Goal: Transaction & Acquisition: Purchase product/service

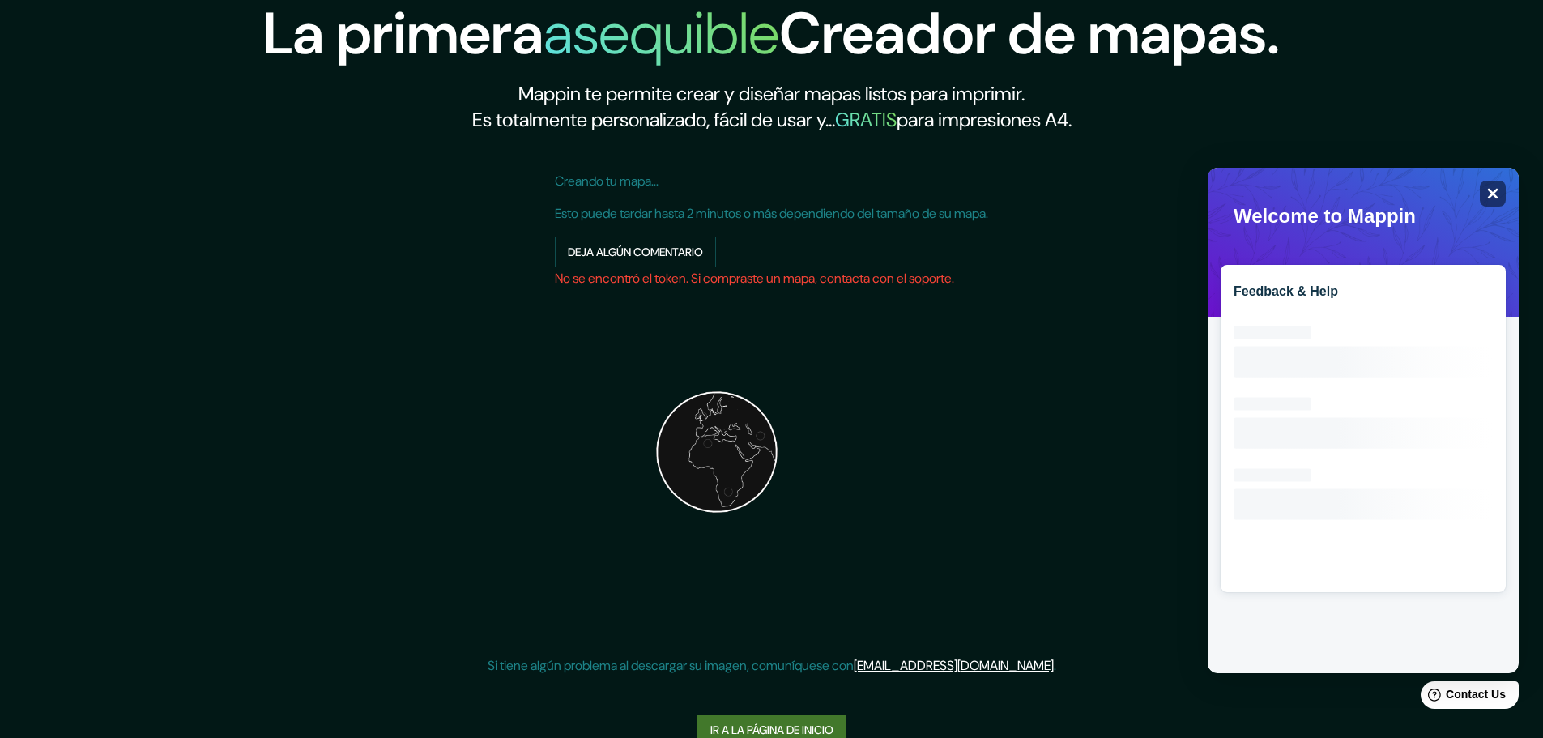
click at [1501, 206] on div "Close" at bounding box center [1493, 194] width 26 height 26
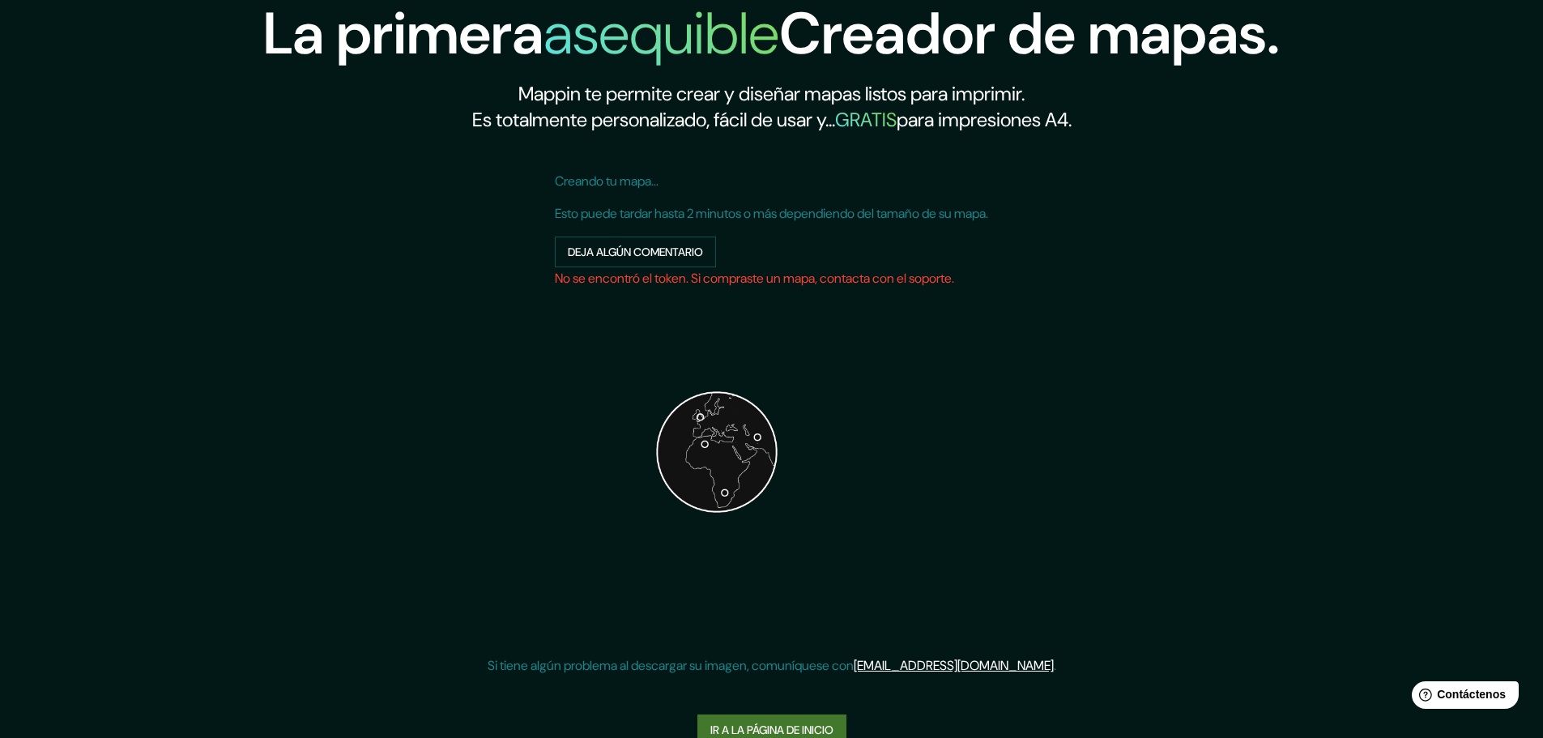
scroll to position [32, 0]
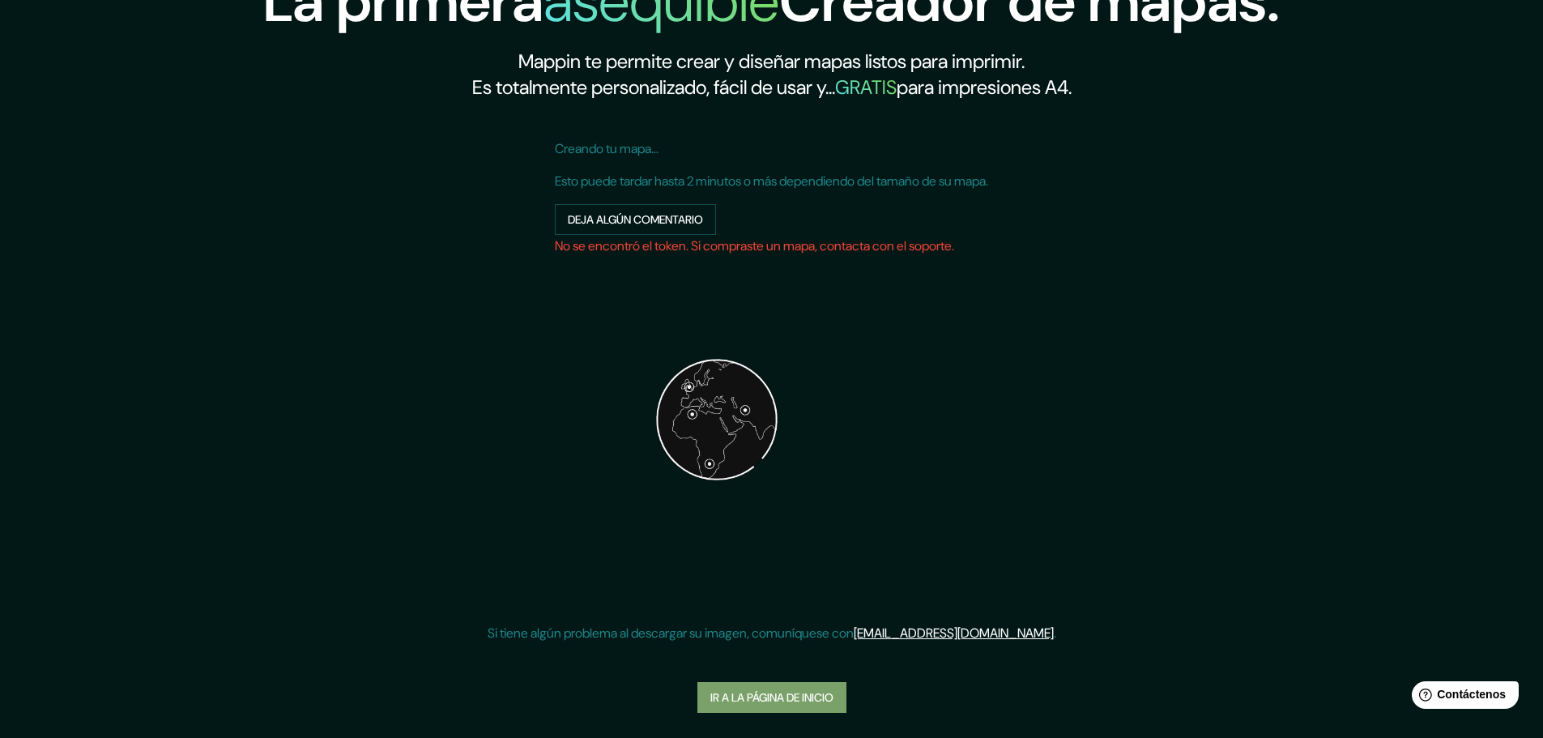
click at [764, 690] on font "Ir a la página de inicio" at bounding box center [771, 697] width 123 height 15
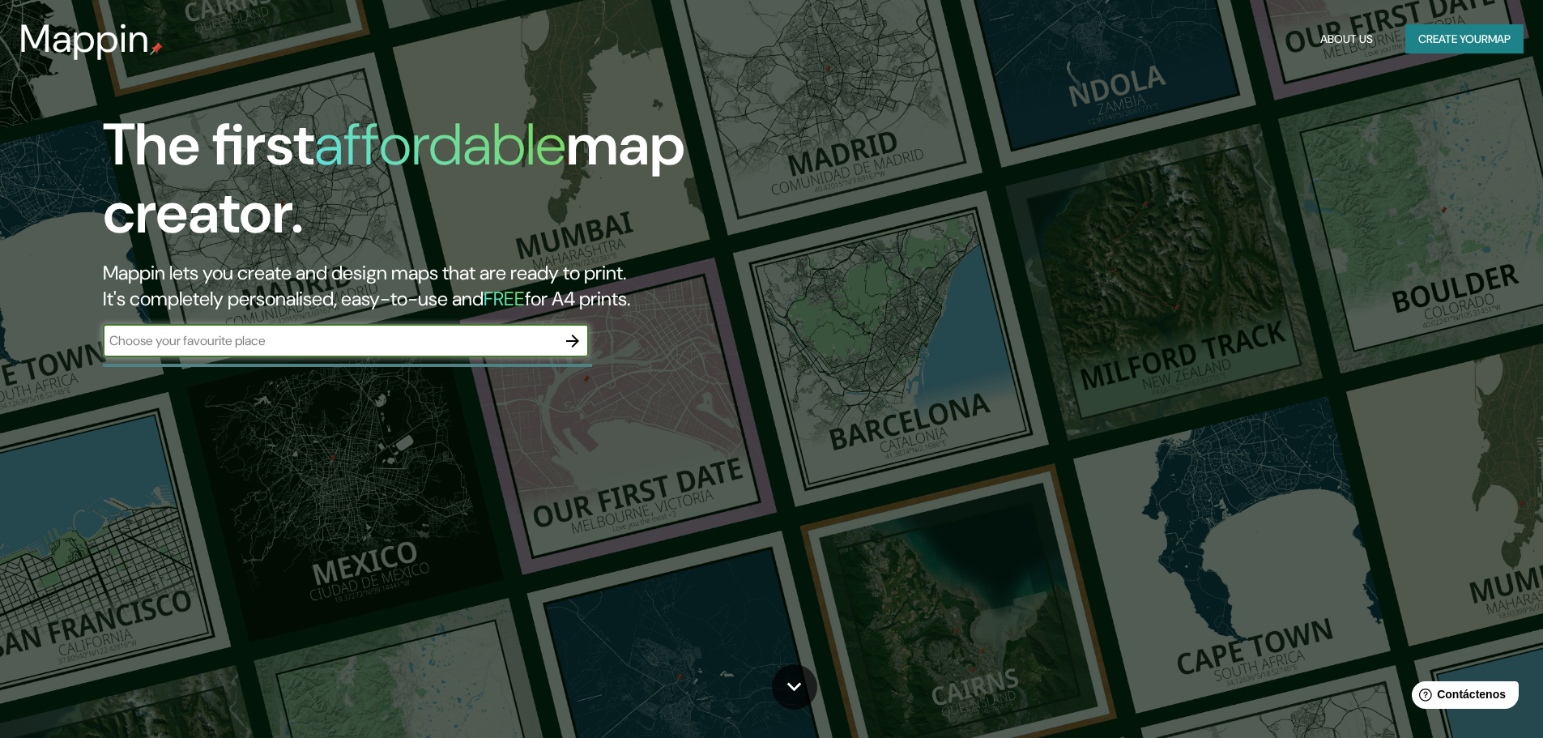
click at [484, 334] on input "text" at bounding box center [330, 340] width 454 height 19
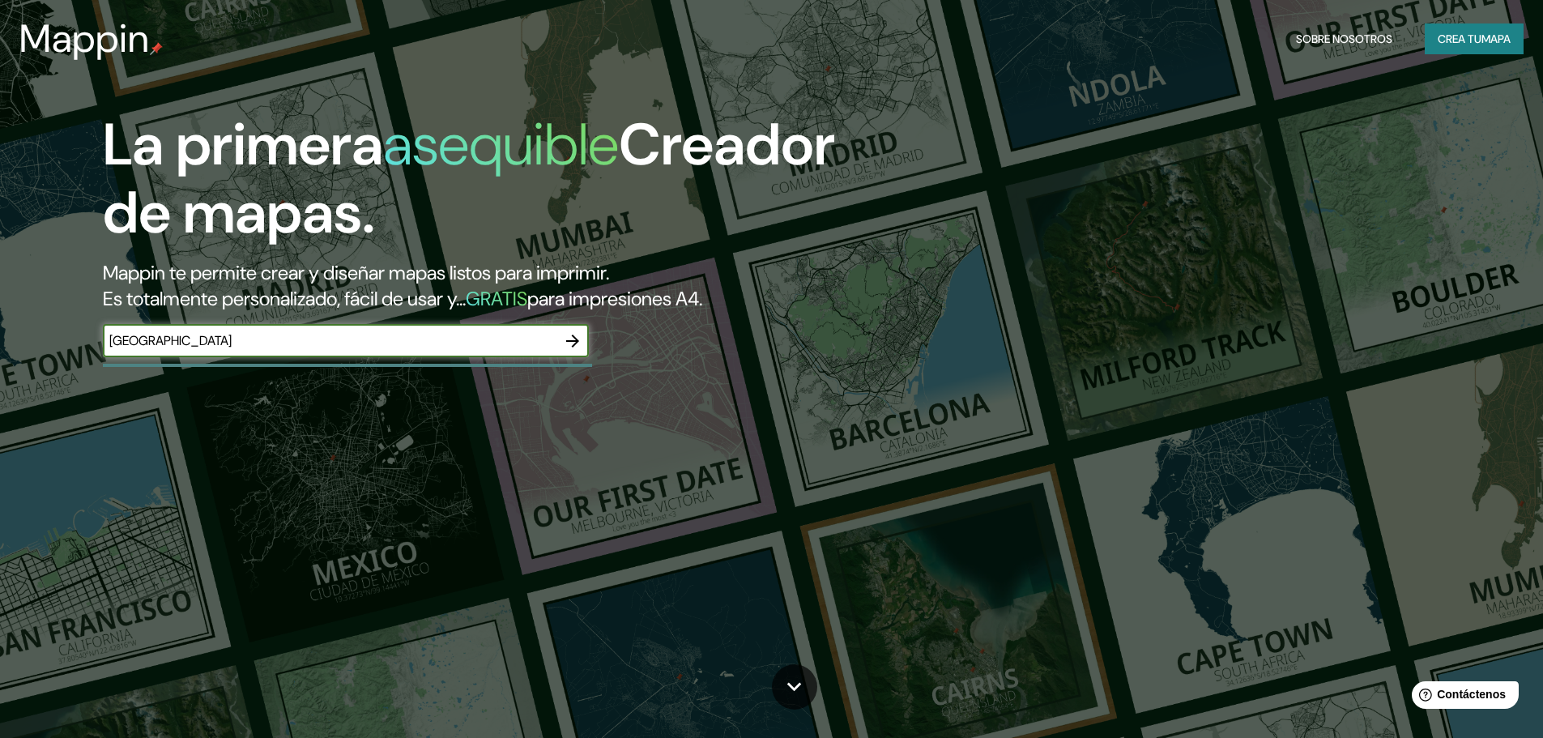
type input "[GEOGRAPHIC_DATA]"
click at [571, 343] on icon "button" at bounding box center [572, 340] width 19 height 19
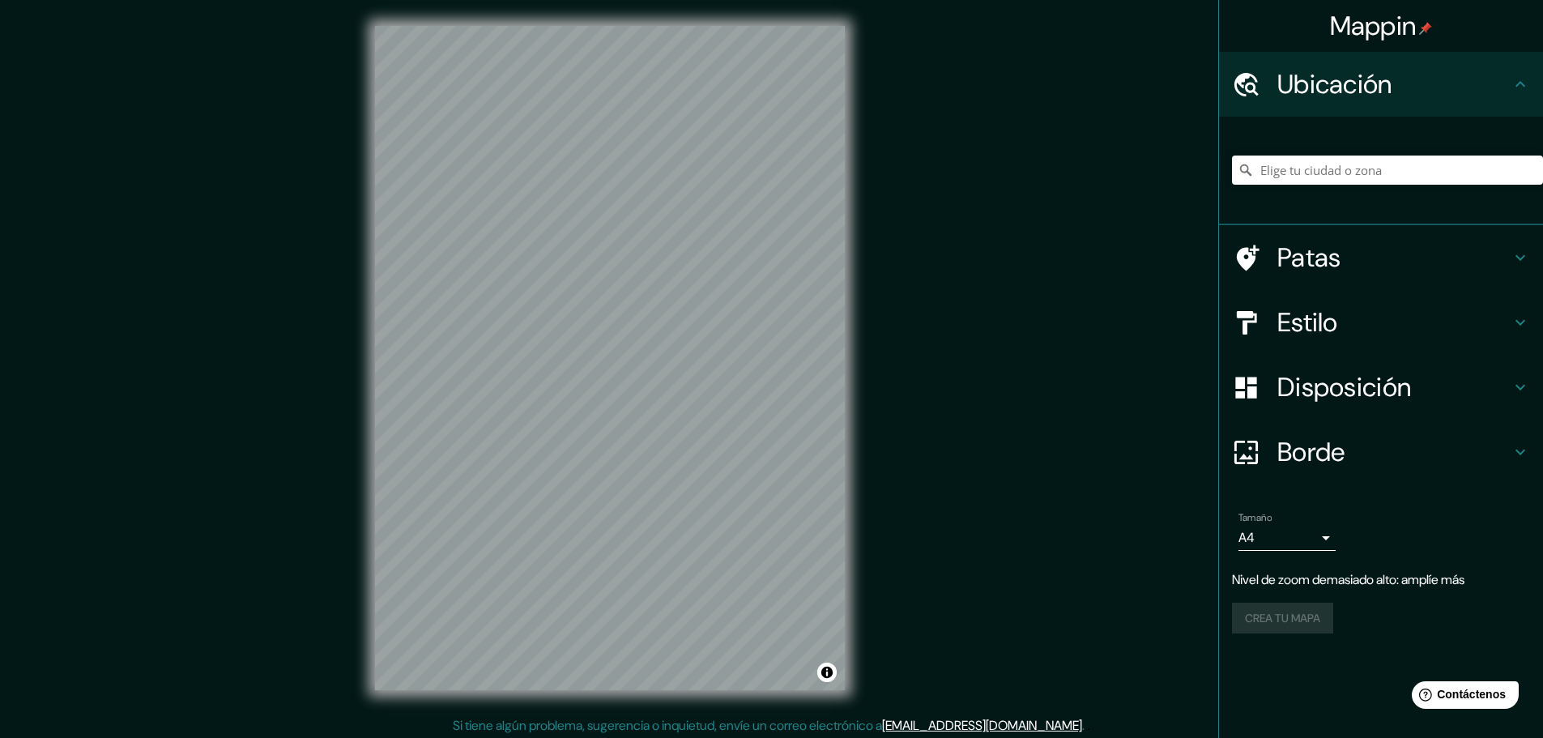
click at [926, 232] on div "Mappin Ubicación Patas Estilo Disposición Borde Elige un borde. Consejo : puede…" at bounding box center [771, 371] width 1543 height 742
click at [924, 364] on div "Mappin Ubicación Patas Estilo Disposición Borde Elige un borde. Consejo : puede…" at bounding box center [771, 371] width 1543 height 742
click at [922, 163] on div "Mappin Ubicación Patas Estilo Disposición Borde Elige un borde. Consejo : puede…" at bounding box center [771, 371] width 1543 height 742
click at [895, 66] on div "Mappin Ubicación Patas Estilo Disposición Borde Elige un borde. Consejo : puede…" at bounding box center [771, 371] width 1543 height 742
click at [1352, 317] on h4 "Estilo" at bounding box center [1393, 322] width 233 height 32
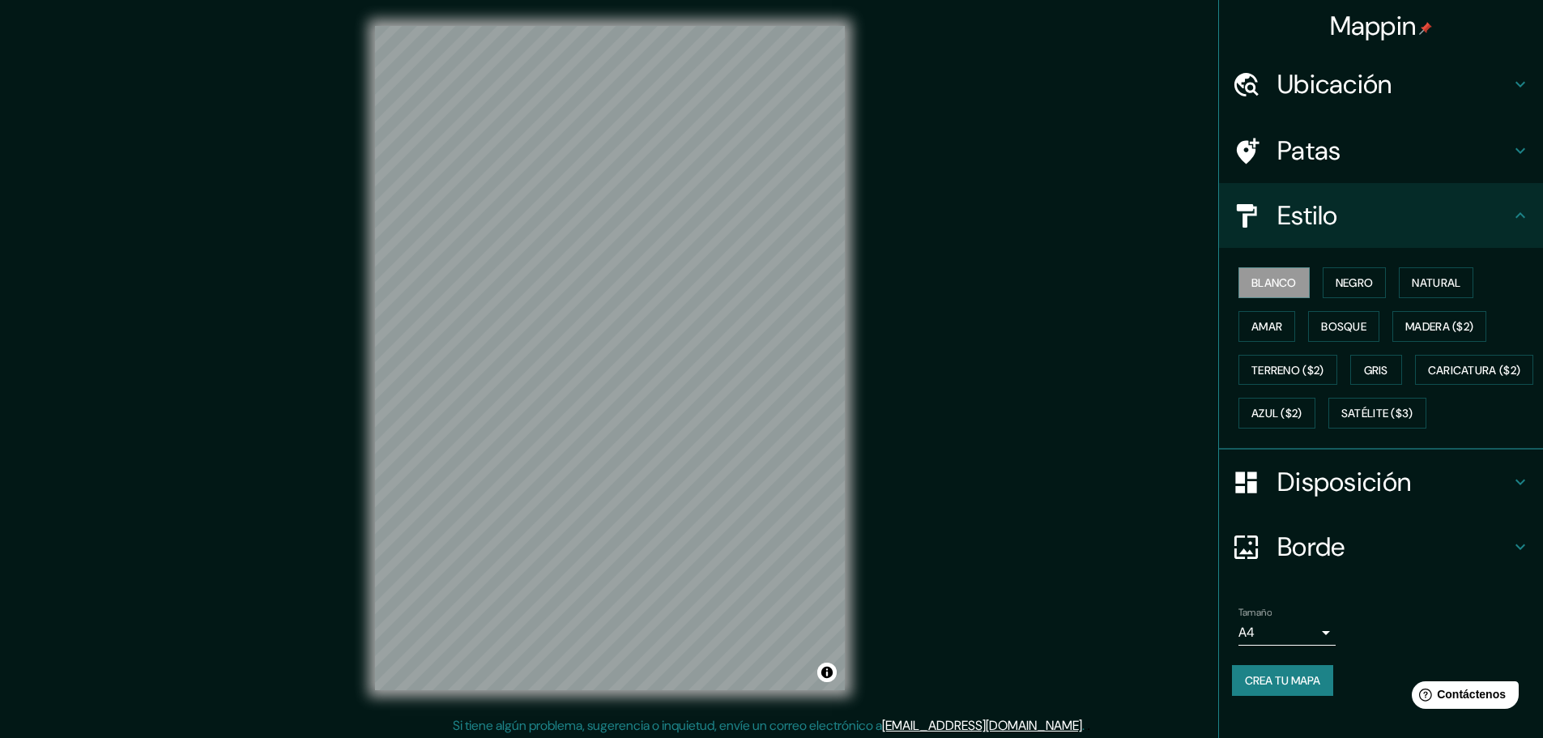
click at [1459, 206] on h4 "Estilo" at bounding box center [1393, 215] width 233 height 32
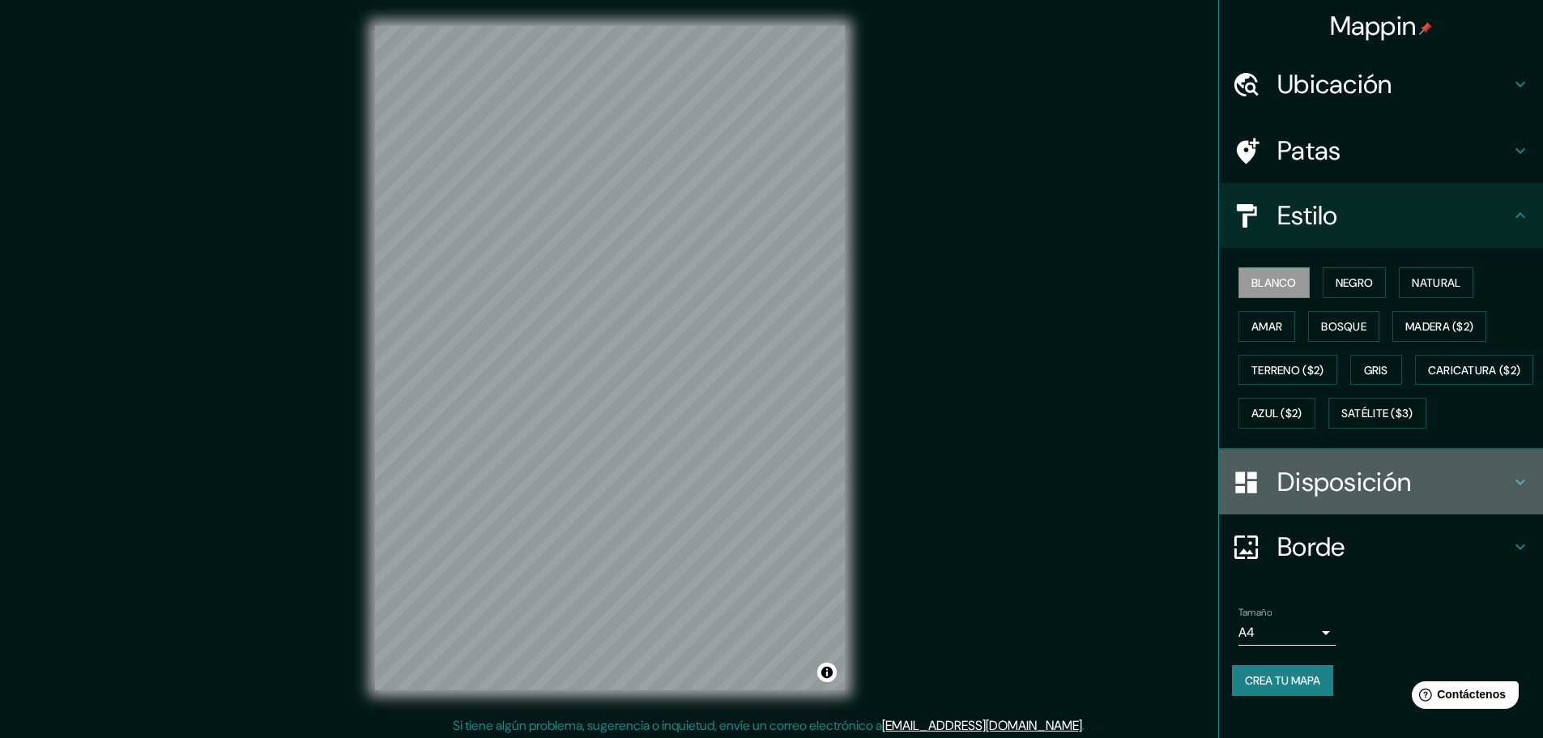
click at [1388, 499] on font "Disposición" at bounding box center [1344, 482] width 134 height 34
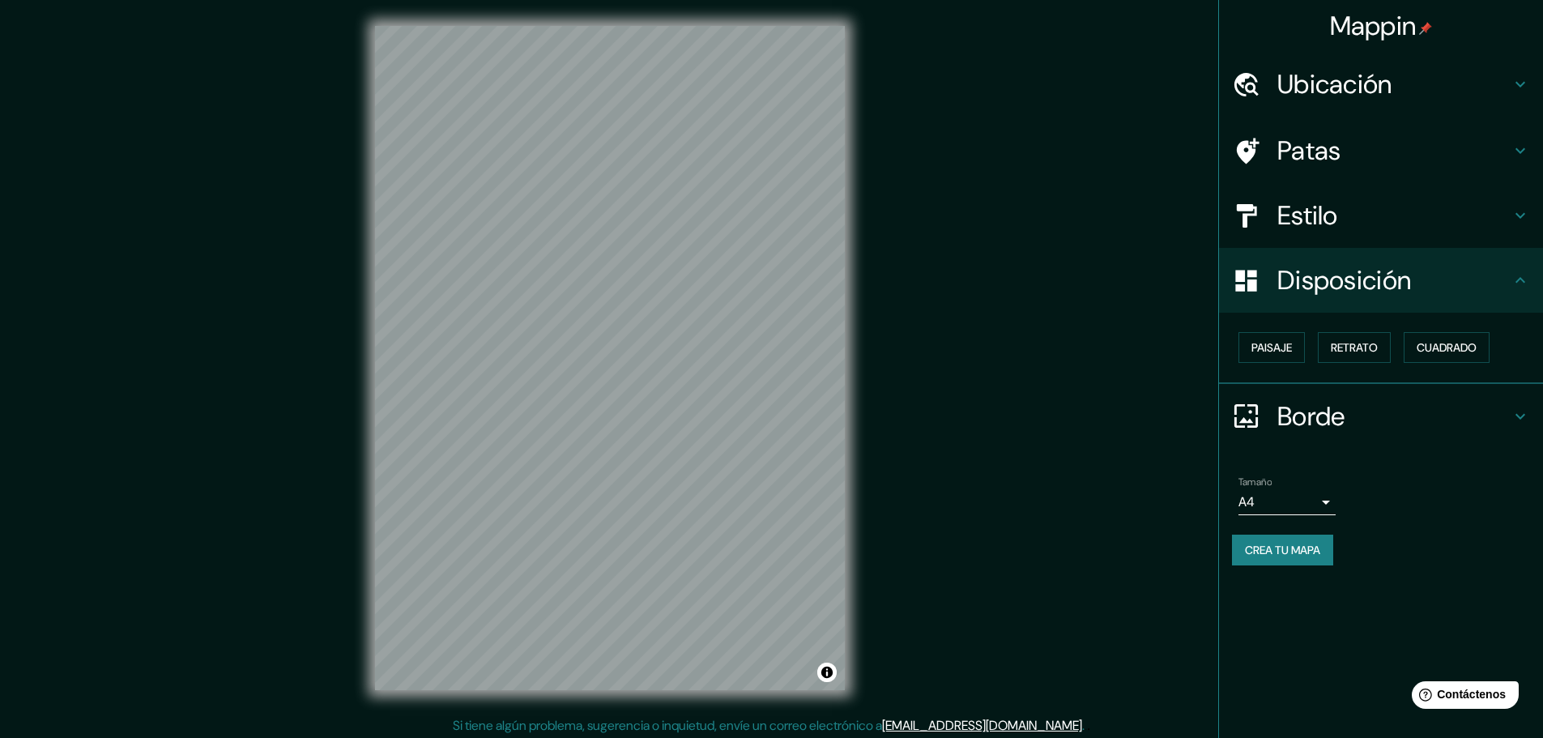
click at [1325, 496] on body "Mappin Ubicación Patas Estilo Disposición Paisaje Retrato Cuadrado Borde Elige …" at bounding box center [771, 369] width 1543 height 738
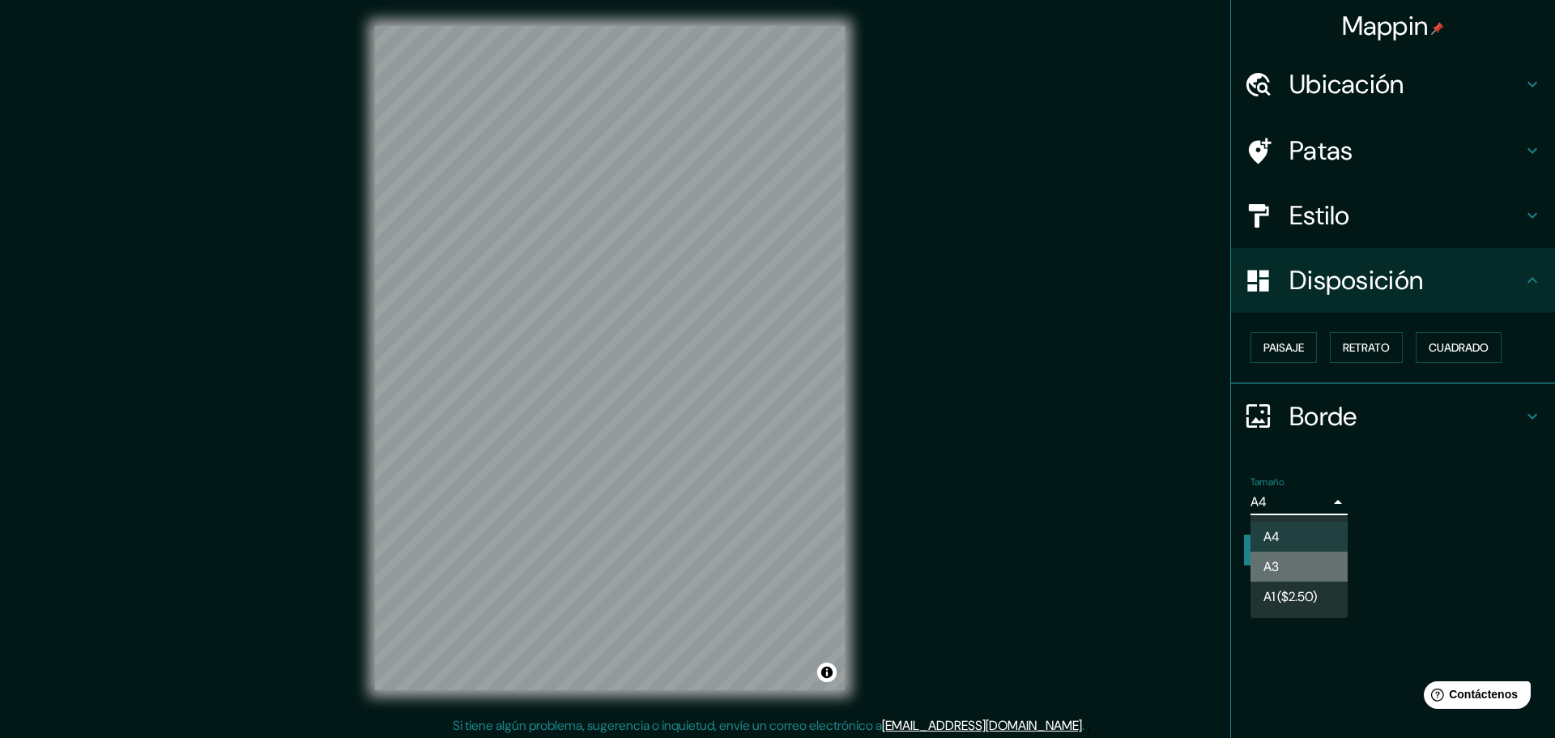
click at [1302, 574] on li "A3" at bounding box center [1298, 567] width 97 height 30
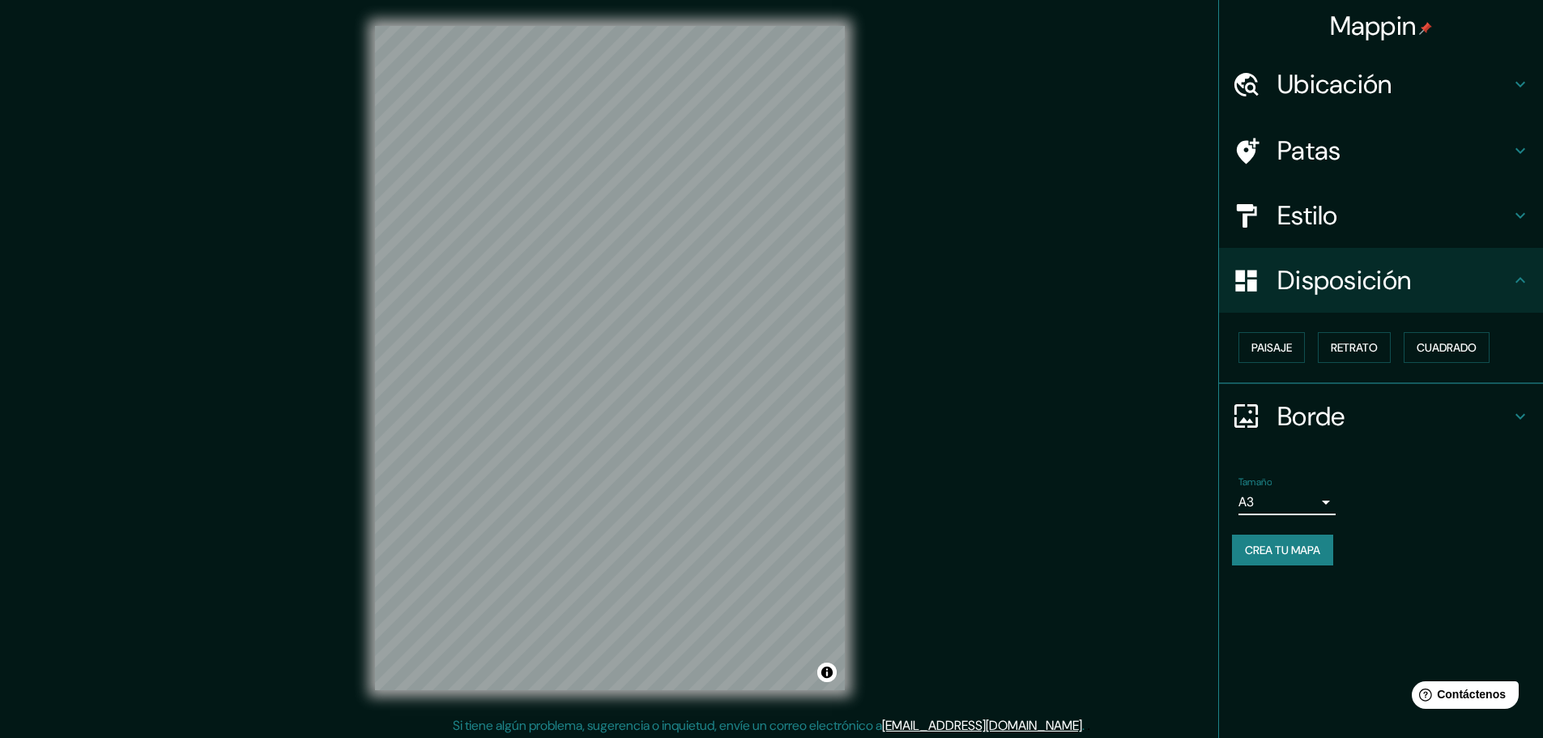
click at [1293, 505] on body "Mappin Ubicación Patas Estilo Disposición Paisaje Retrato Cuadrado Borde Elige …" at bounding box center [771, 369] width 1543 height 738
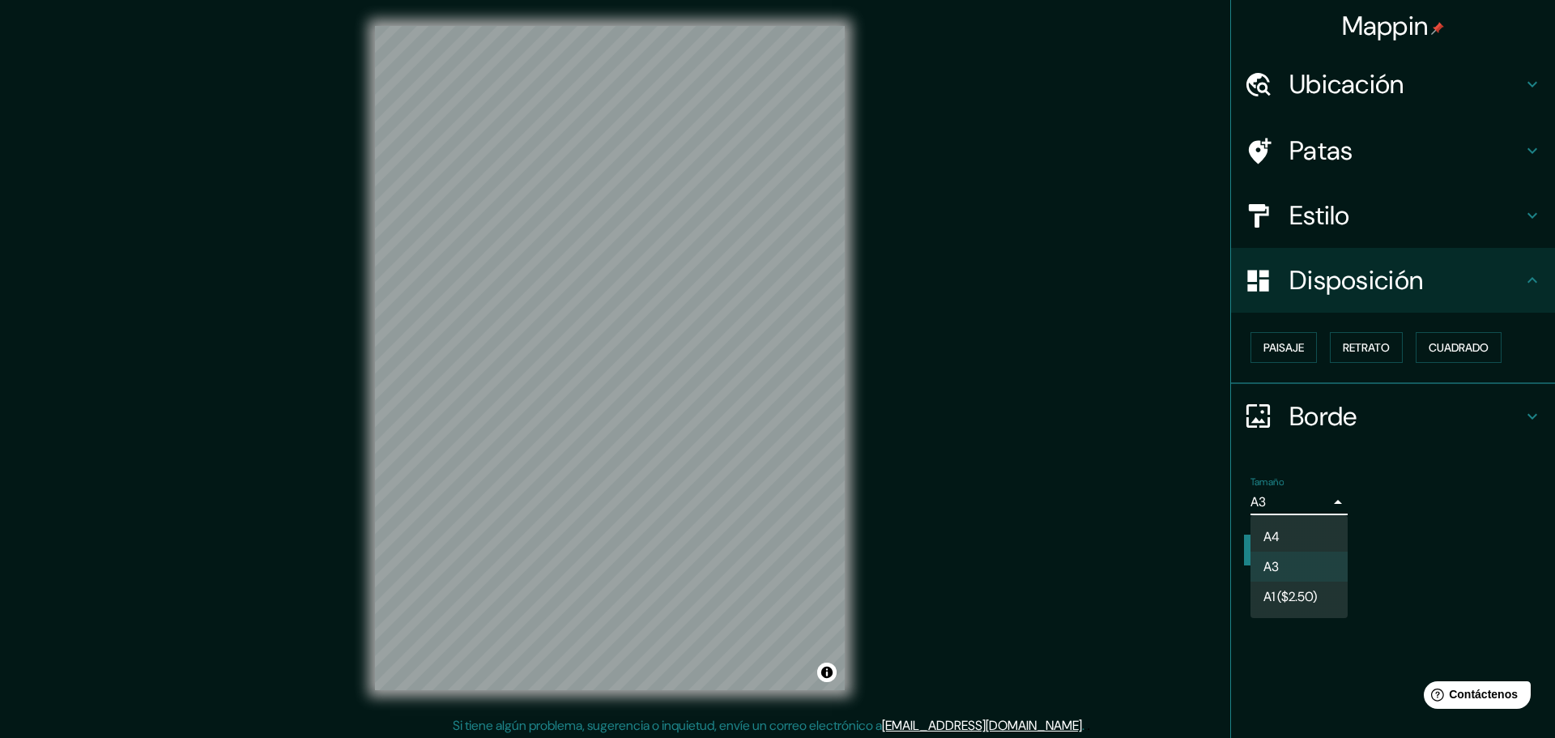
click at [1305, 531] on li "A4" at bounding box center [1298, 537] width 97 height 30
type input "single"
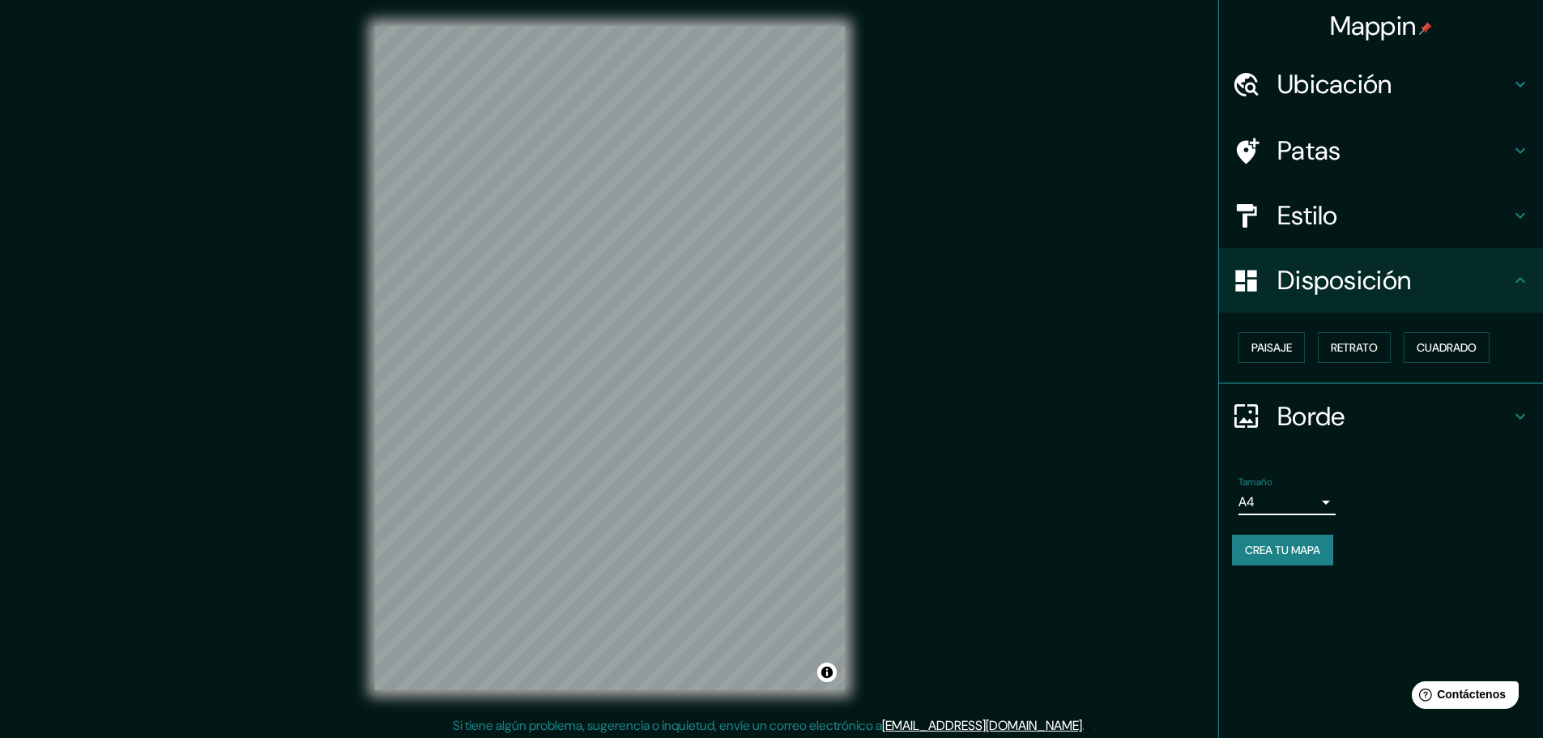
click at [1413, 224] on h4 "Estilo" at bounding box center [1393, 215] width 233 height 32
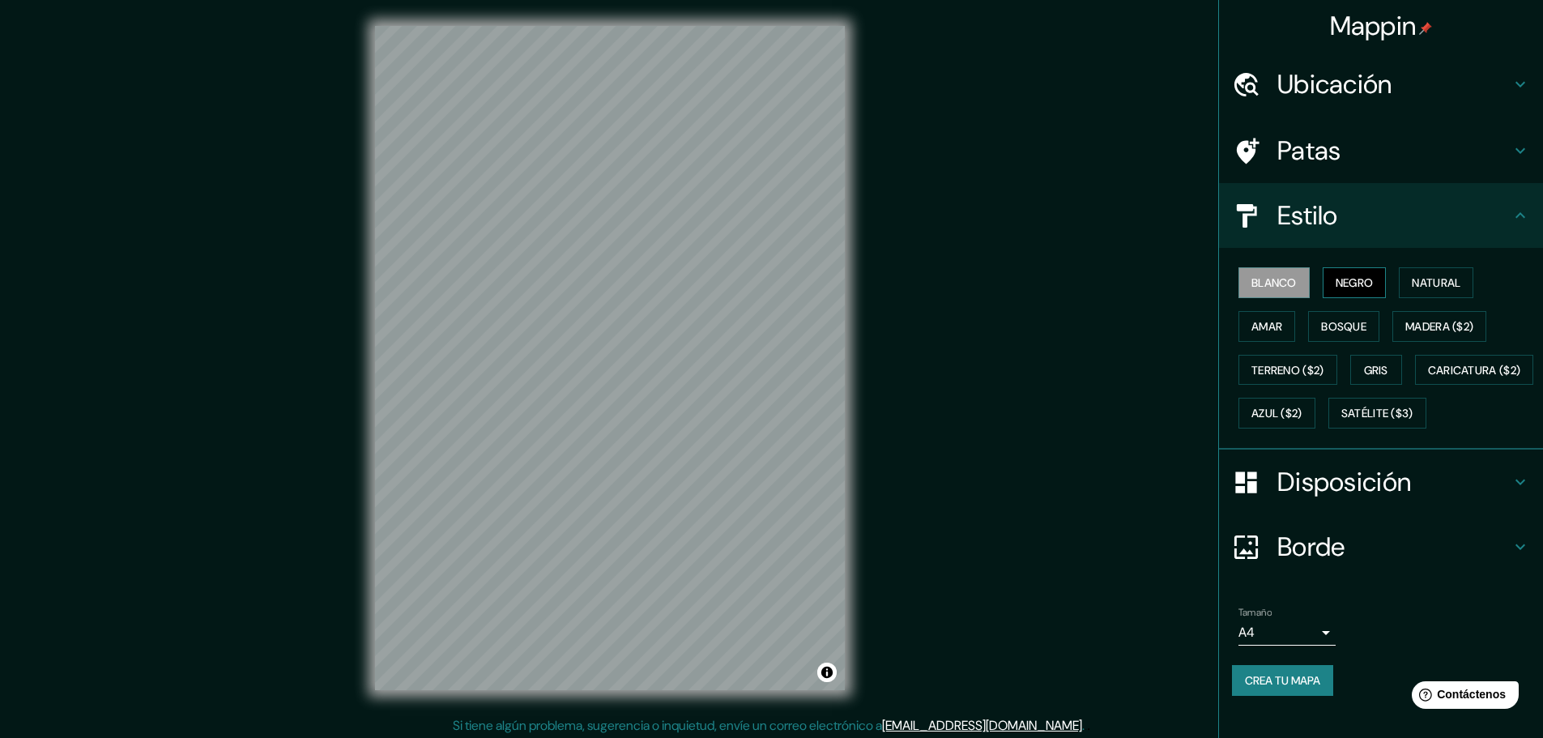
click at [1354, 279] on font "Negro" at bounding box center [1354, 282] width 38 height 15
click at [1436, 293] on button "Natural" at bounding box center [1436, 282] width 75 height 31
click at [1335, 320] on font "Bosque" at bounding box center [1343, 326] width 45 height 15
click at [1247, 311] on button "Amar" at bounding box center [1266, 326] width 57 height 31
click at [1373, 371] on font "Gris" at bounding box center [1376, 370] width 24 height 15
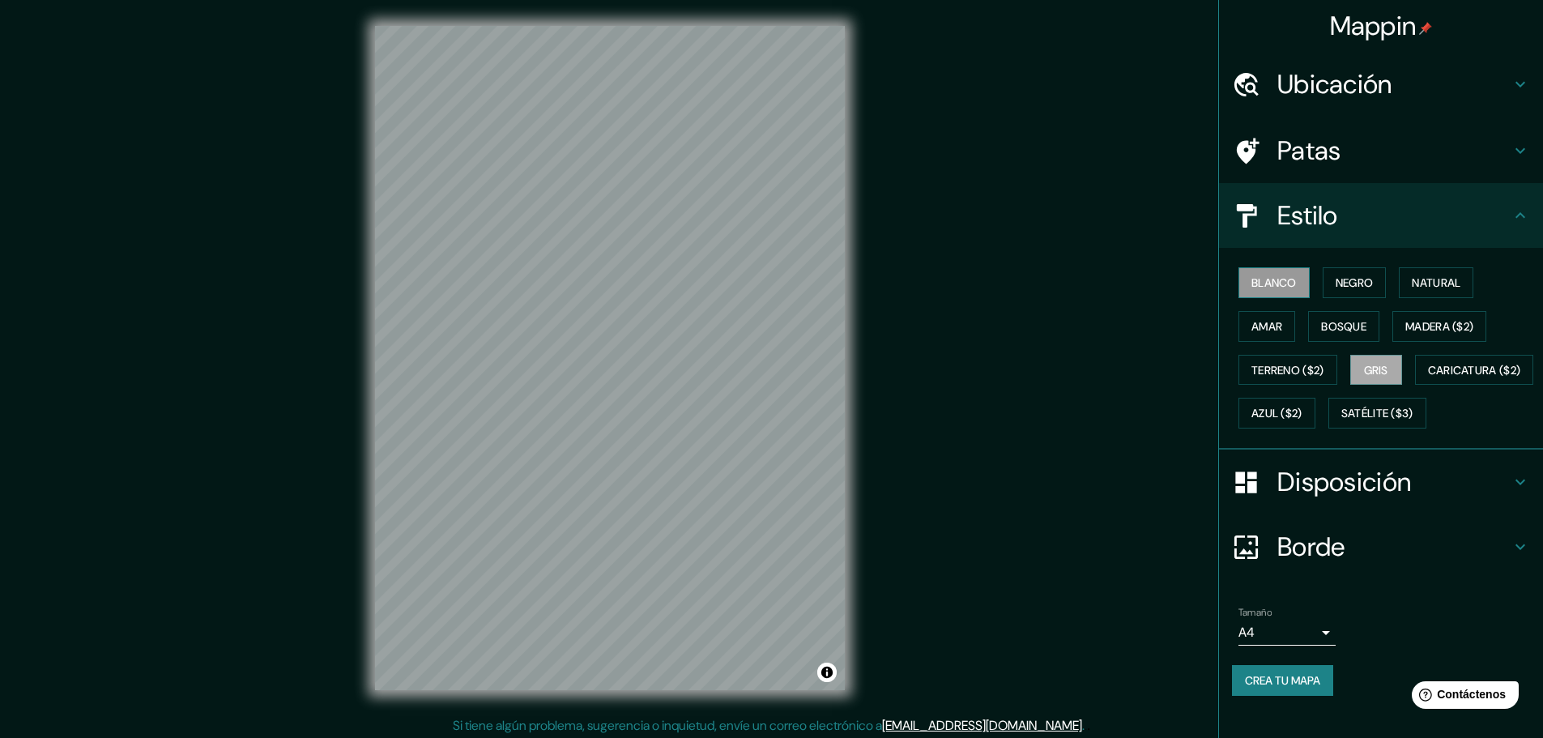
click at [1251, 281] on font "Blanco" at bounding box center [1273, 282] width 45 height 15
click at [1328, 270] on button "Negro" at bounding box center [1354, 282] width 64 height 31
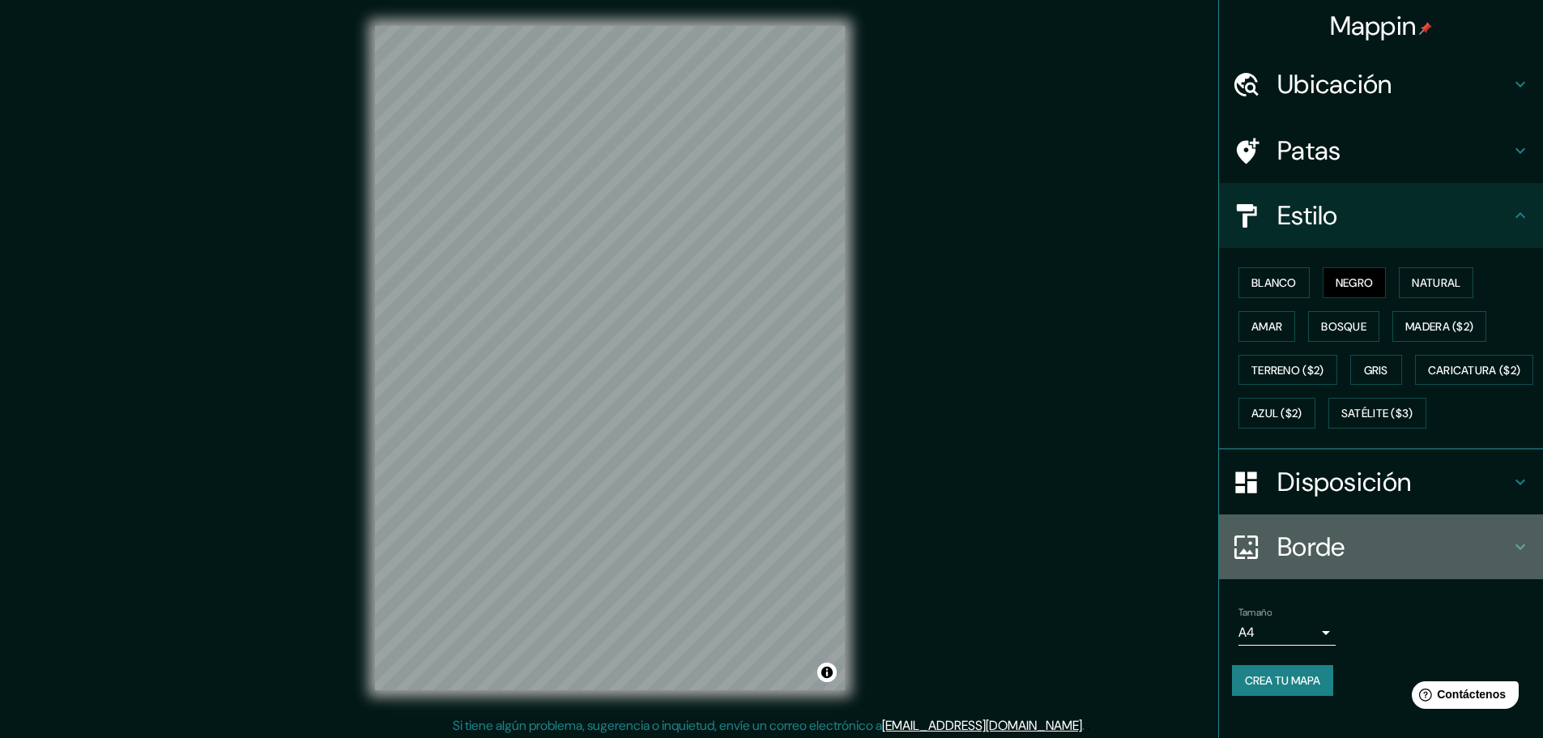
click at [1290, 560] on font "Borde" at bounding box center [1311, 547] width 68 height 34
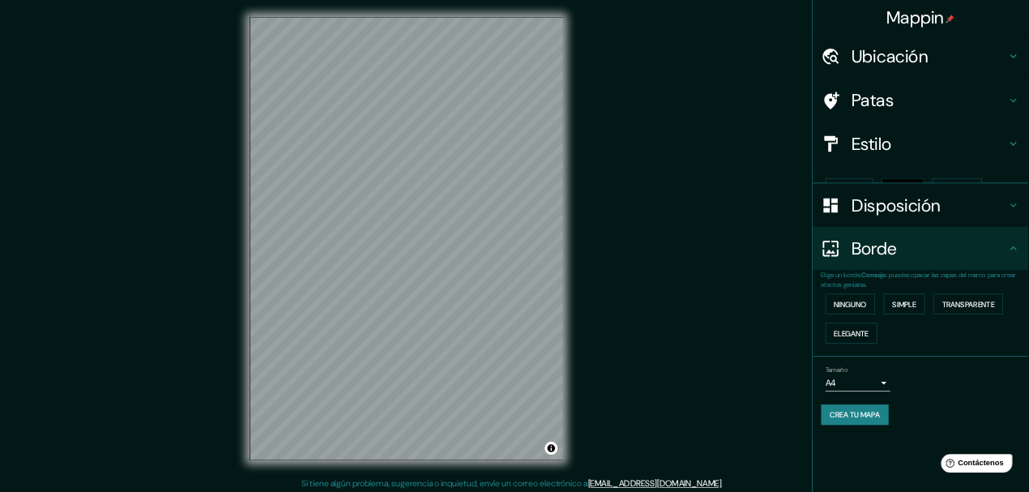
scroll to position [0, 0]
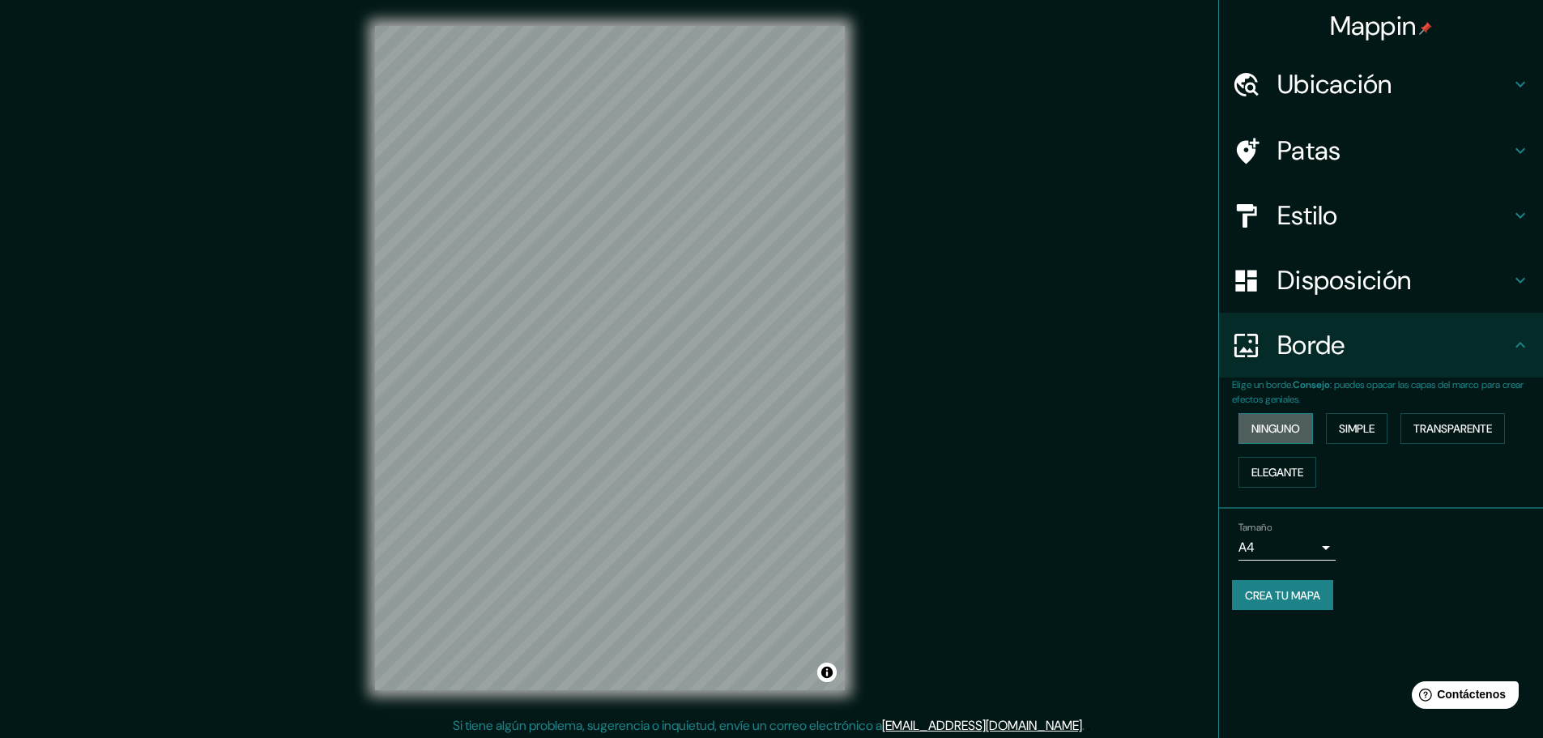
click at [1293, 433] on font "Ninguno" at bounding box center [1275, 428] width 49 height 15
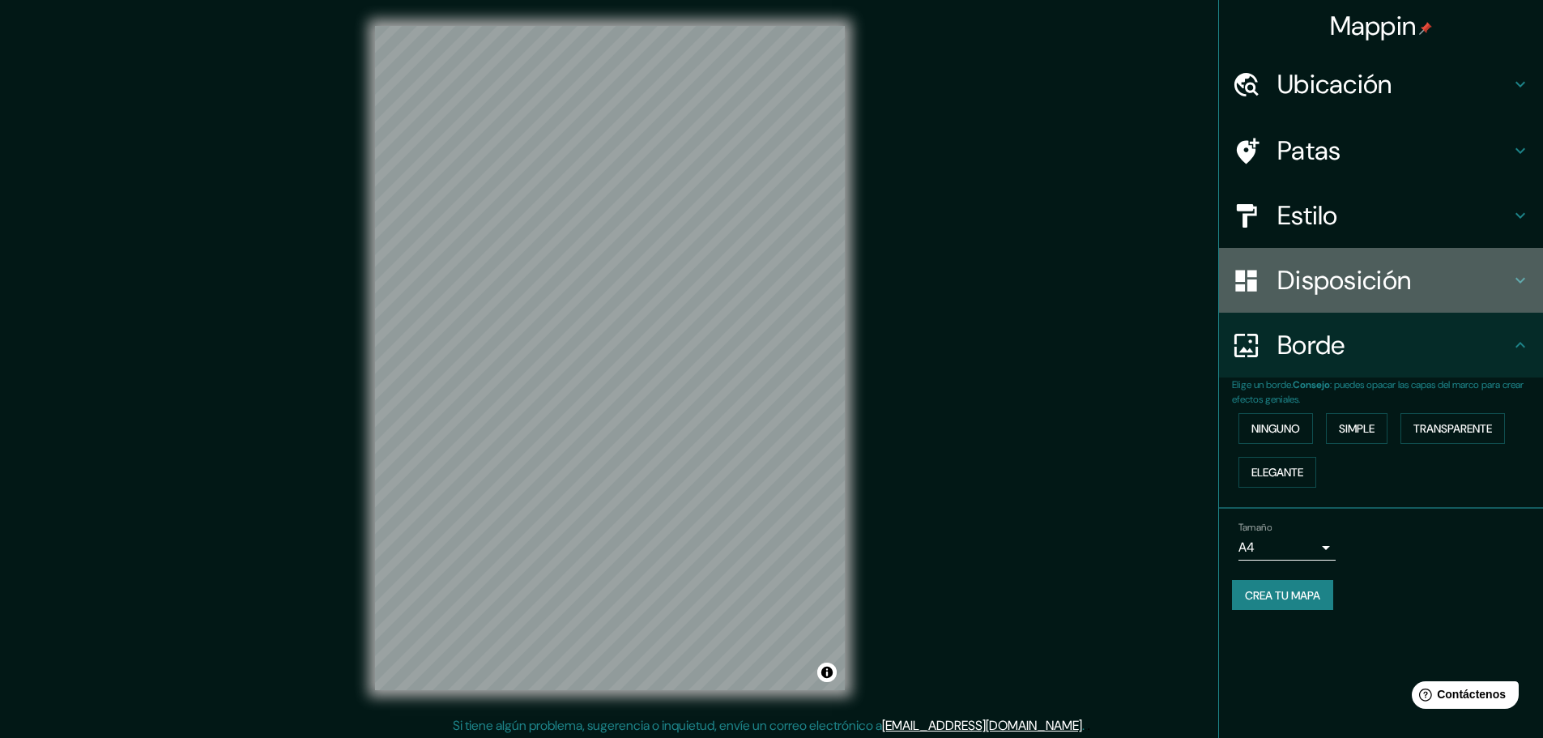
click at [1354, 307] on div "Disposición" at bounding box center [1381, 280] width 324 height 65
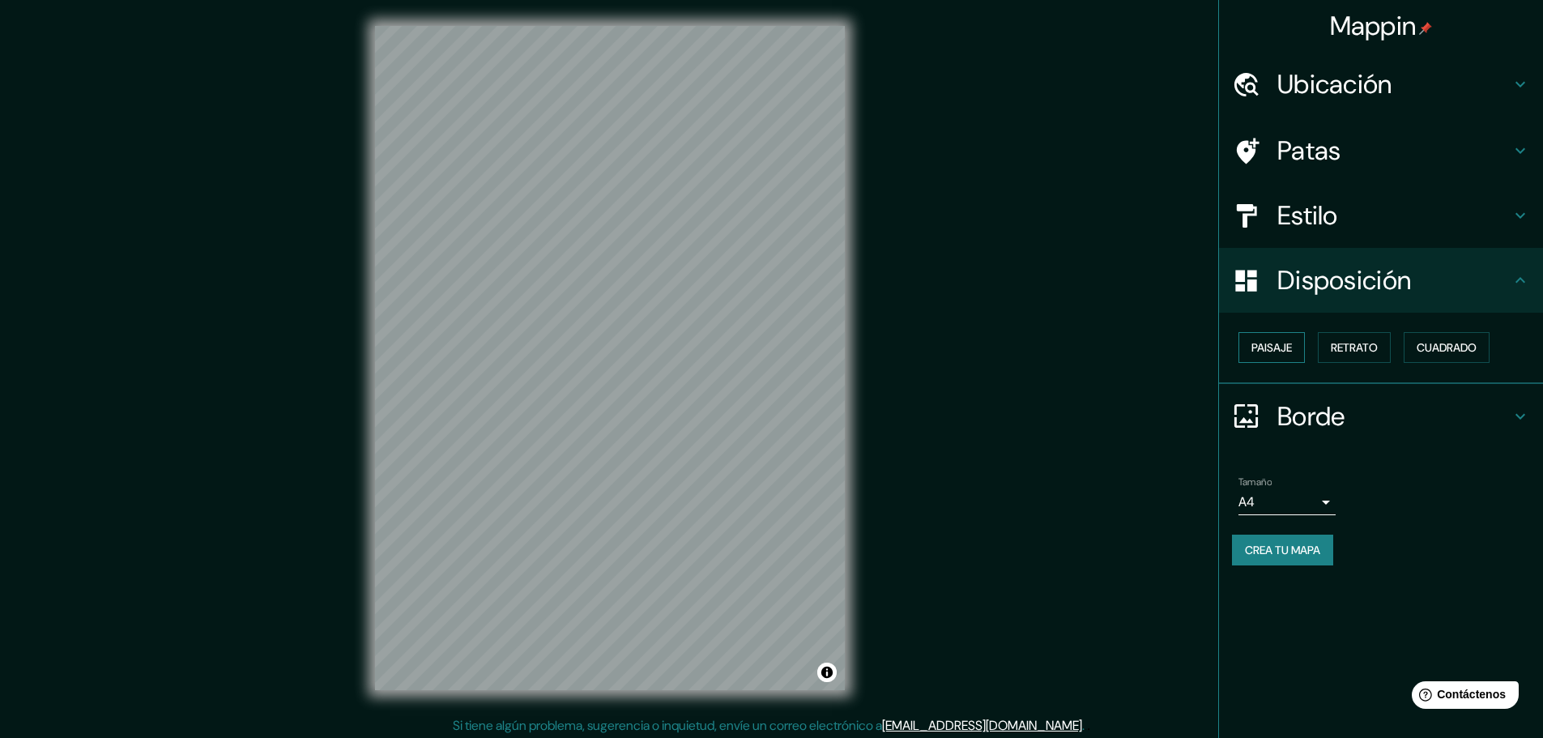
click at [1261, 346] on font "Paisaje" at bounding box center [1271, 347] width 40 height 15
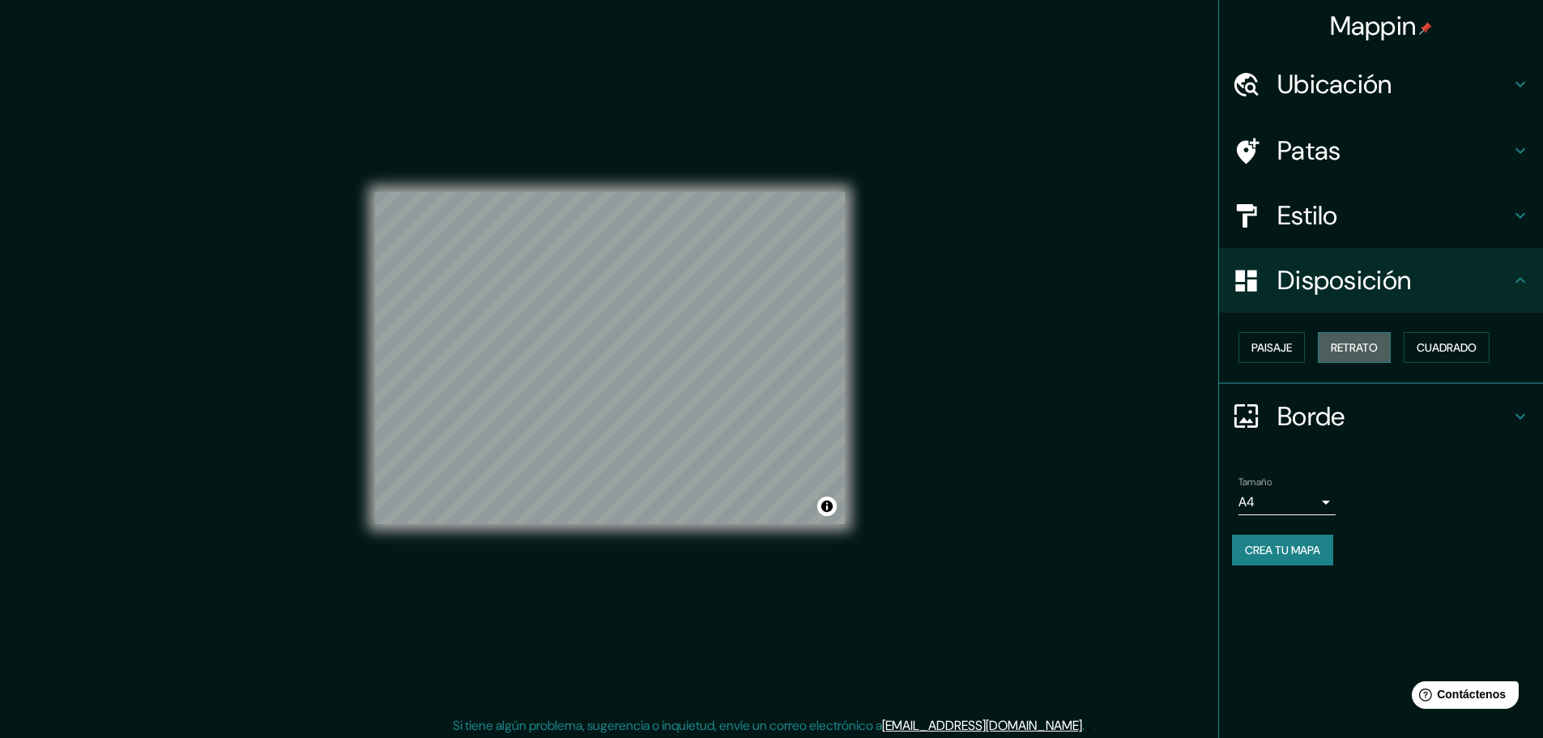
click at [1371, 354] on font "Retrato" at bounding box center [1354, 347] width 47 height 15
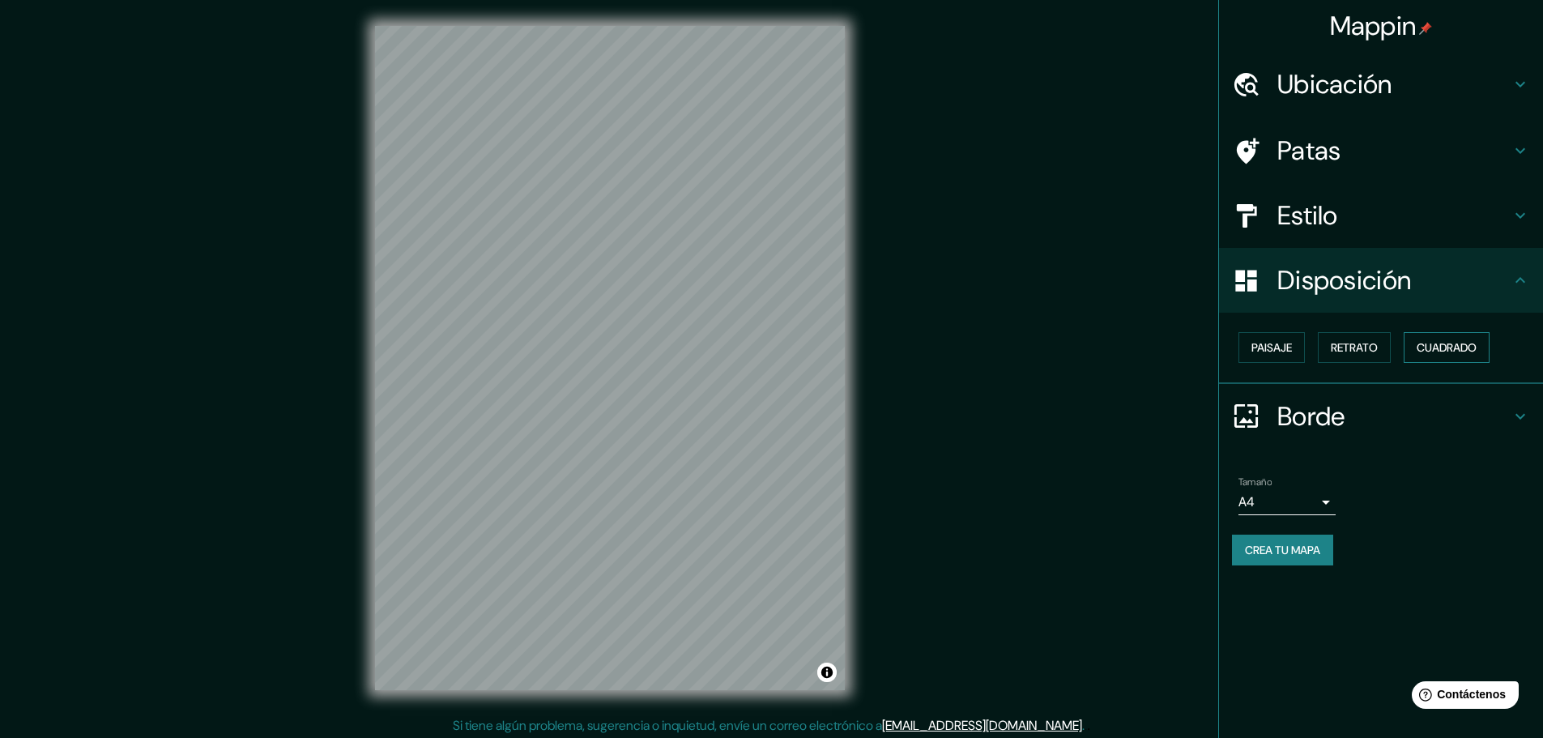
click at [1420, 359] on button "Cuadrado" at bounding box center [1446, 347] width 86 height 31
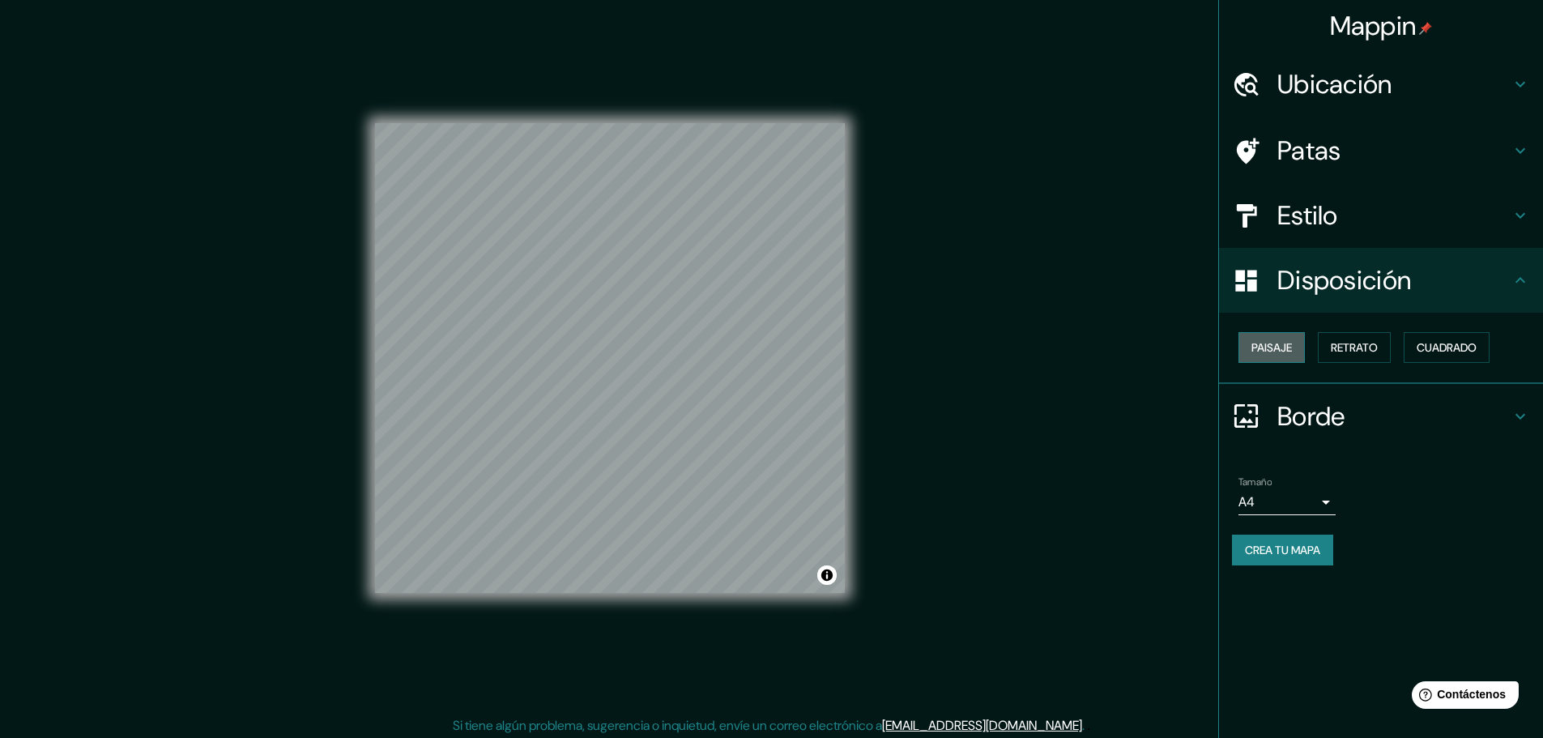
click at [1292, 347] on font "Paisaje" at bounding box center [1271, 347] width 40 height 15
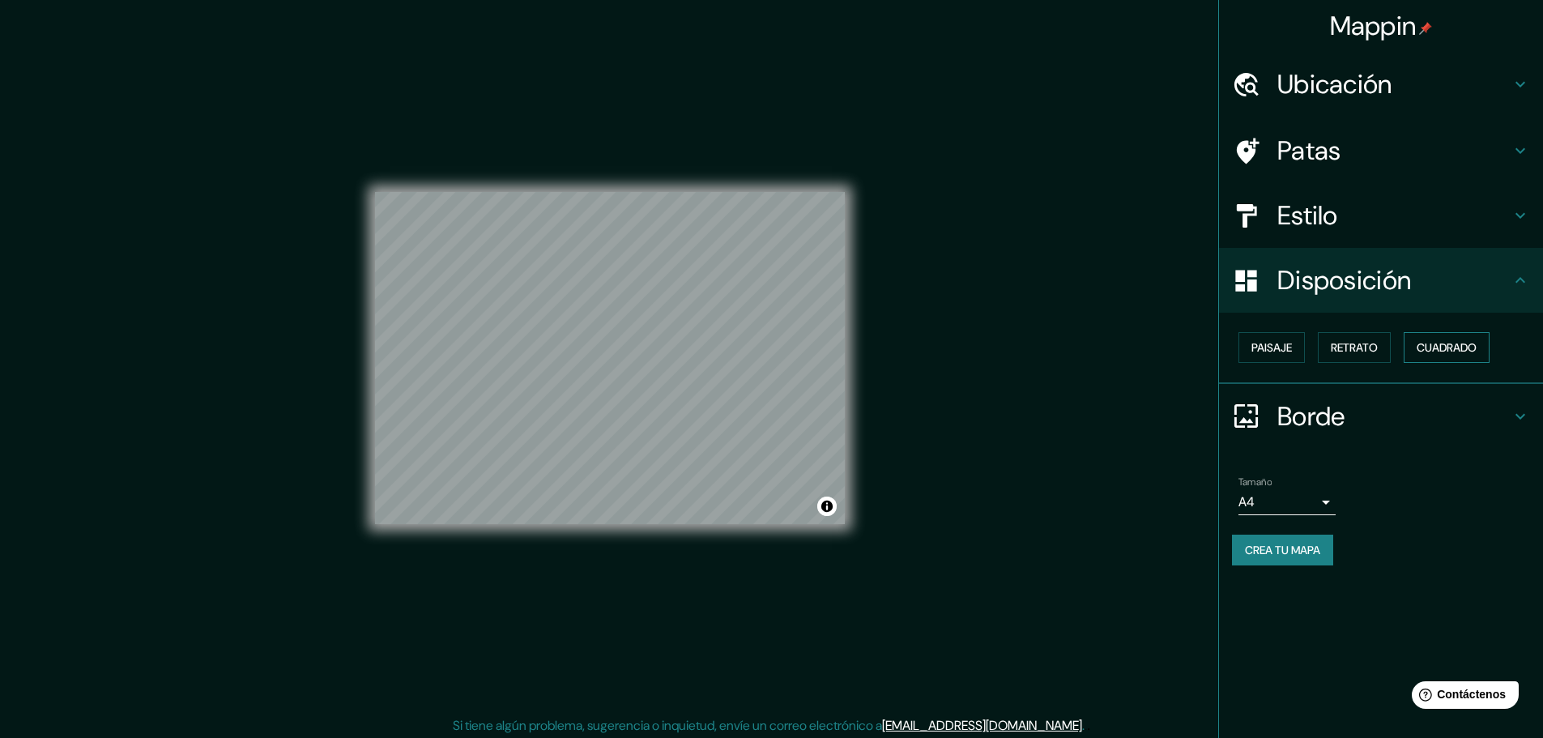
click at [1428, 361] on button "Cuadrado" at bounding box center [1446, 347] width 86 height 31
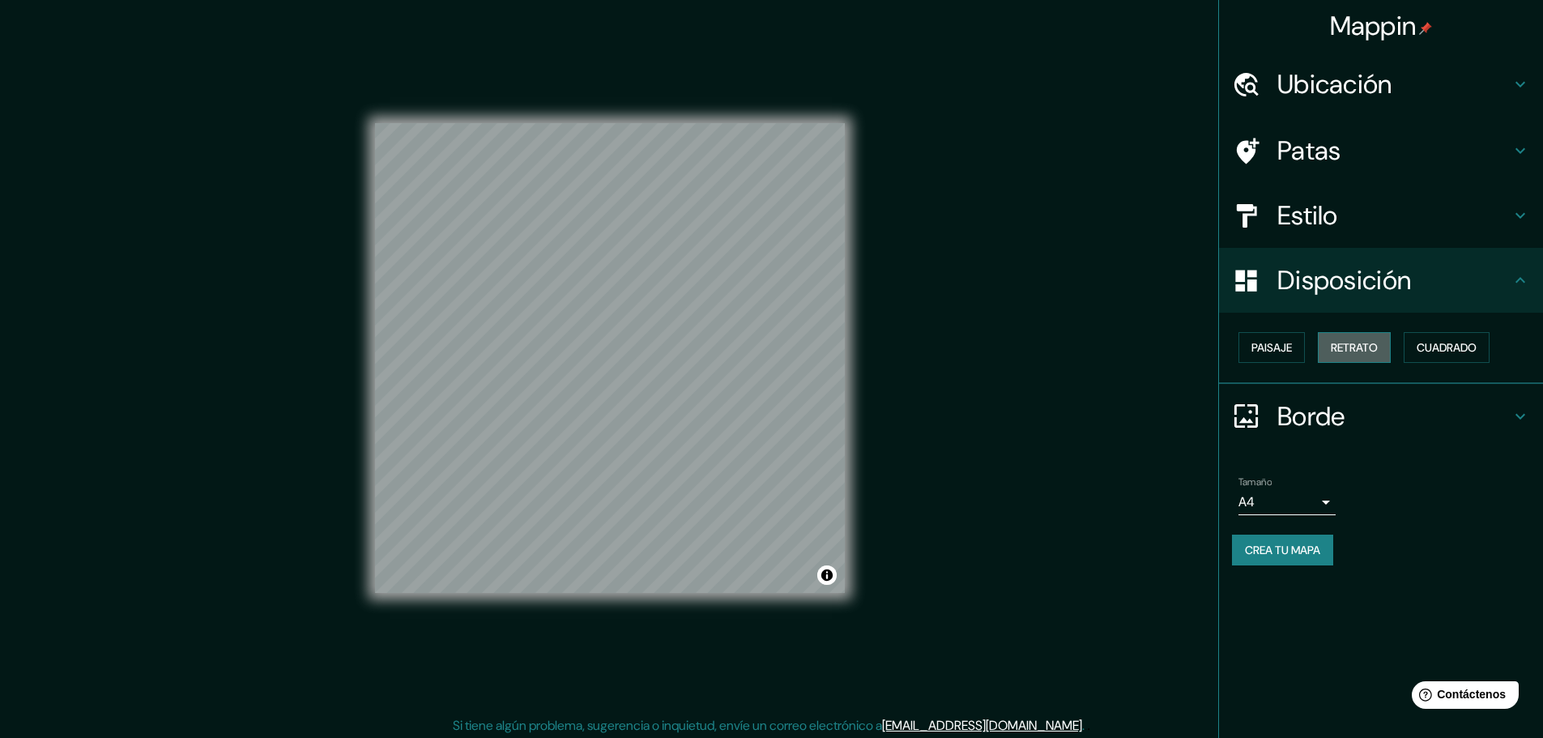
click at [1378, 360] on button "Retrato" at bounding box center [1354, 347] width 73 height 31
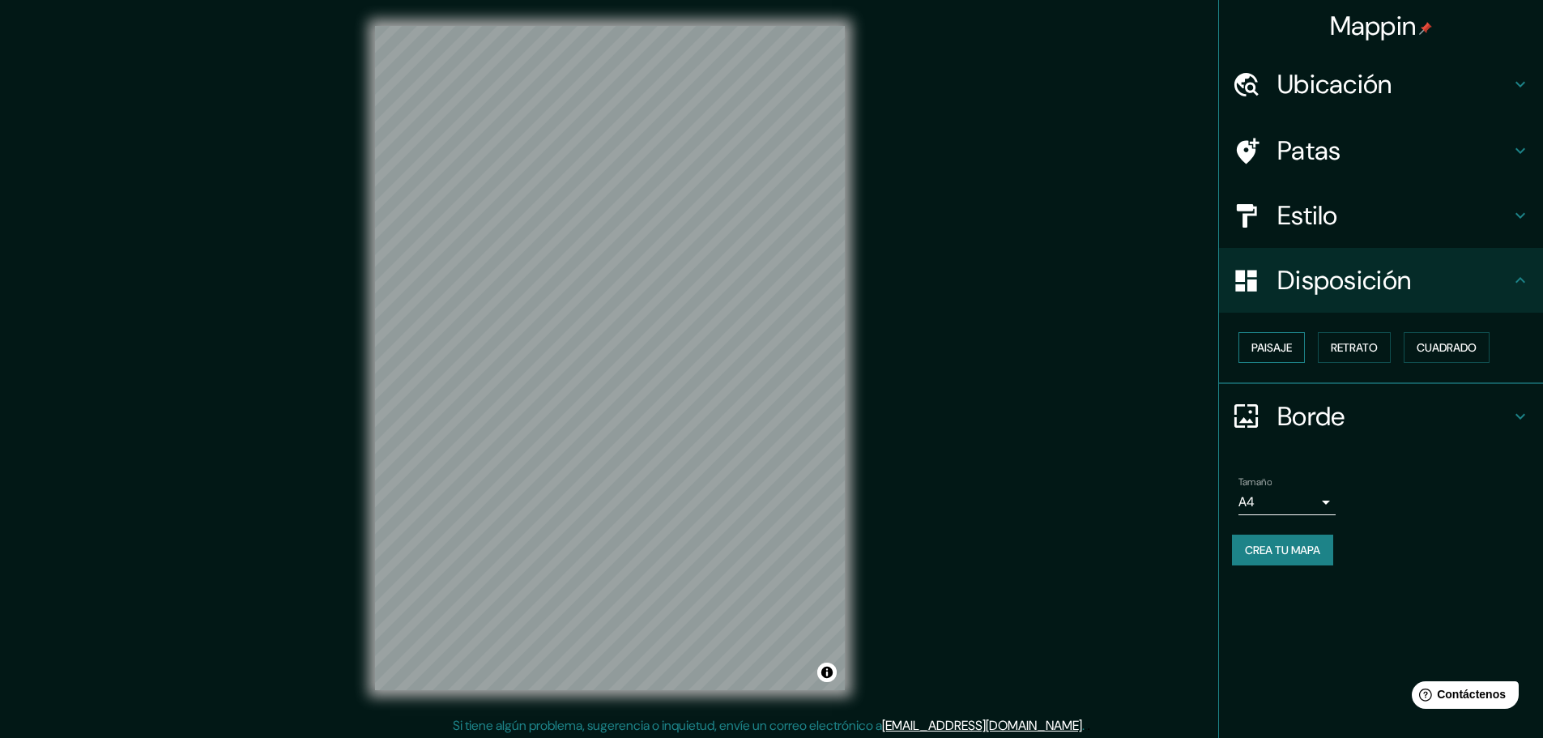
click at [1255, 343] on font "Paisaje" at bounding box center [1271, 347] width 40 height 15
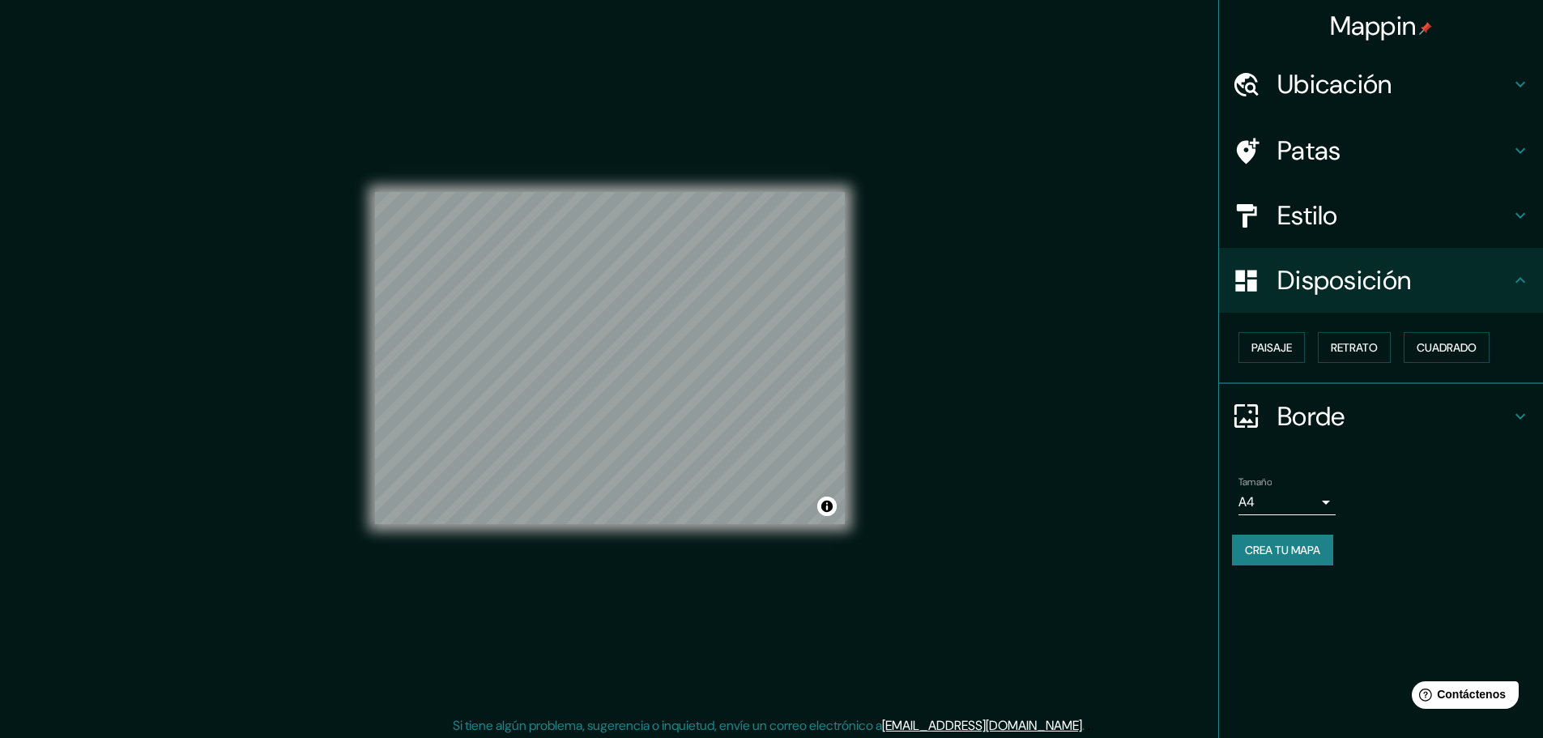
click at [1441, 218] on h4 "Estilo" at bounding box center [1393, 215] width 233 height 32
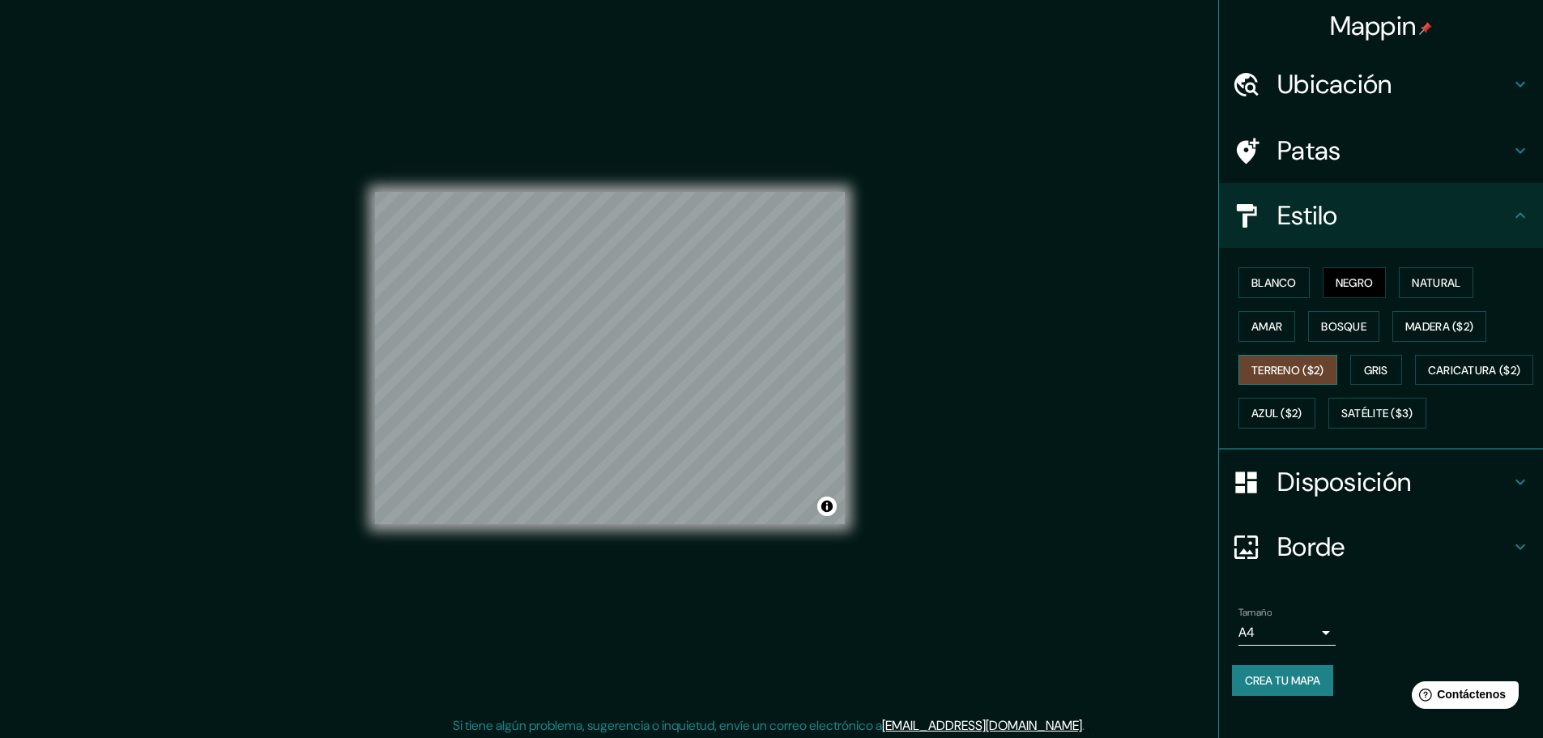
click at [1309, 371] on font "Terreno ($2)" at bounding box center [1287, 370] width 73 height 15
click at [1428, 377] on font "Caricatura ($2)" at bounding box center [1474, 370] width 93 height 15
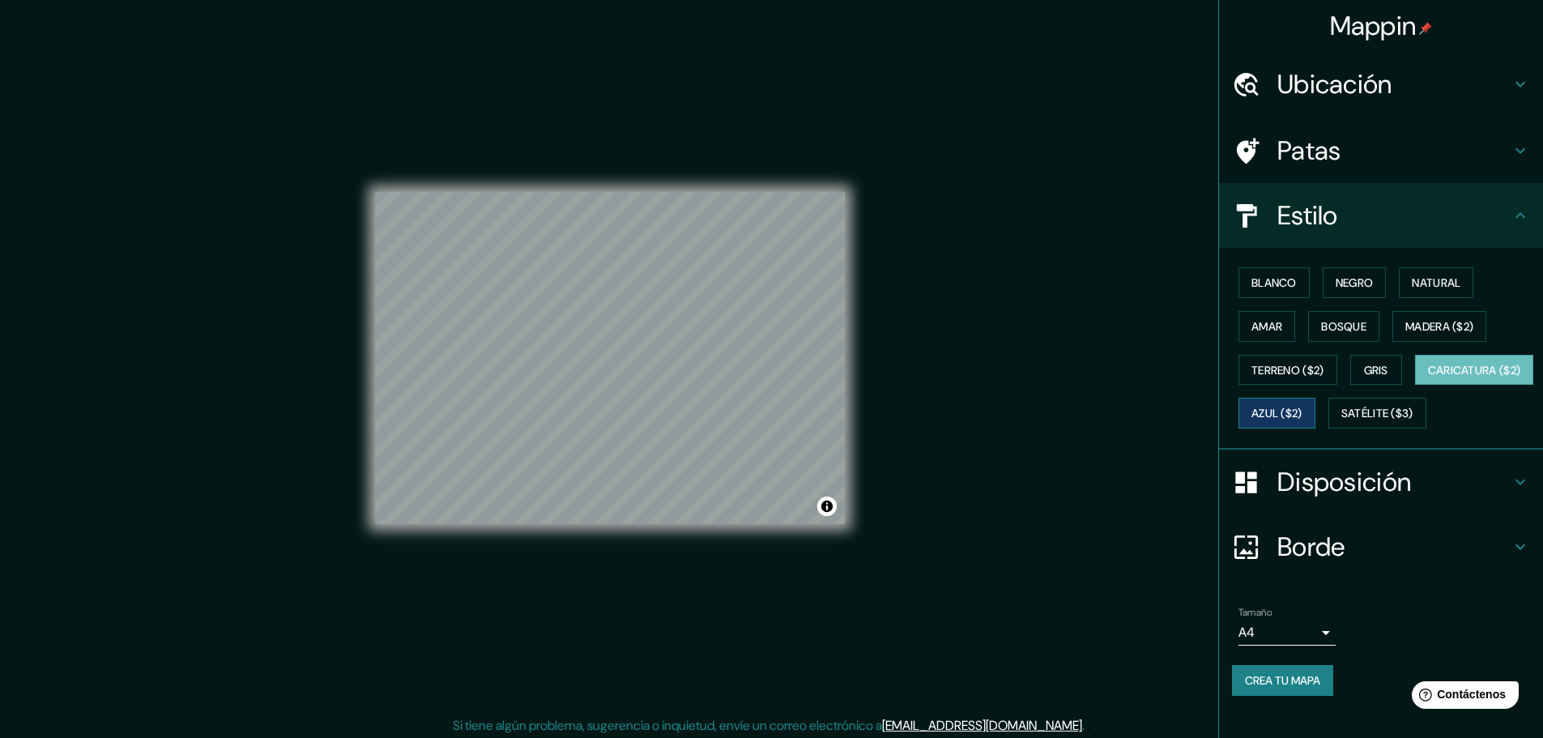
click at [1302, 411] on font "Azul ($2)" at bounding box center [1276, 414] width 51 height 15
click at [1428, 377] on font "Caricatura ($2)" at bounding box center [1474, 370] width 93 height 15
click at [1302, 419] on font "Azul ($2)" at bounding box center [1276, 414] width 51 height 15
click at [1306, 430] on div "Blanco Negro Natural Amar Bosque Madera ($2) Terreno ($2) Gris Caricatura ($2) …" at bounding box center [1387, 348] width 311 height 174
click at [1428, 377] on font "Caricatura ($2)" at bounding box center [1474, 370] width 93 height 15
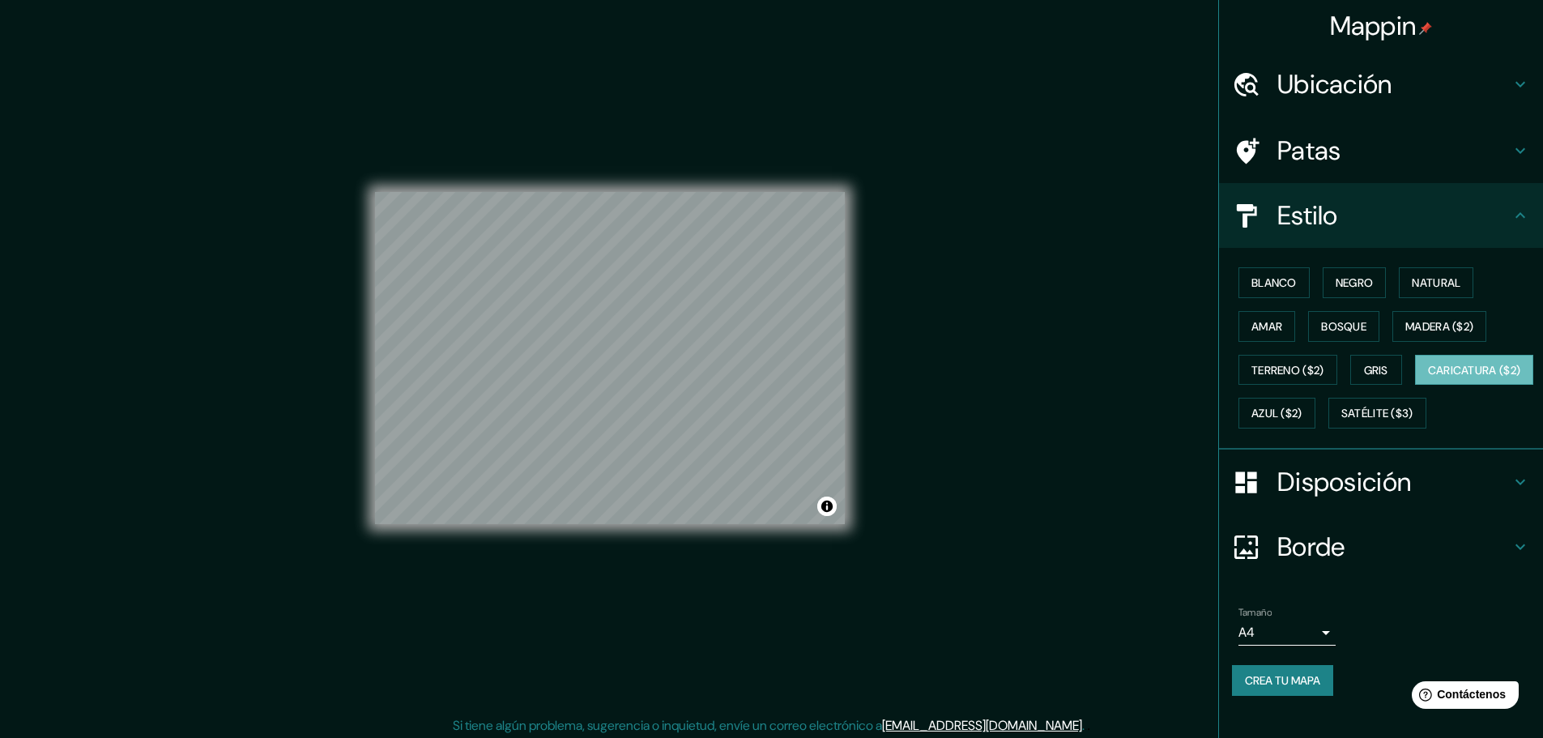
click at [1348, 153] on h4 "Patas" at bounding box center [1393, 150] width 233 height 32
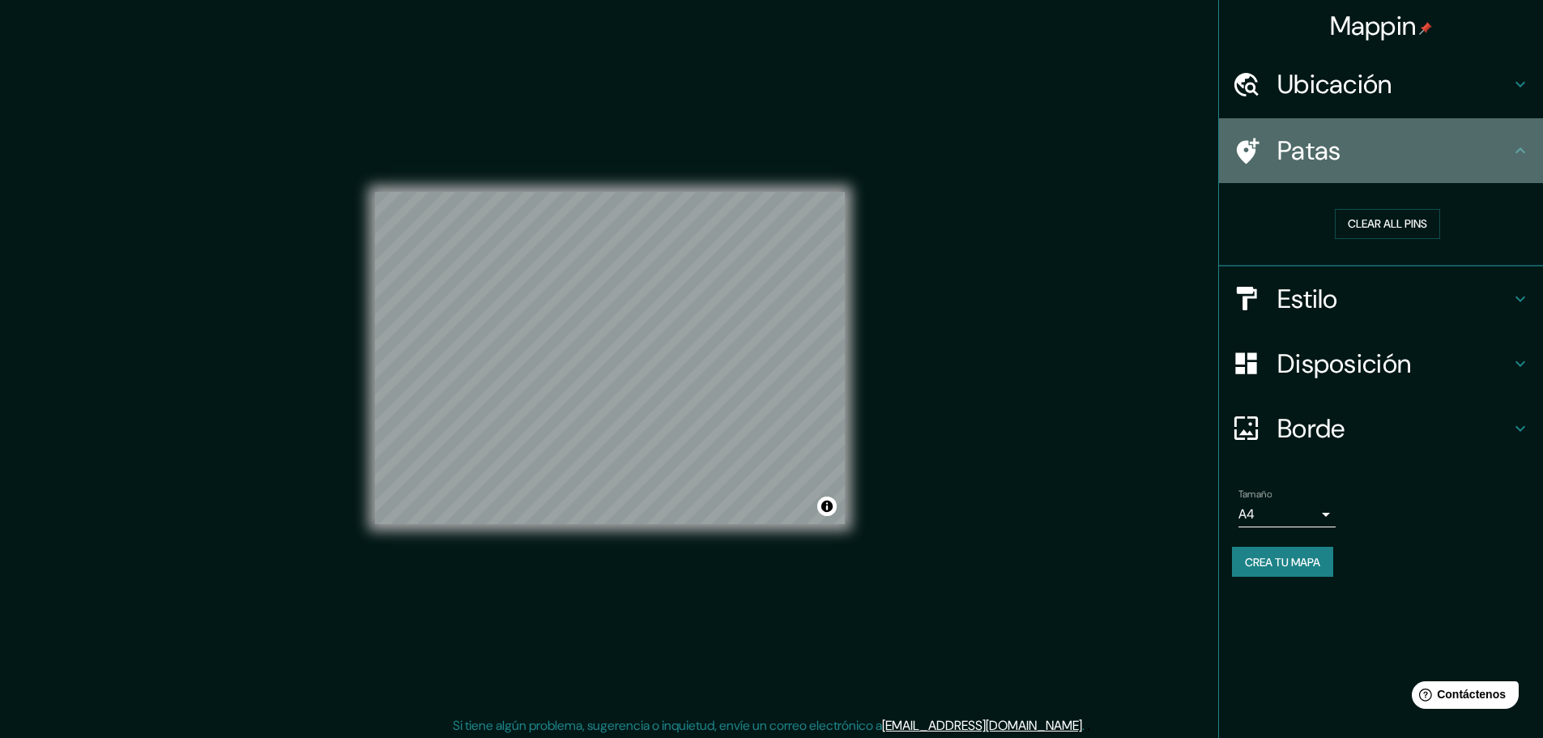
click at [1348, 153] on h4 "Patas" at bounding box center [1393, 150] width 233 height 32
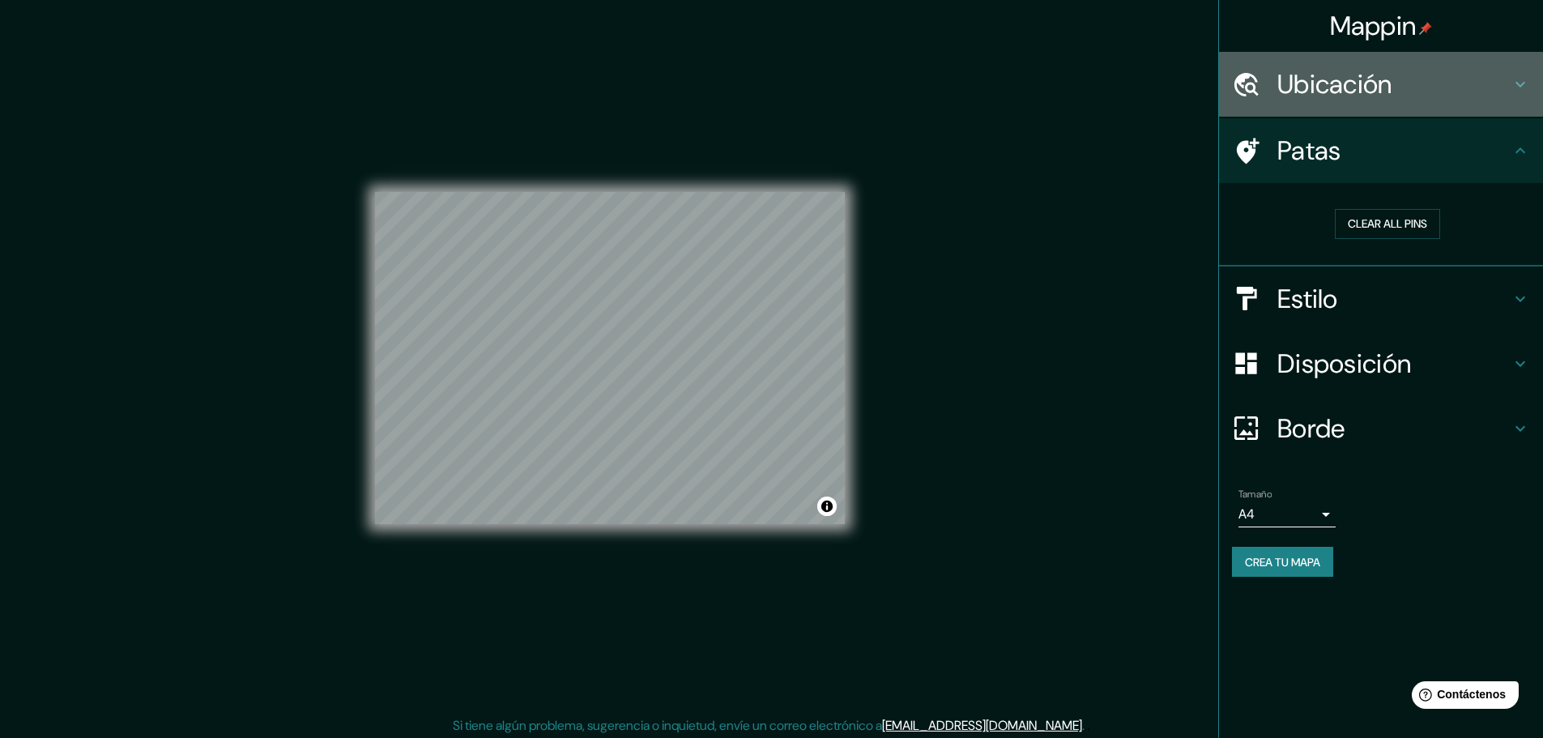
click at [1353, 95] on font "Ubicación" at bounding box center [1334, 84] width 115 height 34
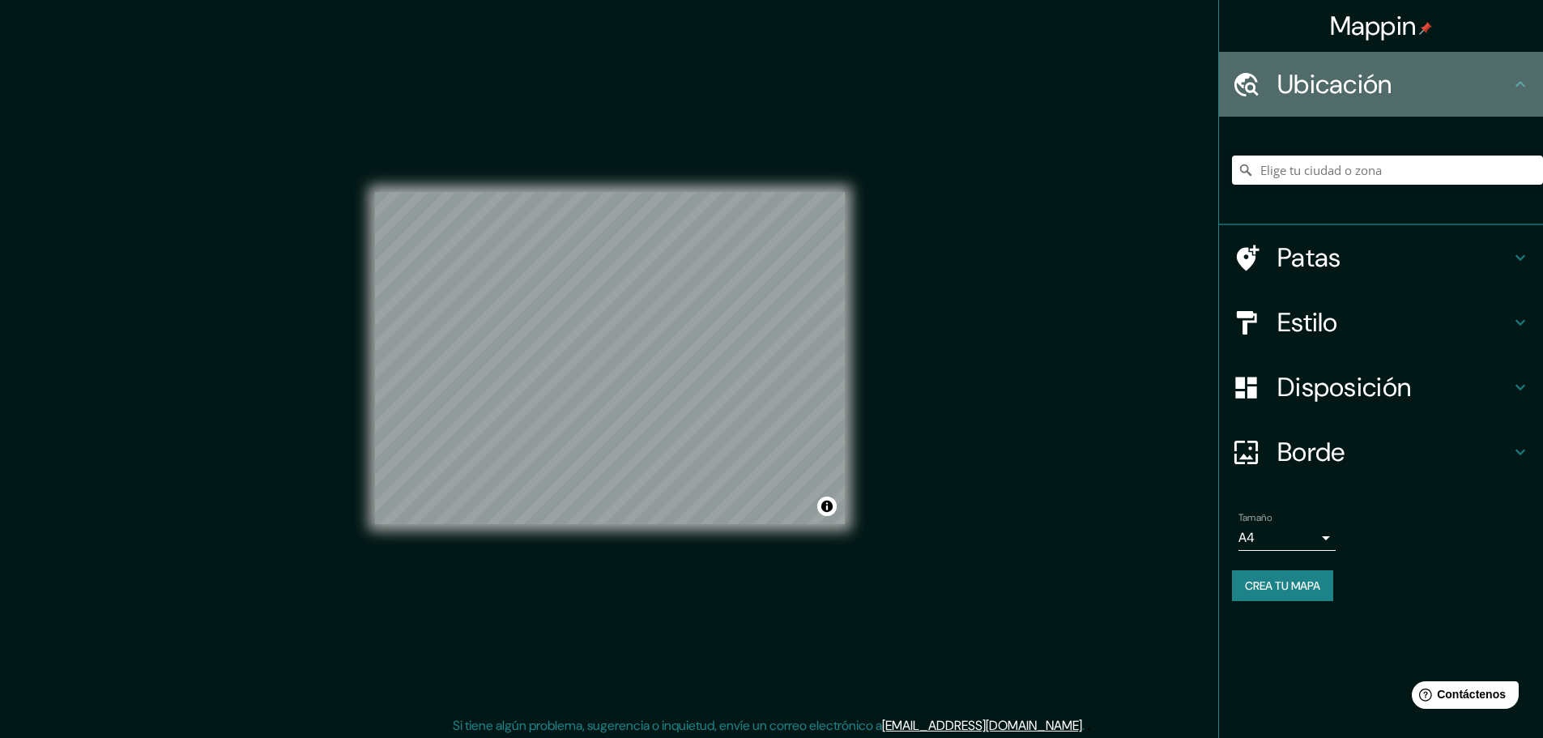
click at [1353, 95] on font "Ubicación" at bounding box center [1334, 84] width 115 height 34
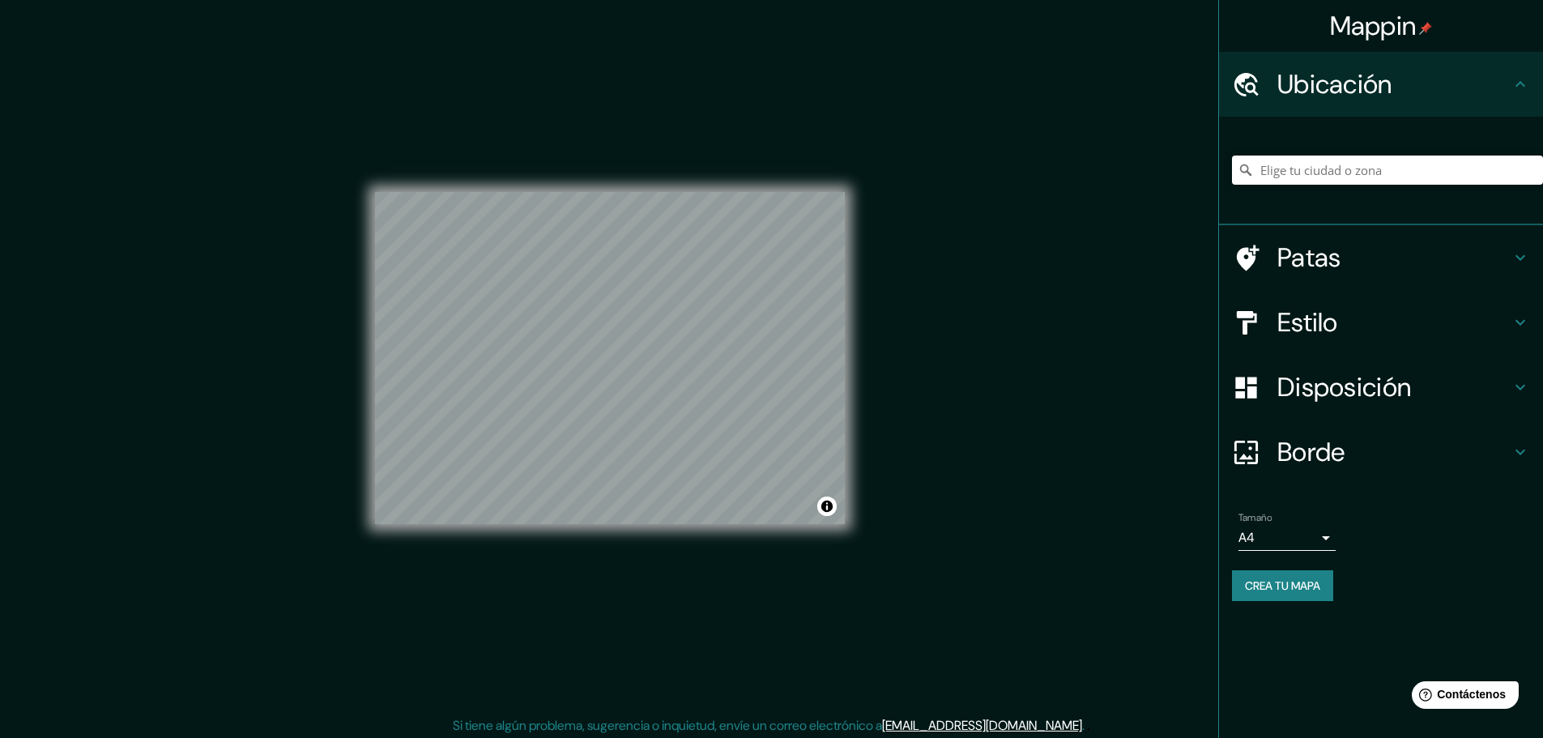
click at [1382, 339] on div "Estilo" at bounding box center [1381, 322] width 324 height 65
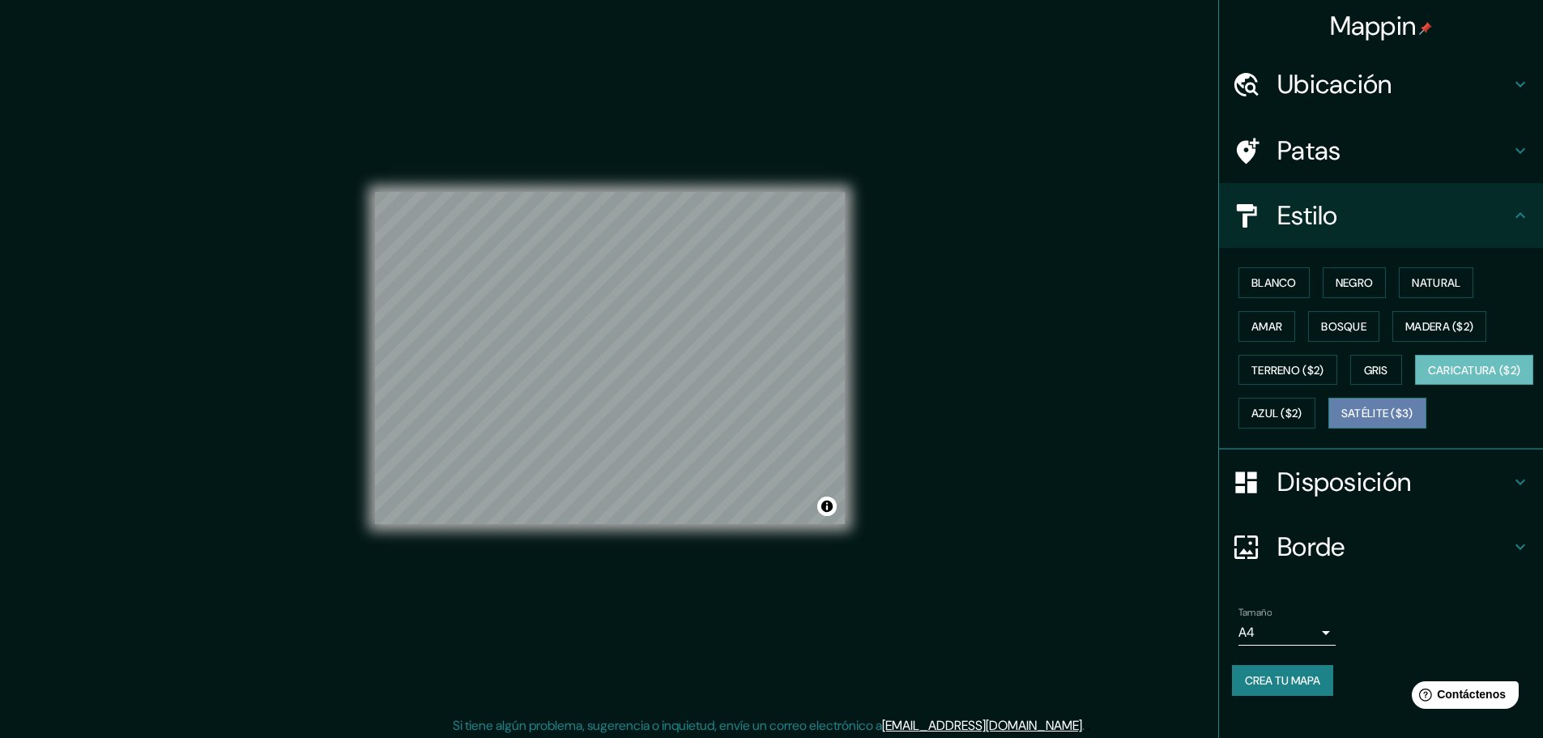
click at [1341, 421] on font "Satélite ($3)" at bounding box center [1377, 414] width 72 height 15
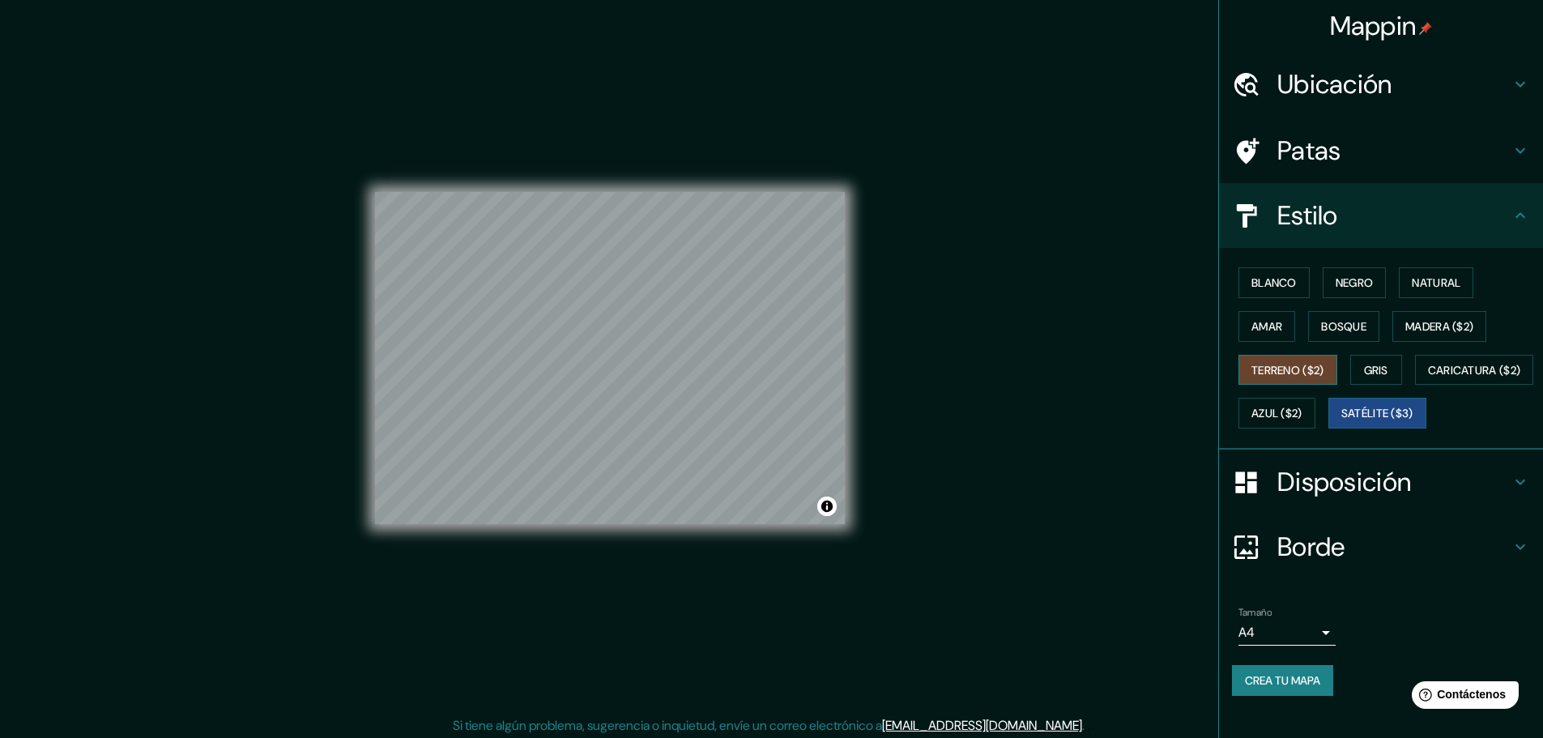
click at [1295, 368] on font "Terreno ($2)" at bounding box center [1287, 370] width 73 height 15
click at [1415, 385] on button "Caricatura ($2)" at bounding box center [1474, 370] width 119 height 31
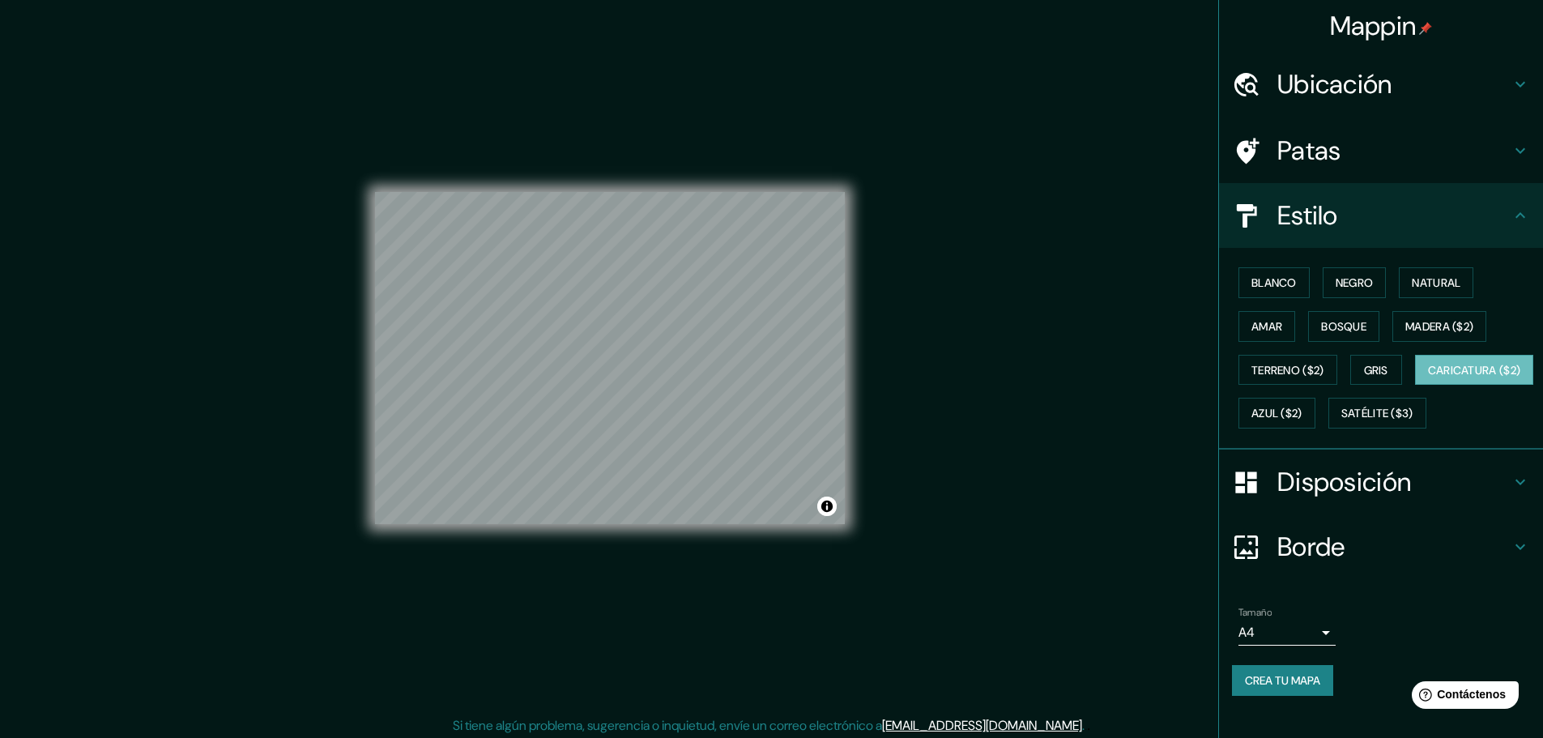
click at [1467, 215] on h4 "Estilo" at bounding box center [1393, 215] width 233 height 32
click at [1339, 514] on div "Disposición" at bounding box center [1381, 481] width 324 height 65
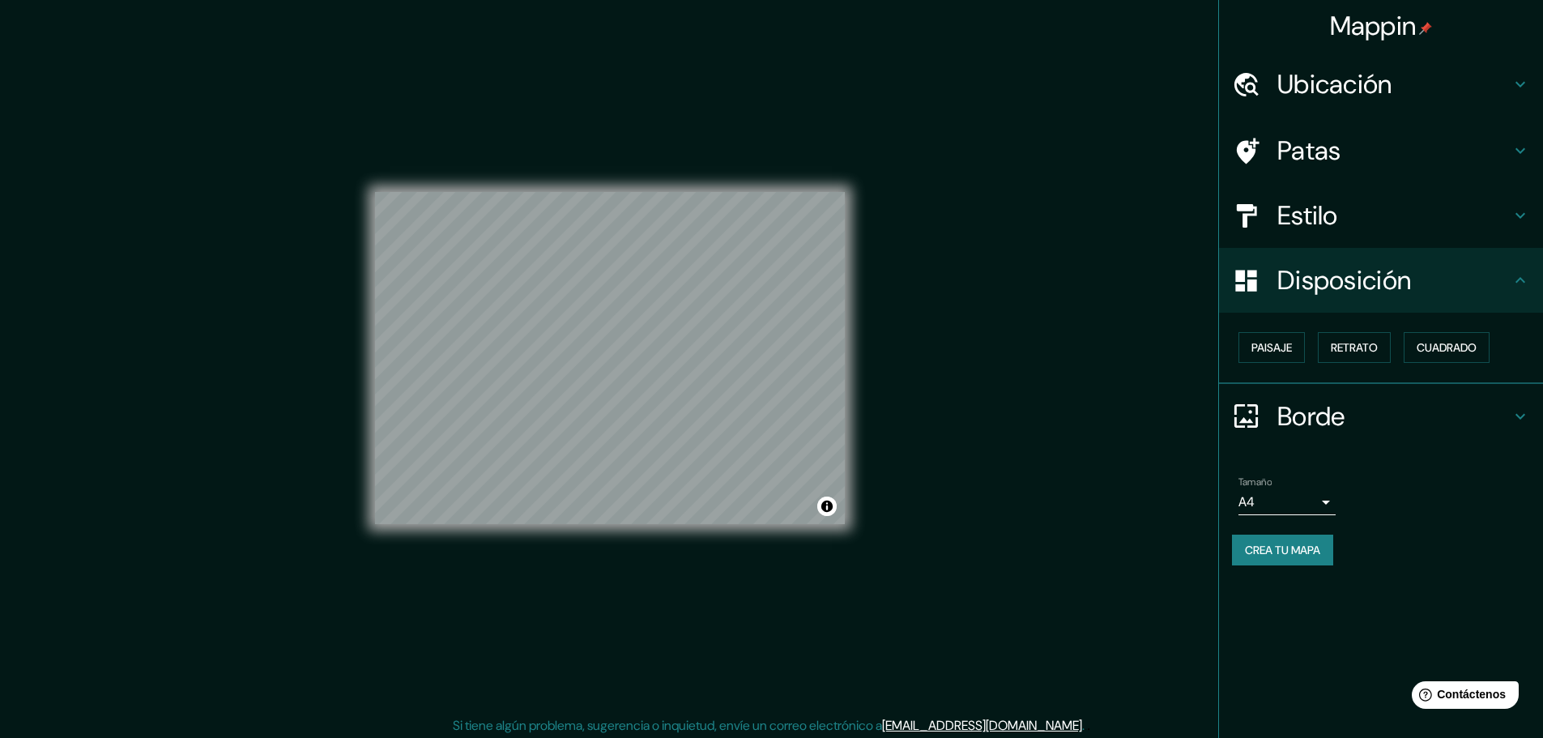
click at [1369, 432] on h4 "Borde" at bounding box center [1393, 416] width 233 height 32
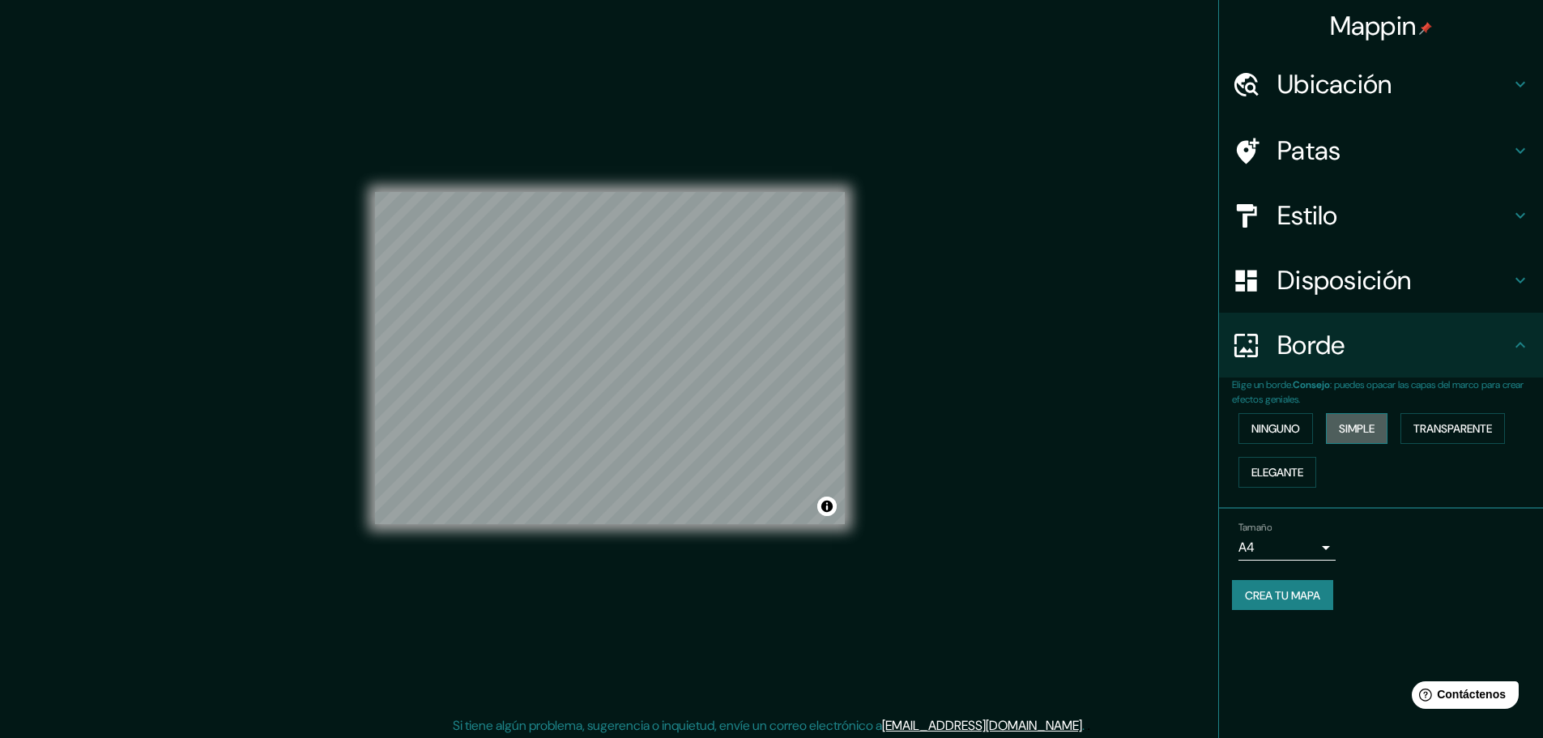
click at [1352, 427] on font "Simple" at bounding box center [1357, 428] width 36 height 15
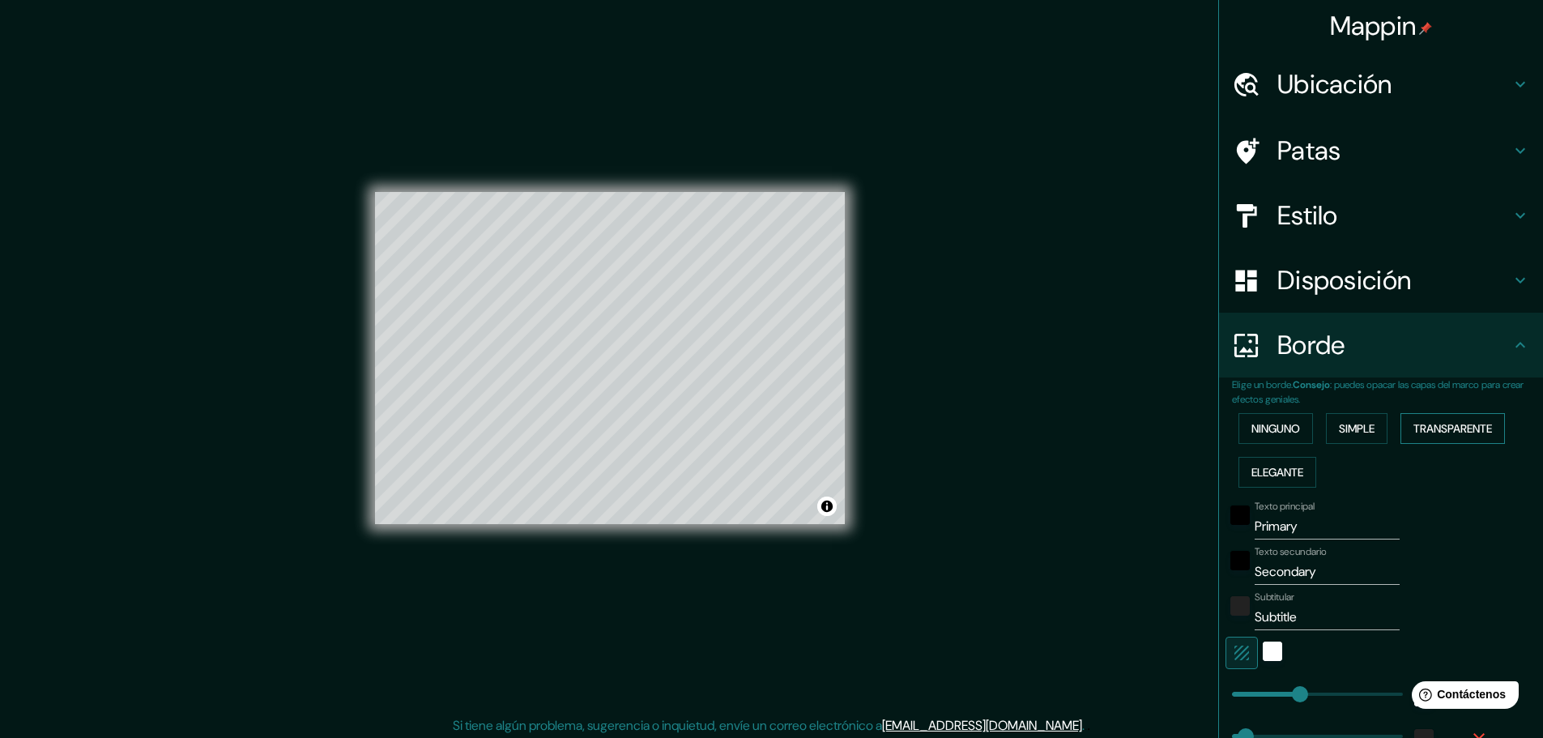
click at [1478, 423] on font "Transparente" at bounding box center [1452, 428] width 79 height 15
click at [1251, 479] on font "Elegante" at bounding box center [1277, 472] width 52 height 21
click at [1252, 426] on font "Ninguno" at bounding box center [1275, 428] width 49 height 15
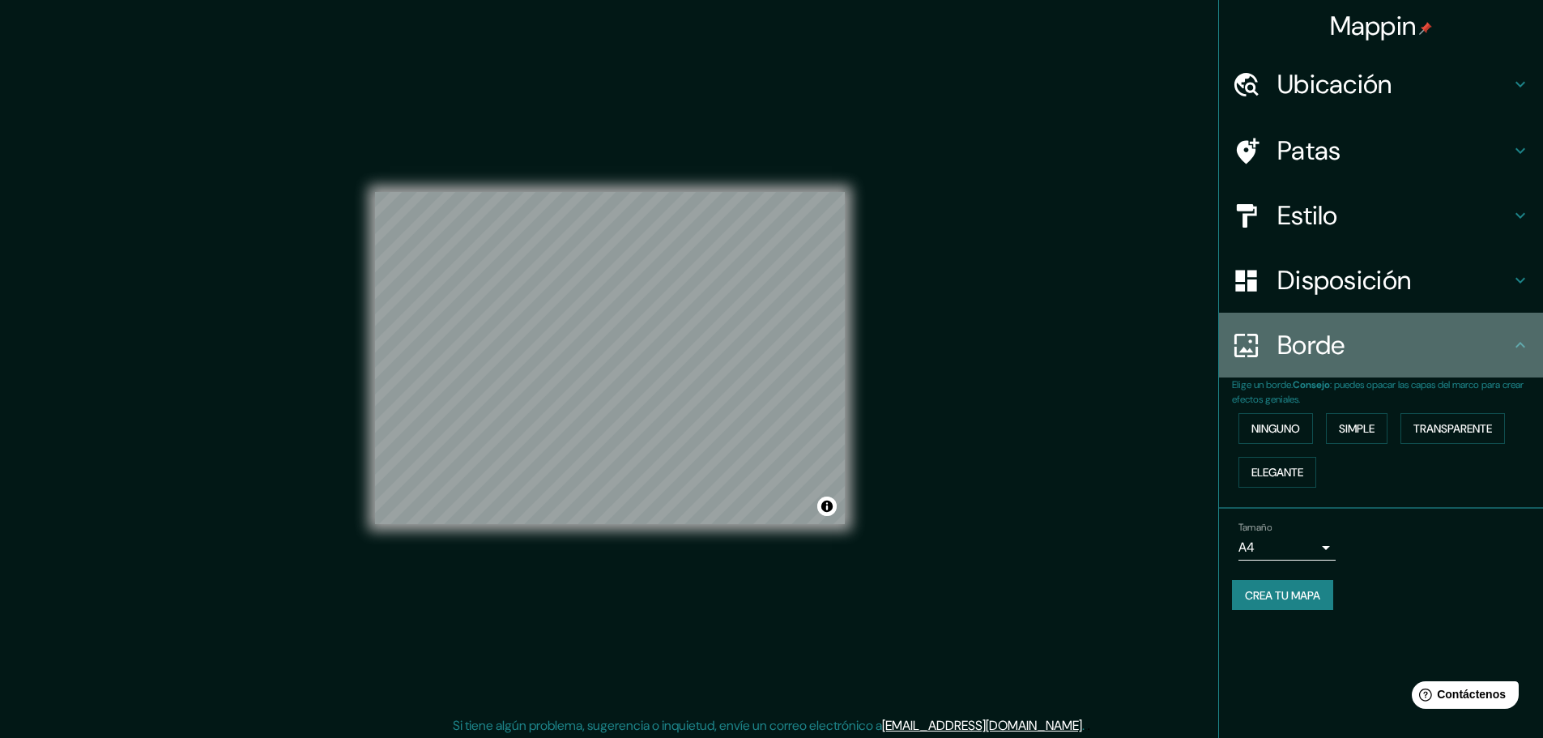
click at [1320, 368] on div "Borde" at bounding box center [1381, 345] width 324 height 65
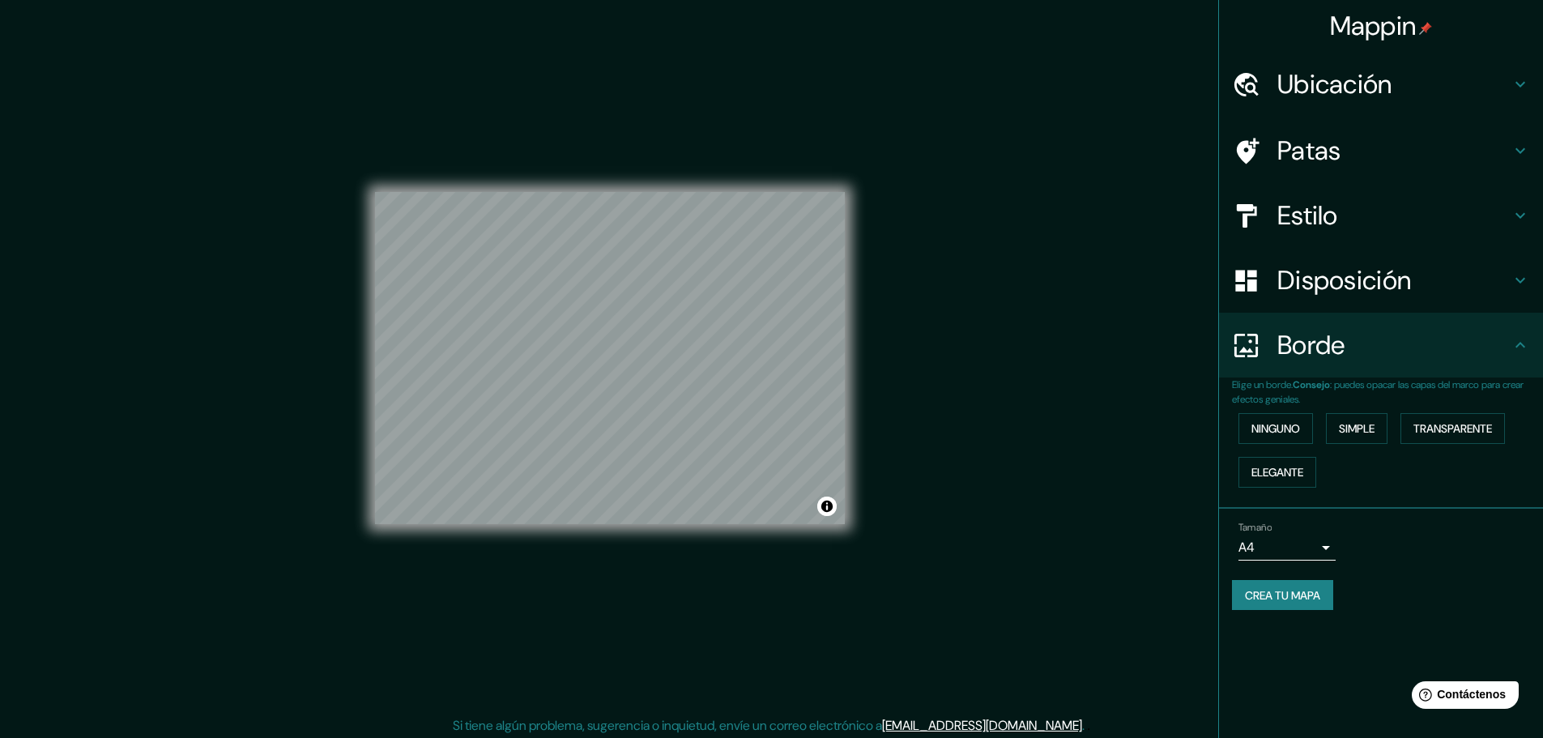
click at [1293, 583] on button "Crea tu mapa" at bounding box center [1282, 595] width 101 height 31
click at [1293, 606] on button "Crea tu mapa" at bounding box center [1282, 595] width 101 height 31
click at [1299, 144] on font "Patas" at bounding box center [1309, 151] width 64 height 34
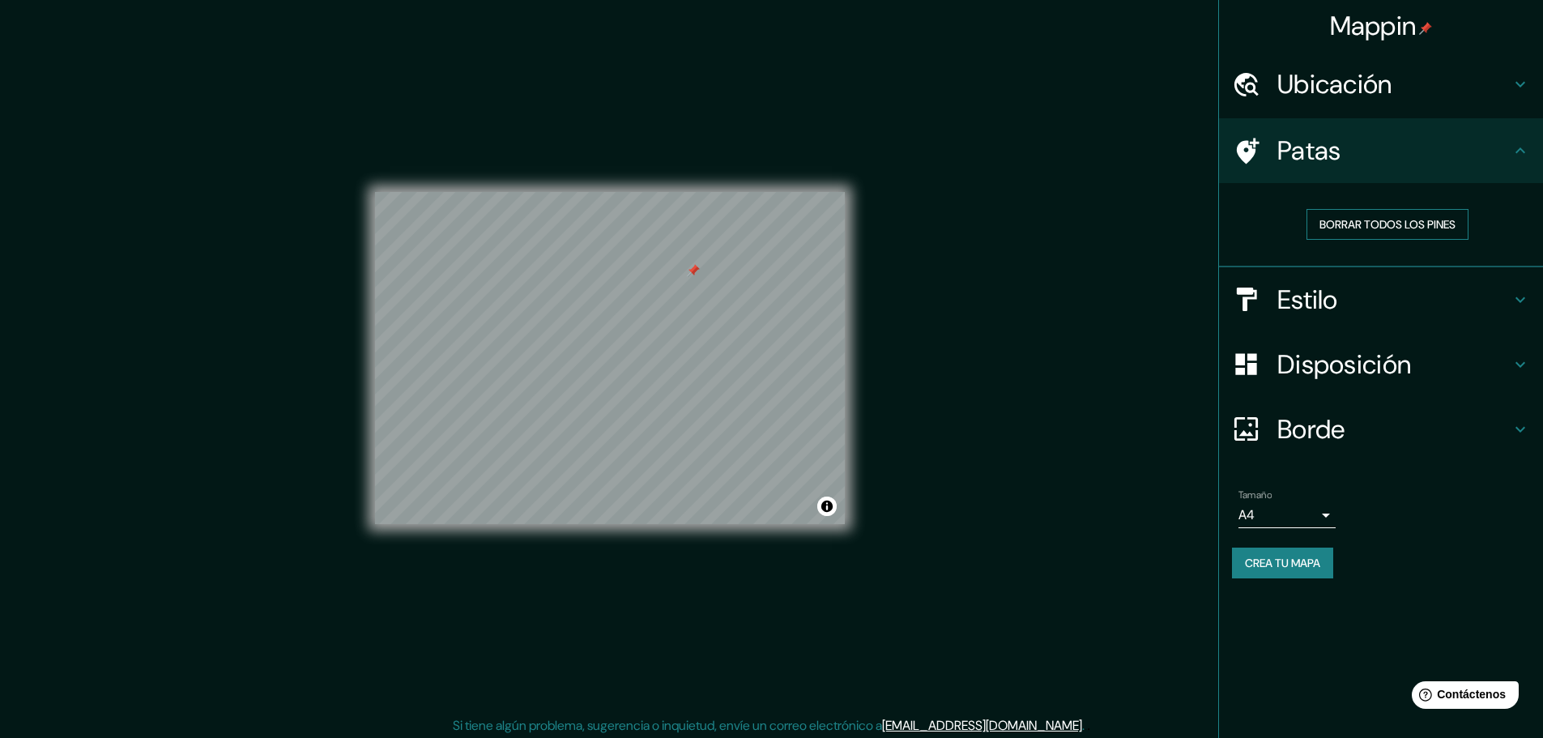
click at [1377, 219] on font "Borrar todos los pines" at bounding box center [1387, 224] width 136 height 15
click at [1312, 567] on font "Crea tu mapa" at bounding box center [1282, 563] width 75 height 15
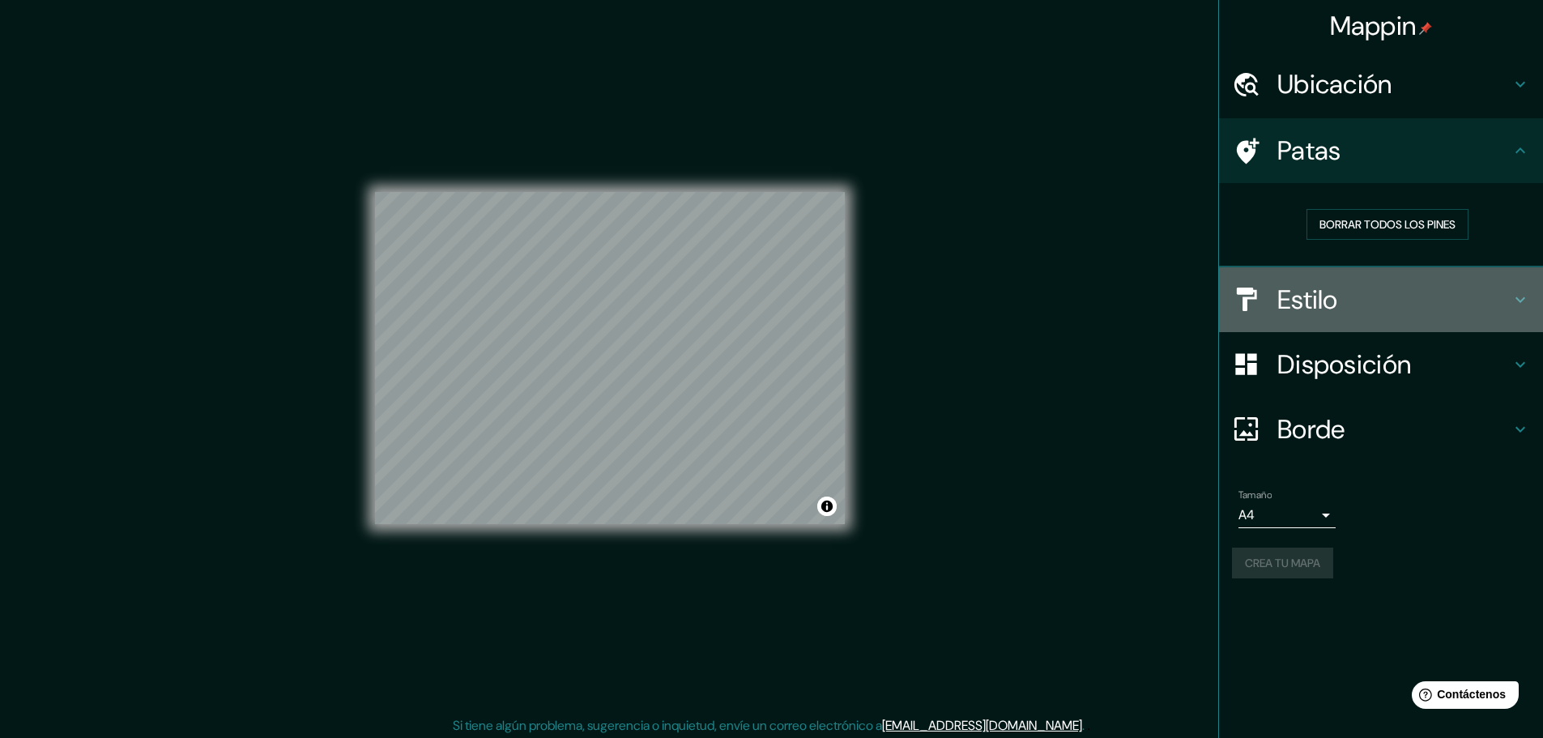
click at [1356, 294] on h4 "Estilo" at bounding box center [1393, 299] width 233 height 32
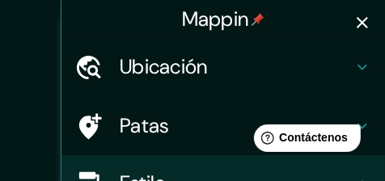
click at [367, 21] on icon "button" at bounding box center [362, 22] width 19 height 19
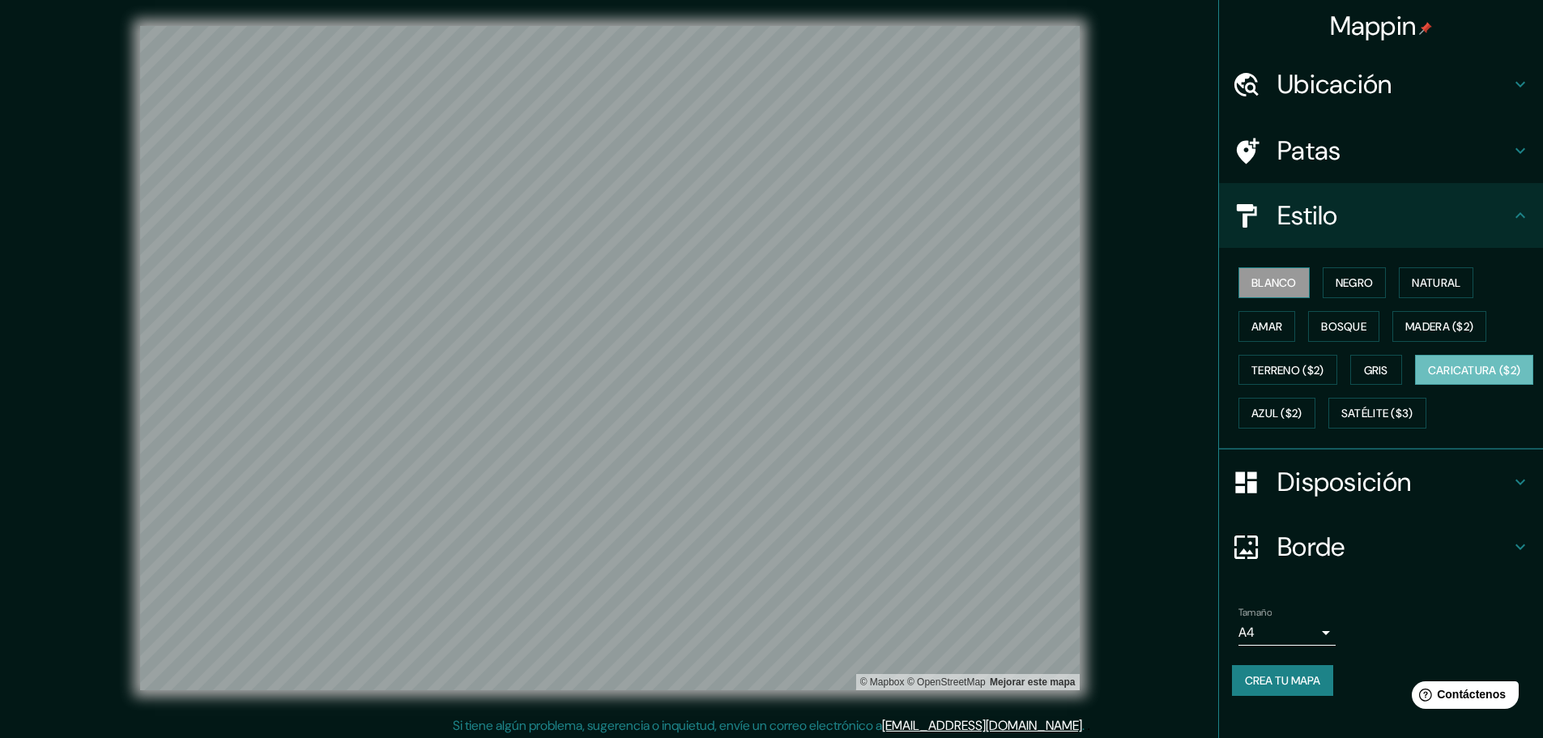
click at [1263, 287] on font "Blanco" at bounding box center [1273, 282] width 45 height 15
click at [1348, 280] on font "Negro" at bounding box center [1354, 282] width 38 height 15
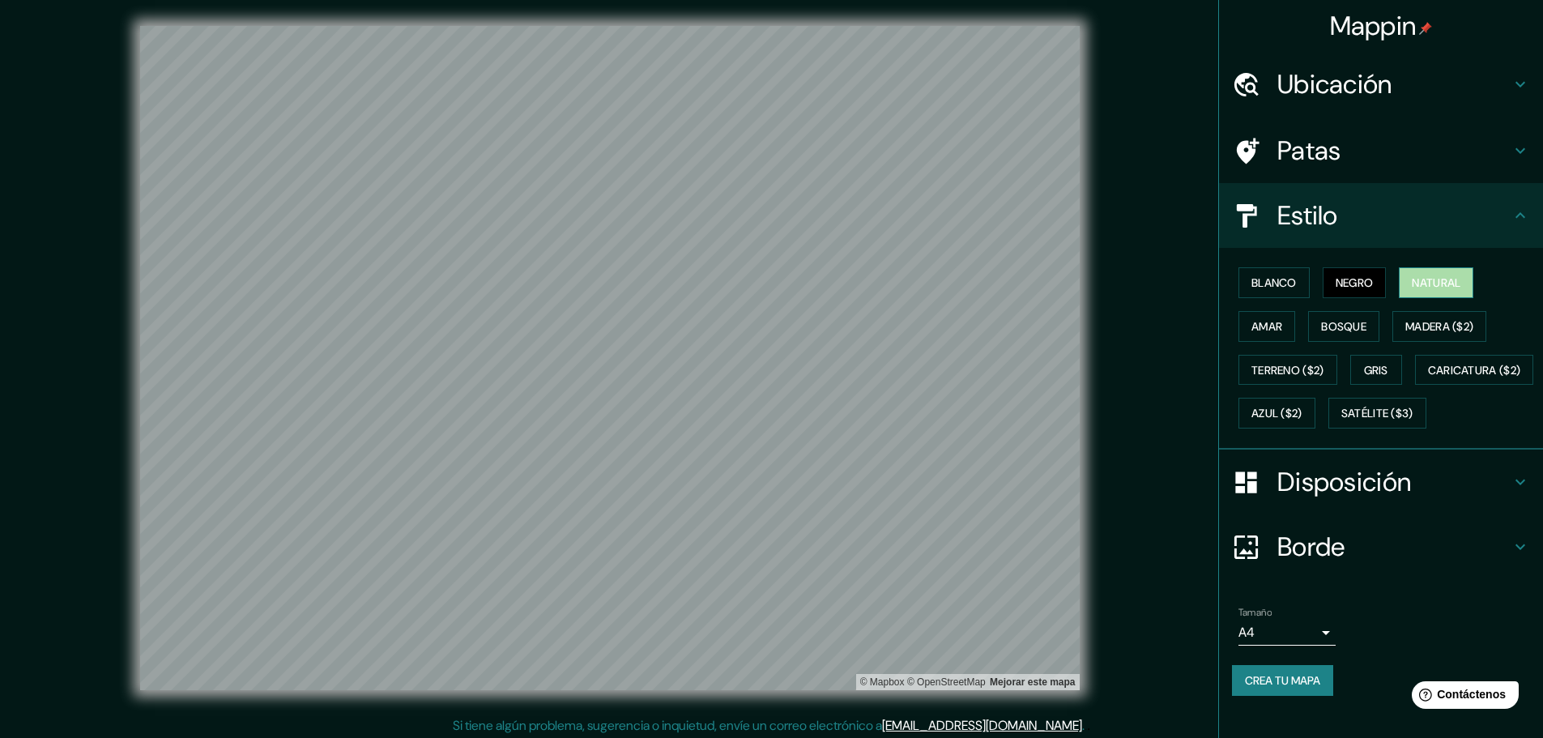
click at [1440, 293] on button "Natural" at bounding box center [1436, 282] width 75 height 31
click at [1331, 326] on font "Bosque" at bounding box center [1343, 326] width 45 height 15
click at [1301, 691] on font "Crea tu mapa" at bounding box center [1282, 680] width 75 height 21
click at [1495, 212] on h4 "Estilo" at bounding box center [1393, 215] width 233 height 32
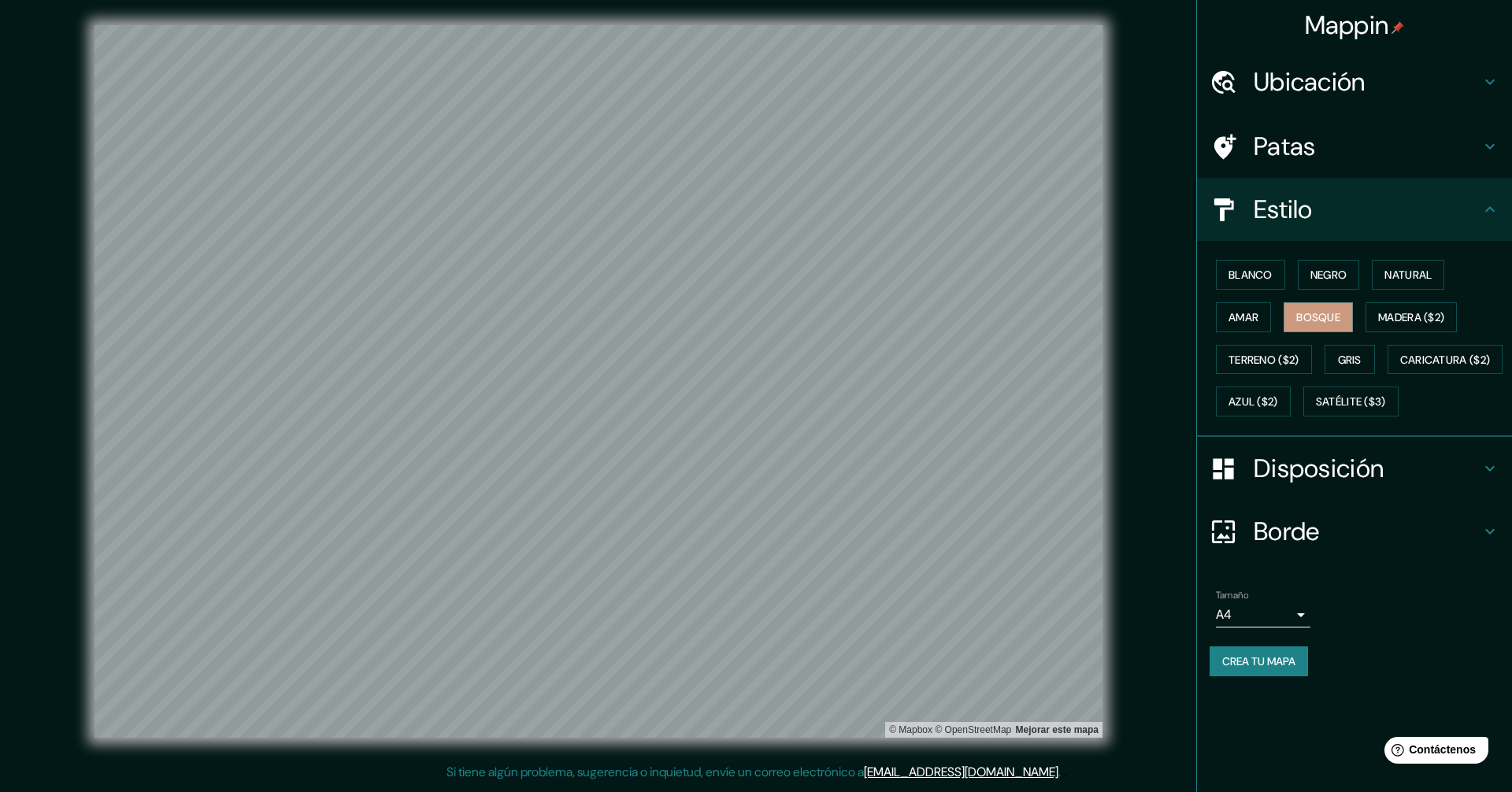
click at [1261, 669] on font "Crea tu mapa" at bounding box center [1258, 661] width 73 height 15
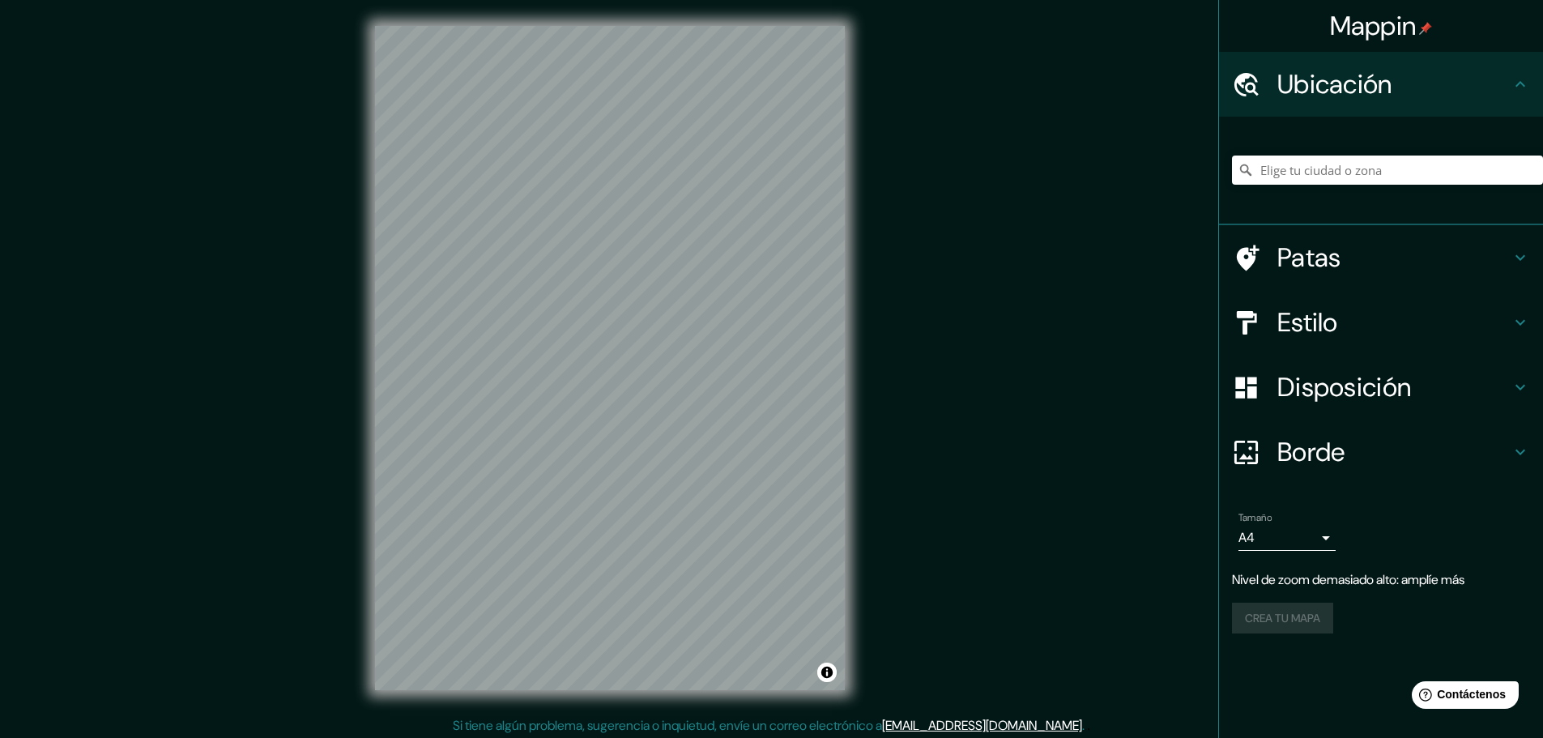
click at [1222, 324] on div "Mappin Ubicación Patas Estilo Disposición Borde Elige un borde. Consejo : puede…" at bounding box center [771, 371] width 1543 height 742
click at [1240, 314] on div "Mappin Ubicación Patas Estilo Disposición Borde Elige un borde. Consejo : puede…" at bounding box center [771, 371] width 1543 height 742
click at [1219, 347] on div "Mappin Ubicación Patas Estilo Disposición Borde Elige un borde. Consejo : puede…" at bounding box center [771, 371] width 1543 height 742
click at [368, 236] on div "© Mapbox © OpenStreetMap Mejorar este mapa" at bounding box center [610, 358] width 522 height 716
click at [473, 707] on div "© Mapbox © OpenStreetMap Mejorar este mapa" at bounding box center [610, 358] width 522 height 716
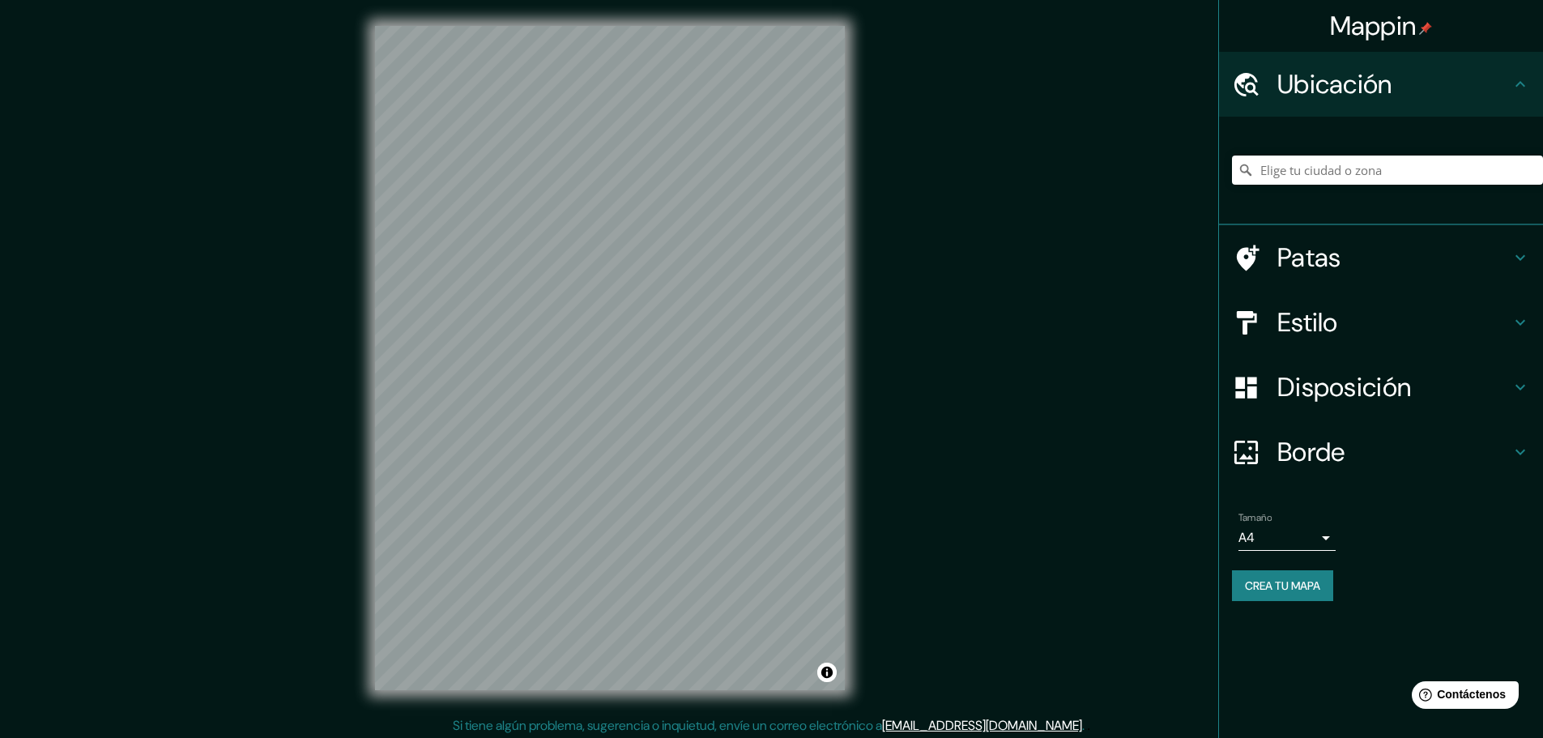
click at [901, 306] on div "Mappin Ubicación Patas Estilo Disposición Borde Elige un borde. Consejo : puede…" at bounding box center [771, 371] width 1543 height 742
click at [1349, 382] on font "Disposición" at bounding box center [1344, 387] width 134 height 34
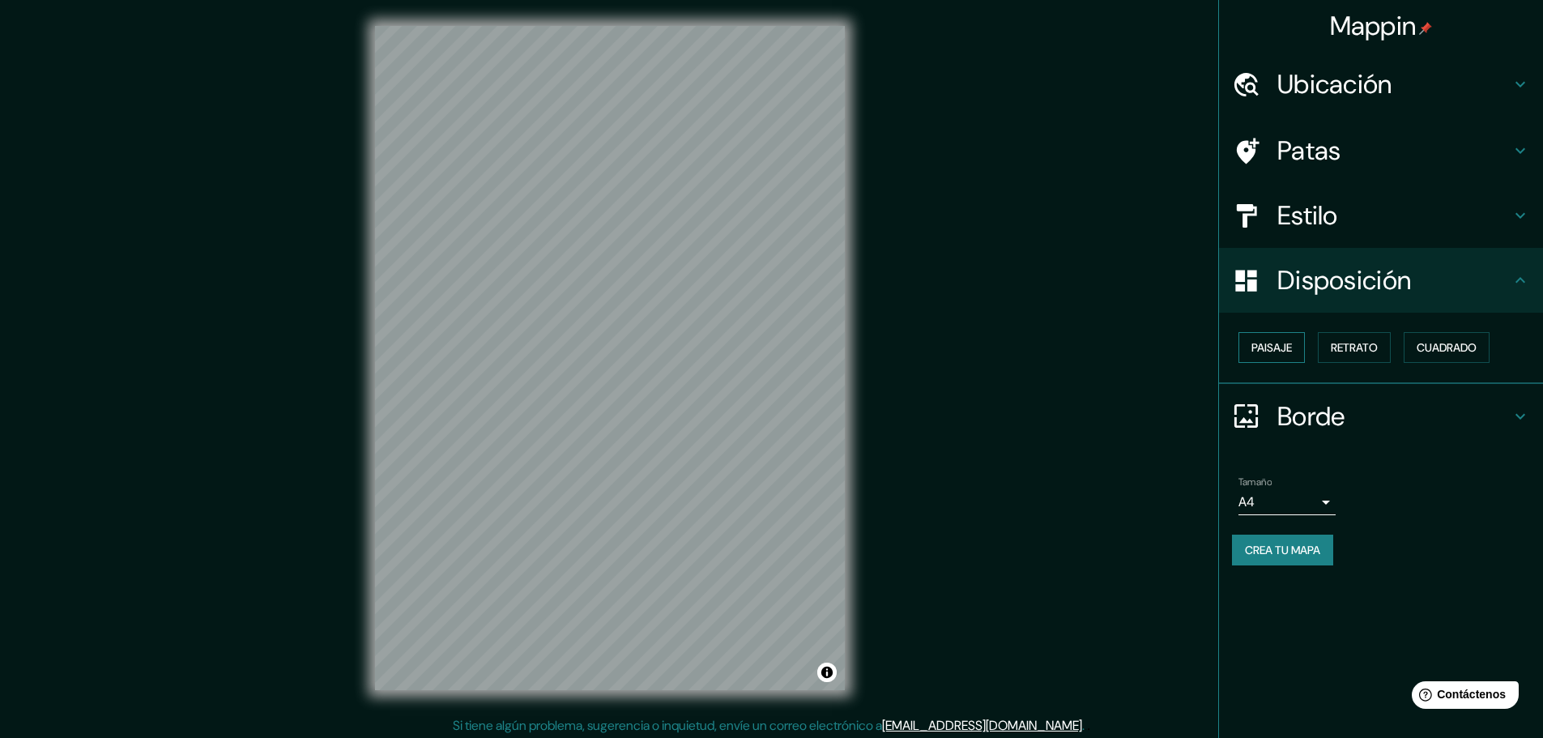
click at [1263, 349] on font "Paisaje" at bounding box center [1271, 347] width 40 height 15
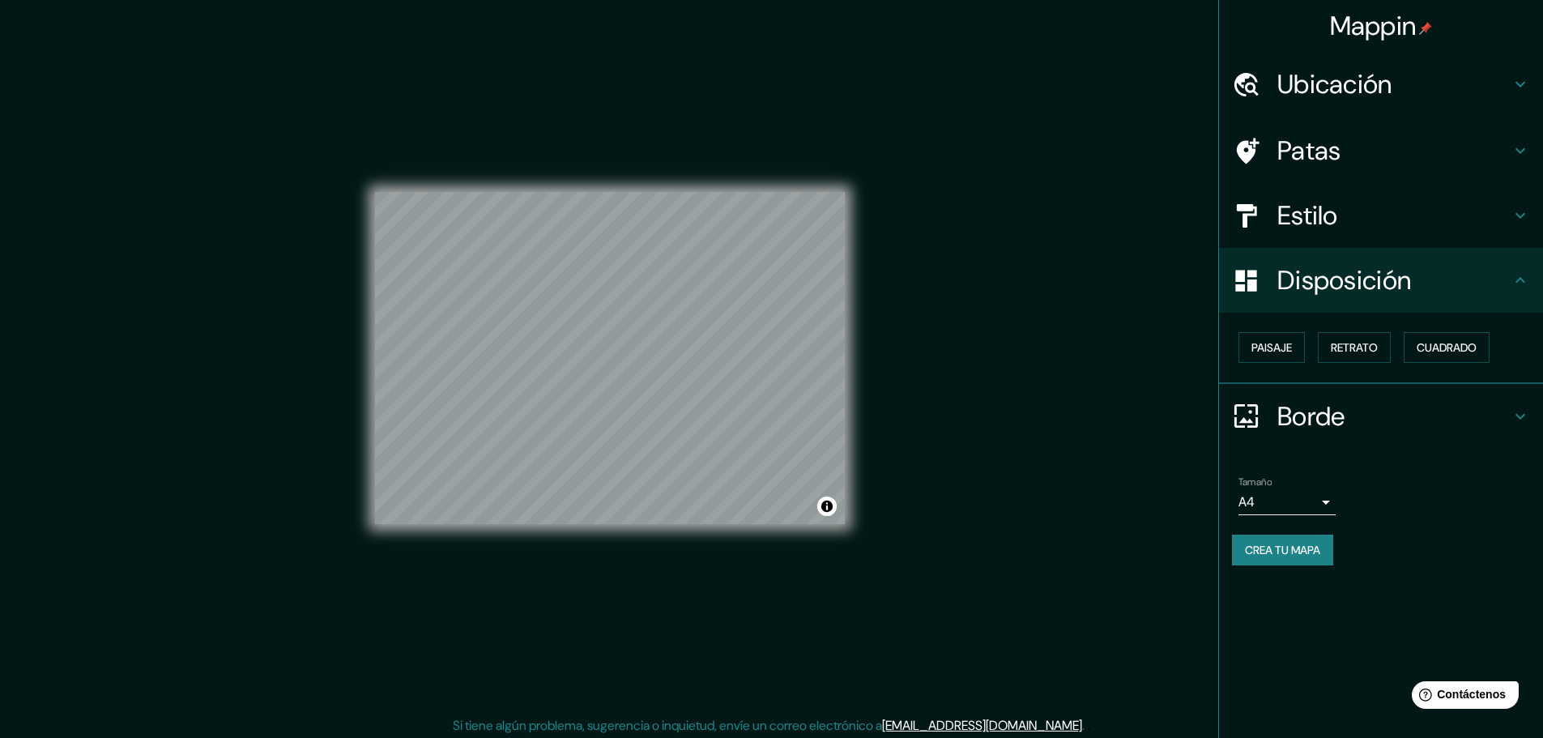
click at [1311, 421] on font "Borde" at bounding box center [1311, 416] width 68 height 34
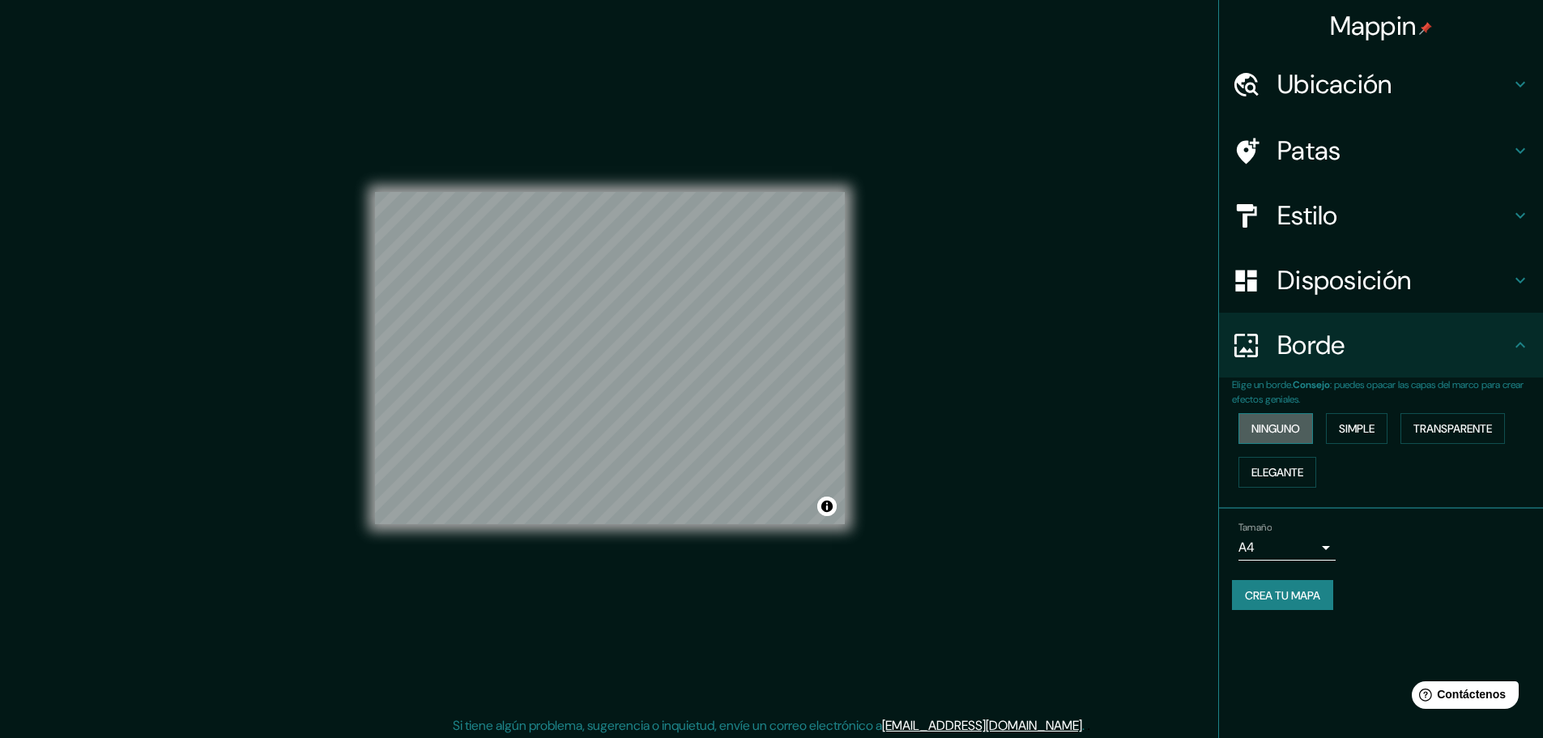
click at [1268, 424] on font "Ninguno" at bounding box center [1275, 428] width 49 height 15
click at [1290, 336] on font "Borde" at bounding box center [1311, 345] width 68 height 34
click at [1271, 600] on font "Crea tu mapa" at bounding box center [1282, 595] width 75 height 15
click at [1261, 428] on font "Ninguno" at bounding box center [1275, 428] width 49 height 15
click at [1377, 293] on font "Disposición" at bounding box center [1344, 280] width 134 height 34
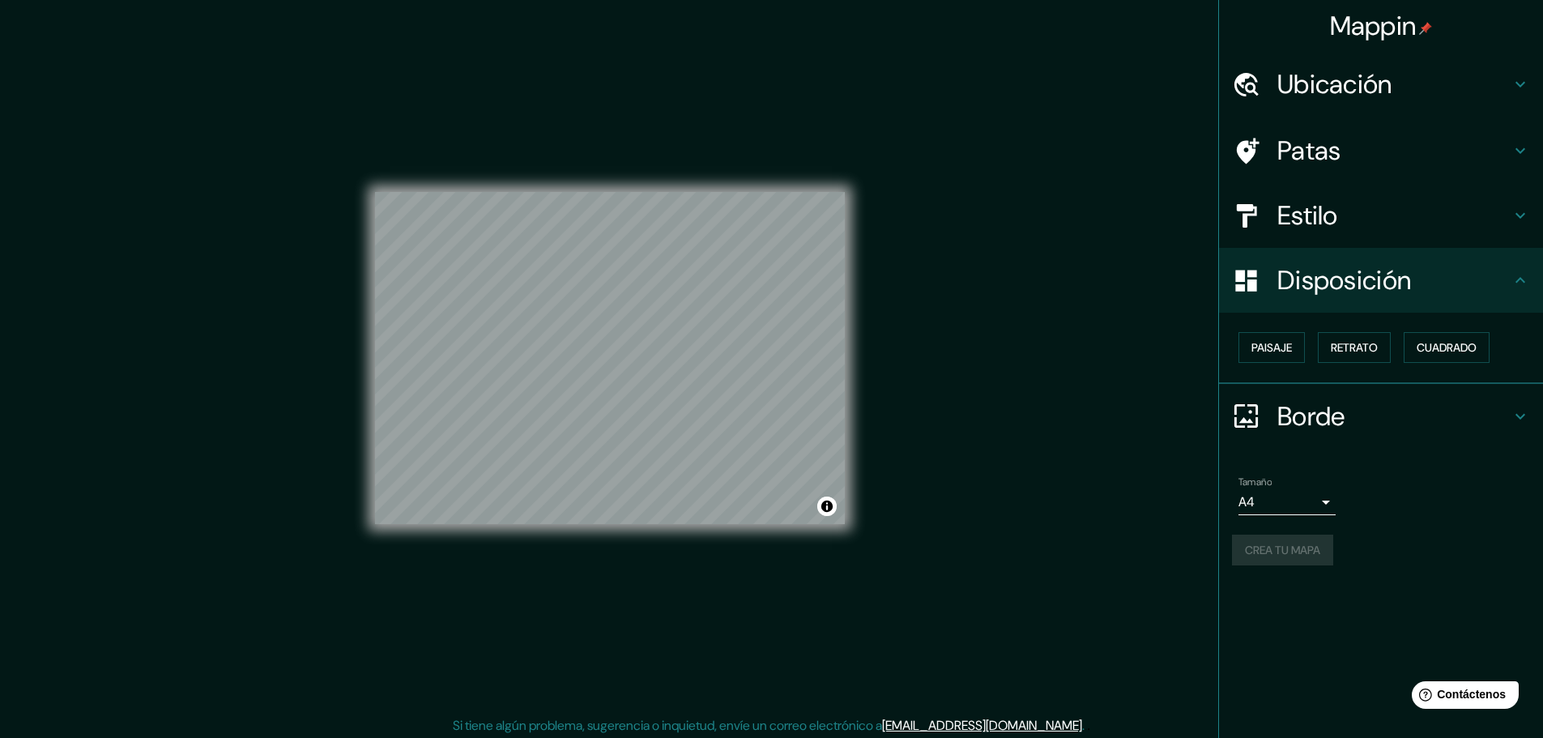
click at [1377, 293] on font "Disposición" at bounding box center [1344, 280] width 134 height 34
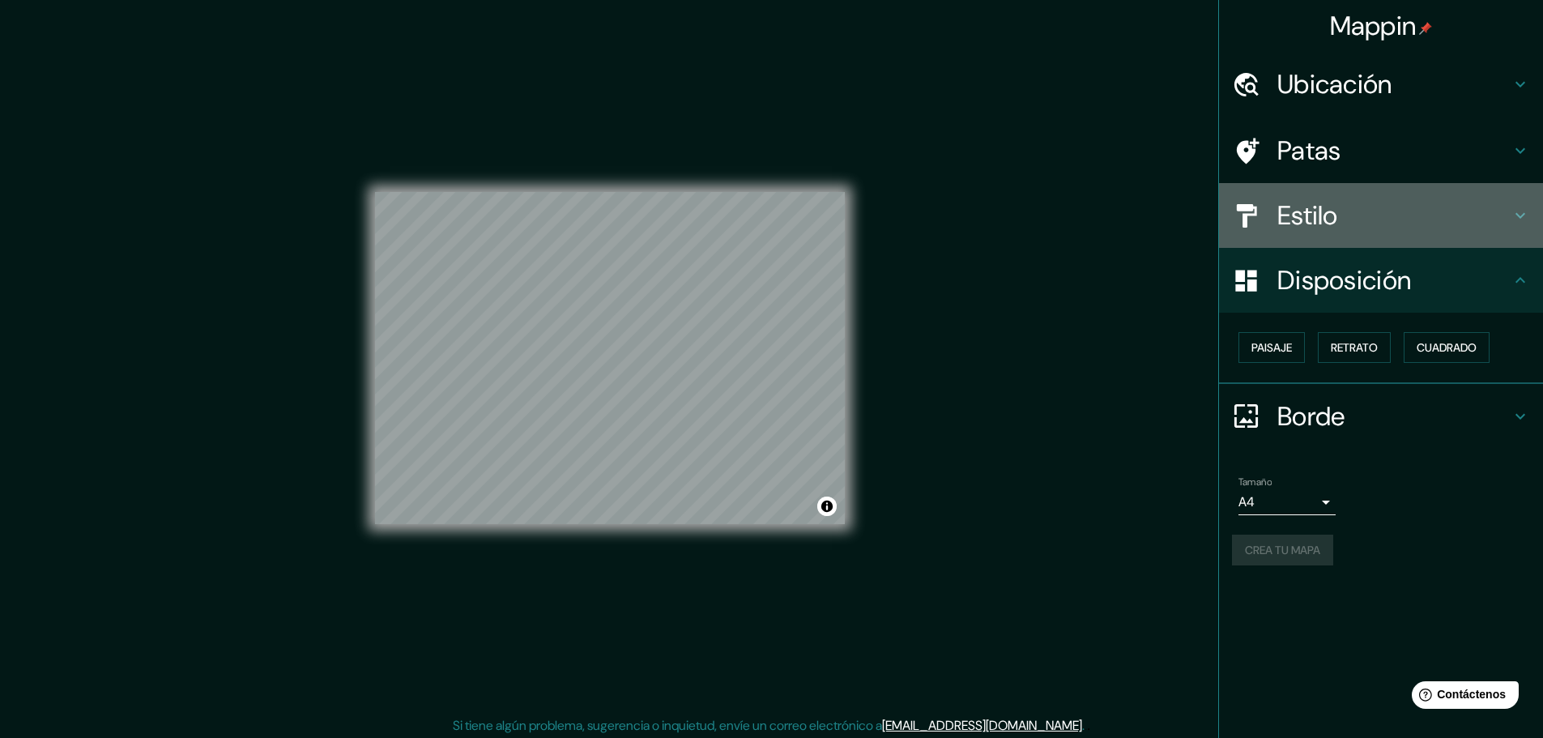
click at [1399, 233] on div "Estilo" at bounding box center [1381, 215] width 324 height 65
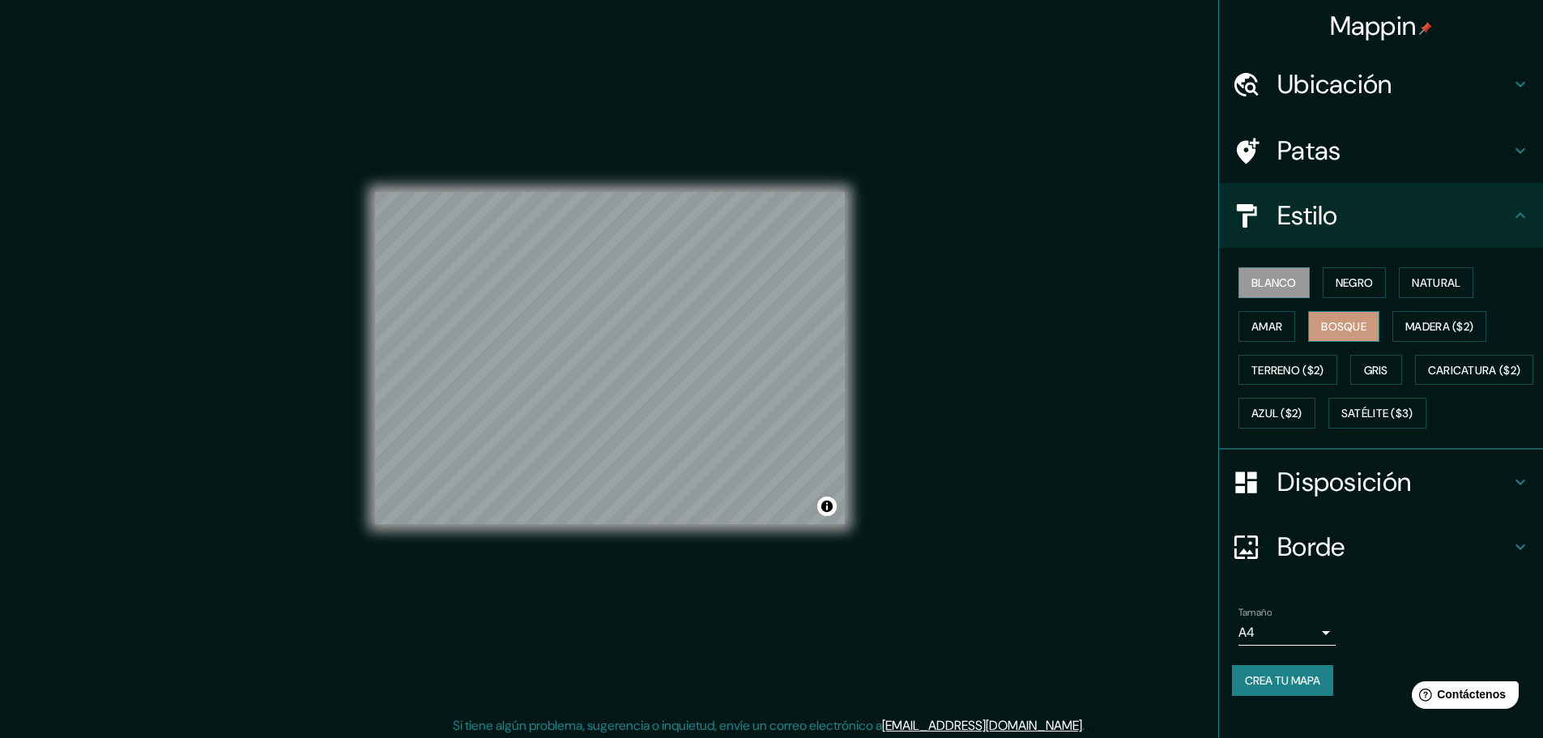
click at [1358, 329] on button "Bosque" at bounding box center [1343, 326] width 71 height 31
click at [1415, 324] on font "Madera ($2)" at bounding box center [1439, 326] width 68 height 15
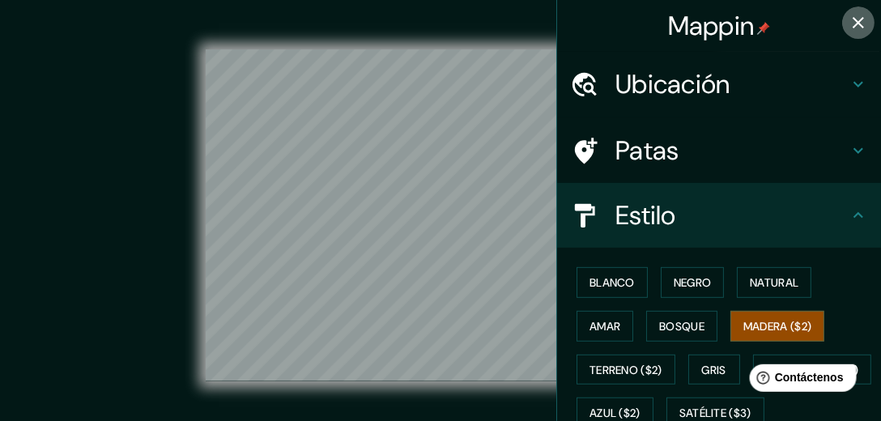
click at [850, 31] on icon "button" at bounding box center [858, 22] width 19 height 19
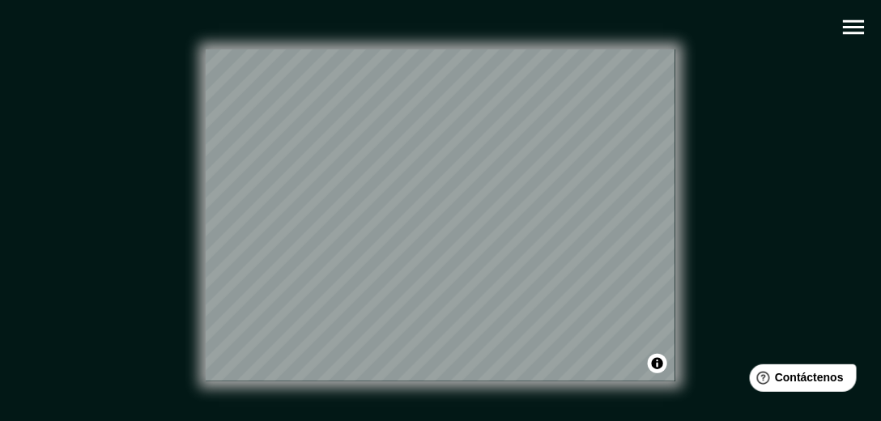
click at [863, 24] on icon "button" at bounding box center [854, 27] width 28 height 28
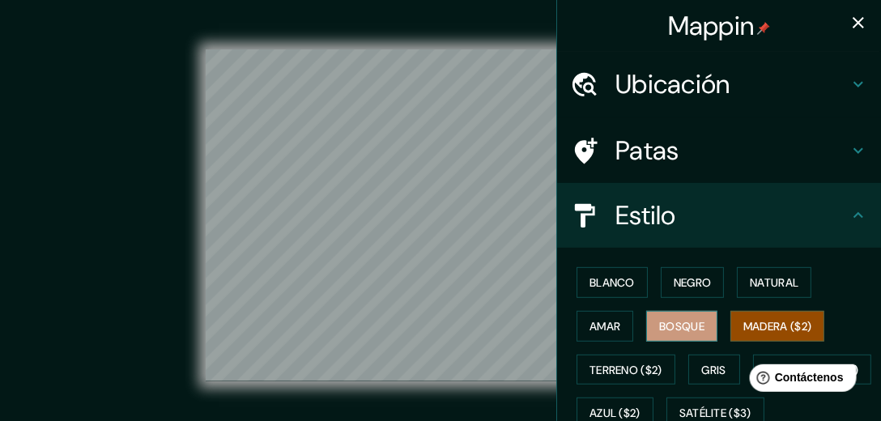
click at [659, 325] on font "Bosque" at bounding box center [681, 326] width 45 height 15
click at [867, 15] on div "Mappin" at bounding box center [719, 26] width 324 height 52
click at [851, 26] on icon "button" at bounding box center [858, 22] width 19 height 19
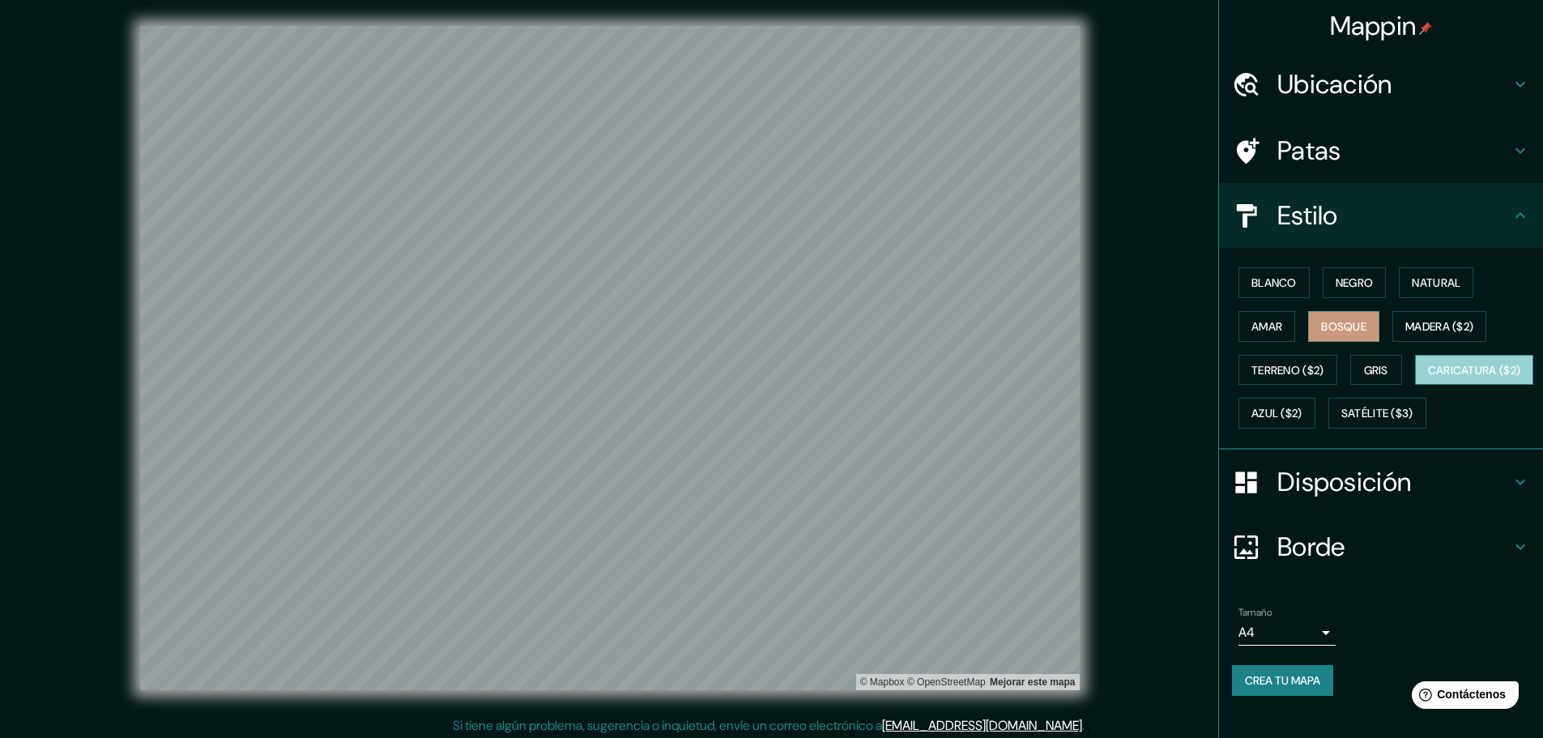
click at [1428, 381] on font "Caricatura ($2)" at bounding box center [1474, 370] width 93 height 21
click at [1315, 400] on button "Azul ($2)" at bounding box center [1276, 413] width 77 height 31
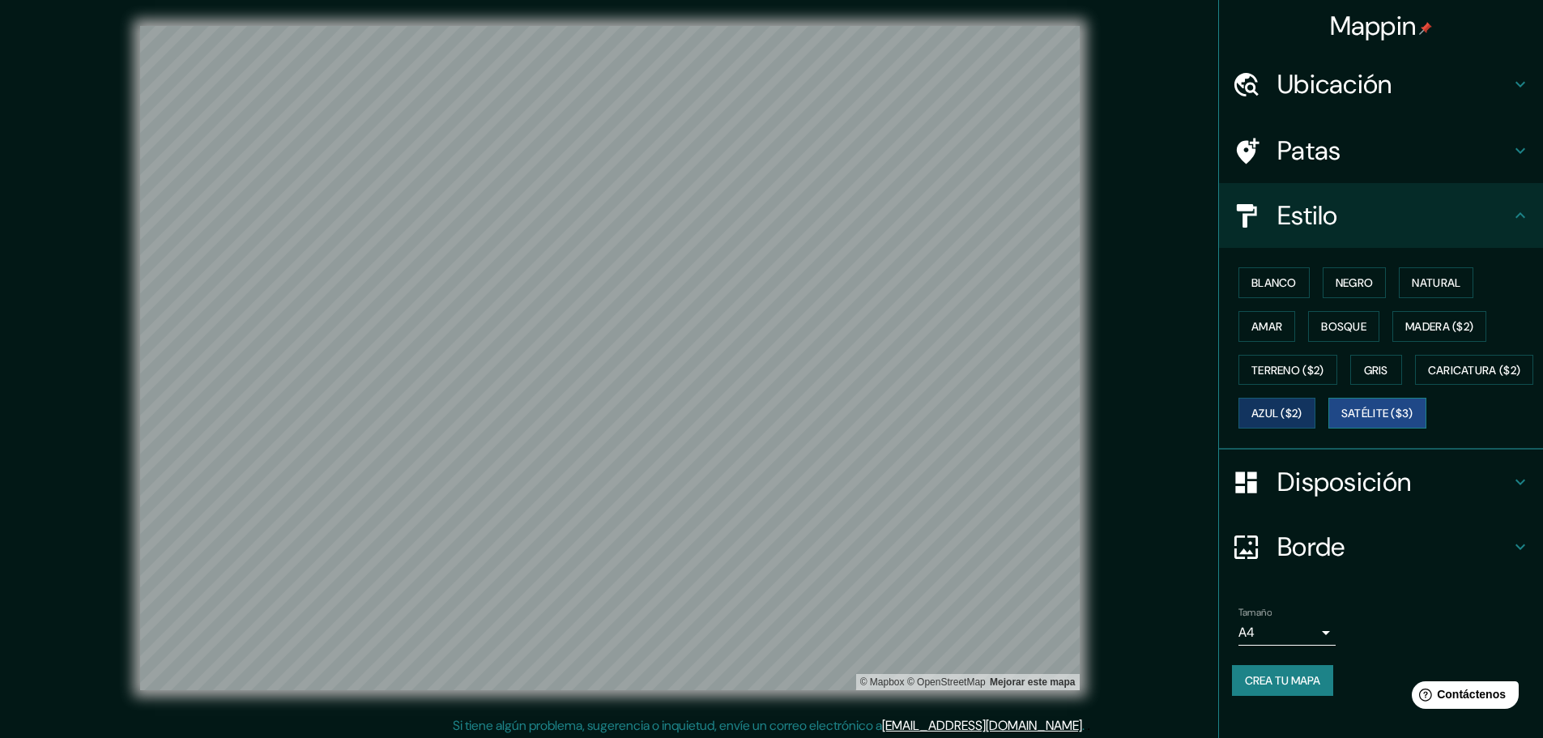
click at [1341, 421] on font "Satélite ($3)" at bounding box center [1377, 414] width 72 height 15
click at [1350, 377] on button "Gris" at bounding box center [1376, 370] width 52 height 31
click at [1324, 368] on button "Terreno ($2)" at bounding box center [1287, 370] width 99 height 31
click at [1339, 326] on font "Bosque" at bounding box center [1343, 326] width 45 height 15
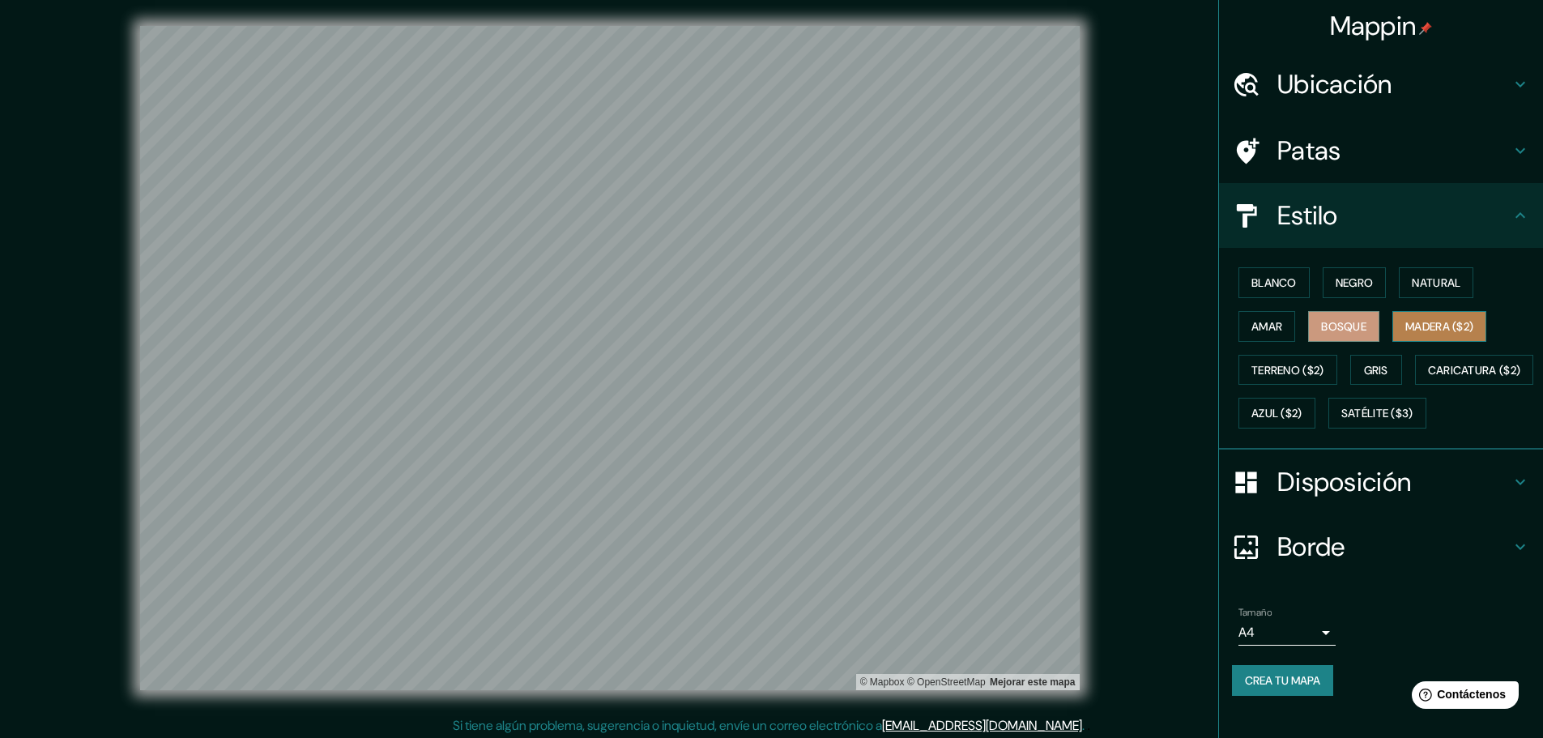
click at [1409, 326] on font "Madera ($2)" at bounding box center [1439, 326] width 68 height 15
click at [1263, 333] on font "Amar" at bounding box center [1266, 326] width 31 height 15
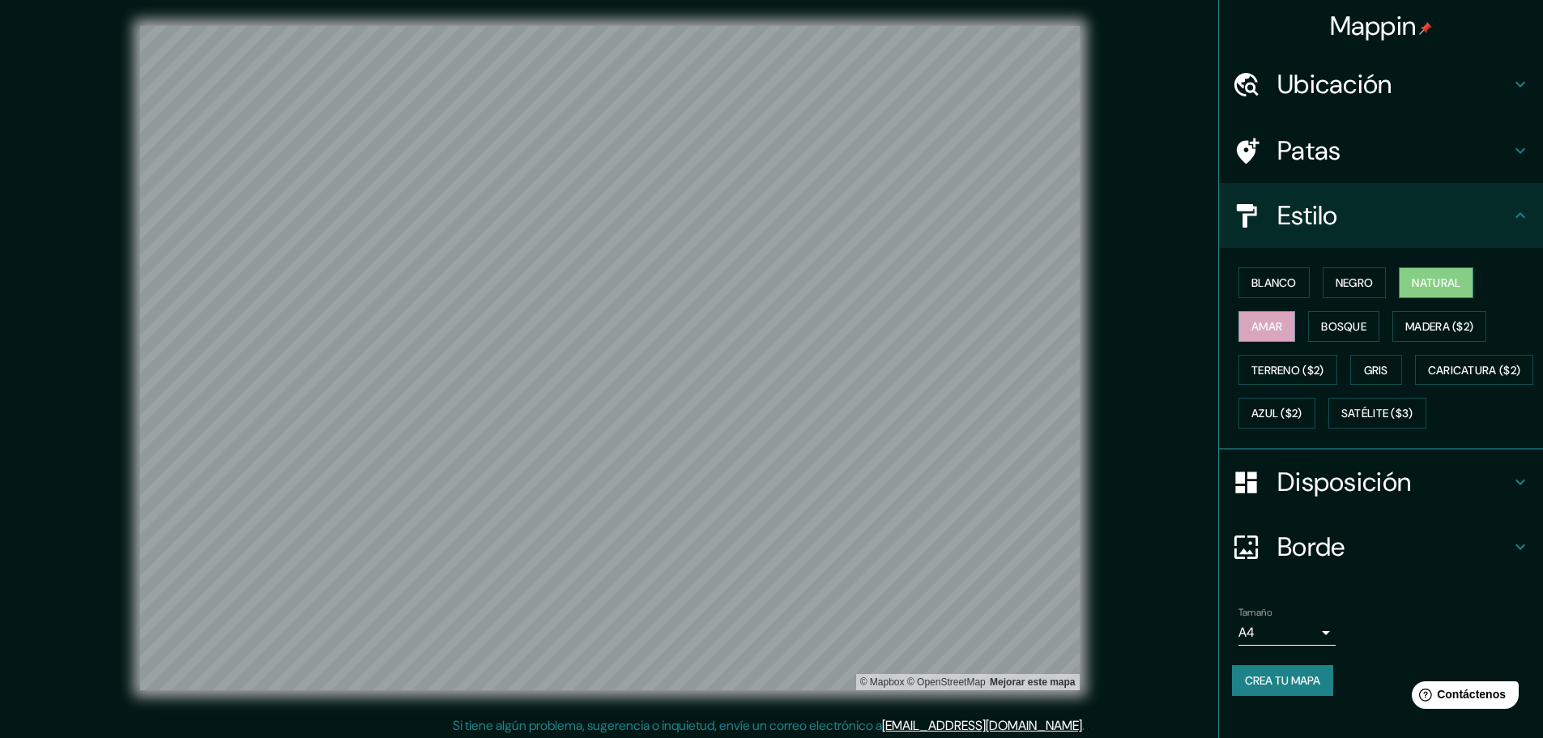
click at [1408, 296] on button "Natural" at bounding box center [1436, 282] width 75 height 31
click at [1361, 283] on font "Negro" at bounding box center [1354, 282] width 38 height 15
click at [1252, 284] on font "Blanco" at bounding box center [1273, 282] width 45 height 15
click at [1335, 282] on font "Negro" at bounding box center [1354, 282] width 38 height 15
